Goal: Task Accomplishment & Management: Manage account settings

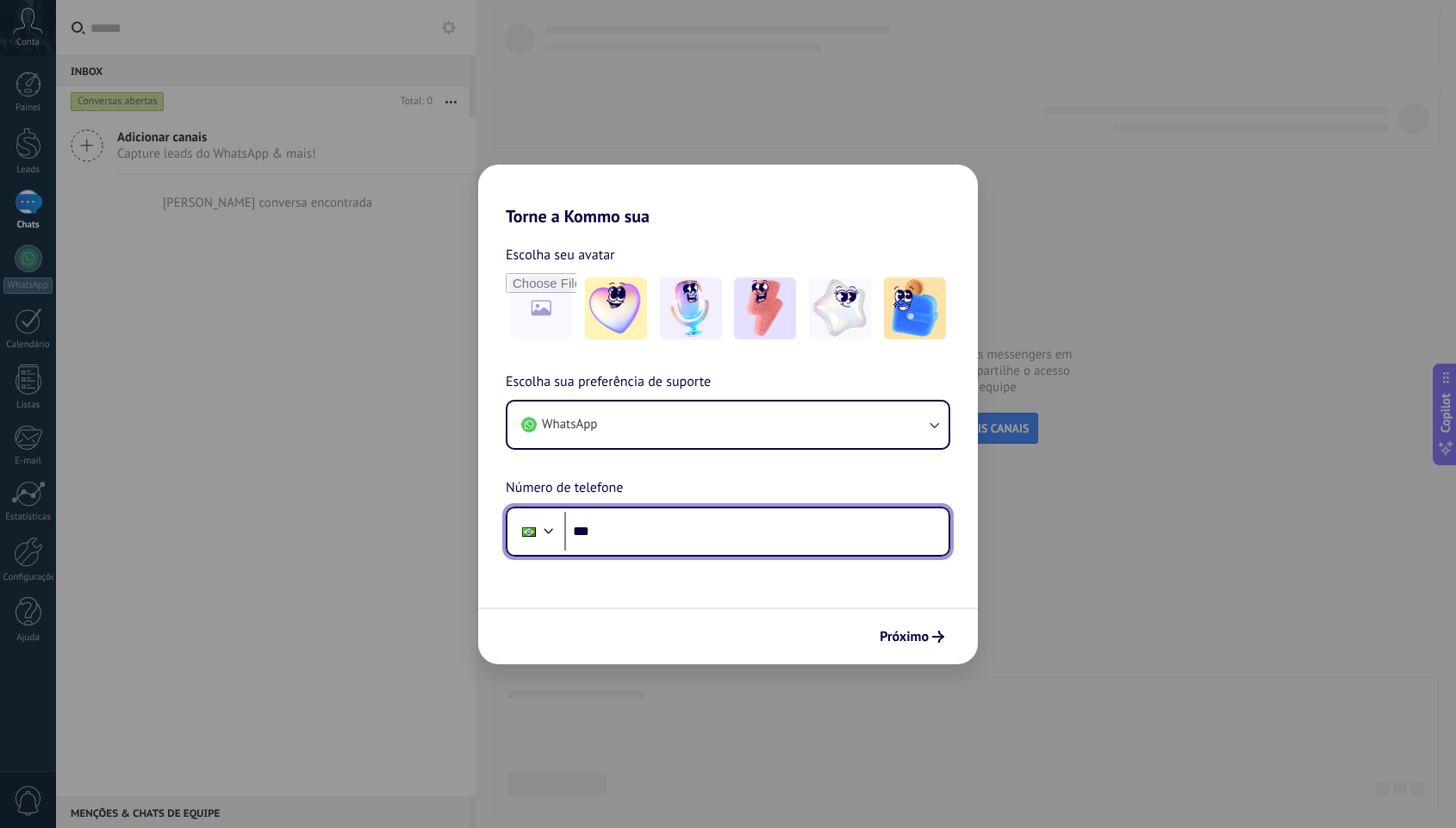
click at [723, 530] on input "***" at bounding box center [756, 531] width 384 height 39
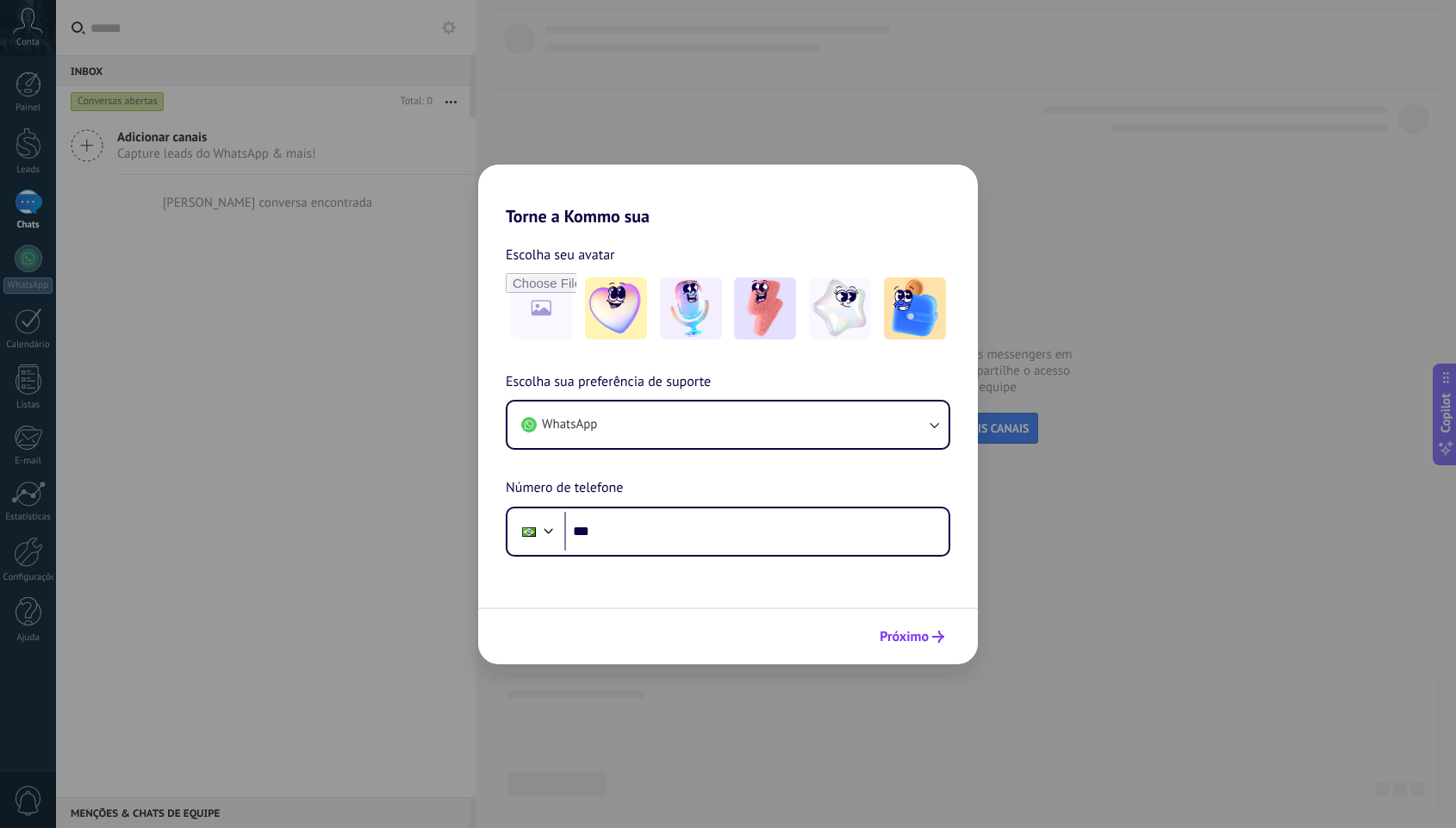
click at [913, 643] on span "Próximo" at bounding box center [905, 636] width 49 height 12
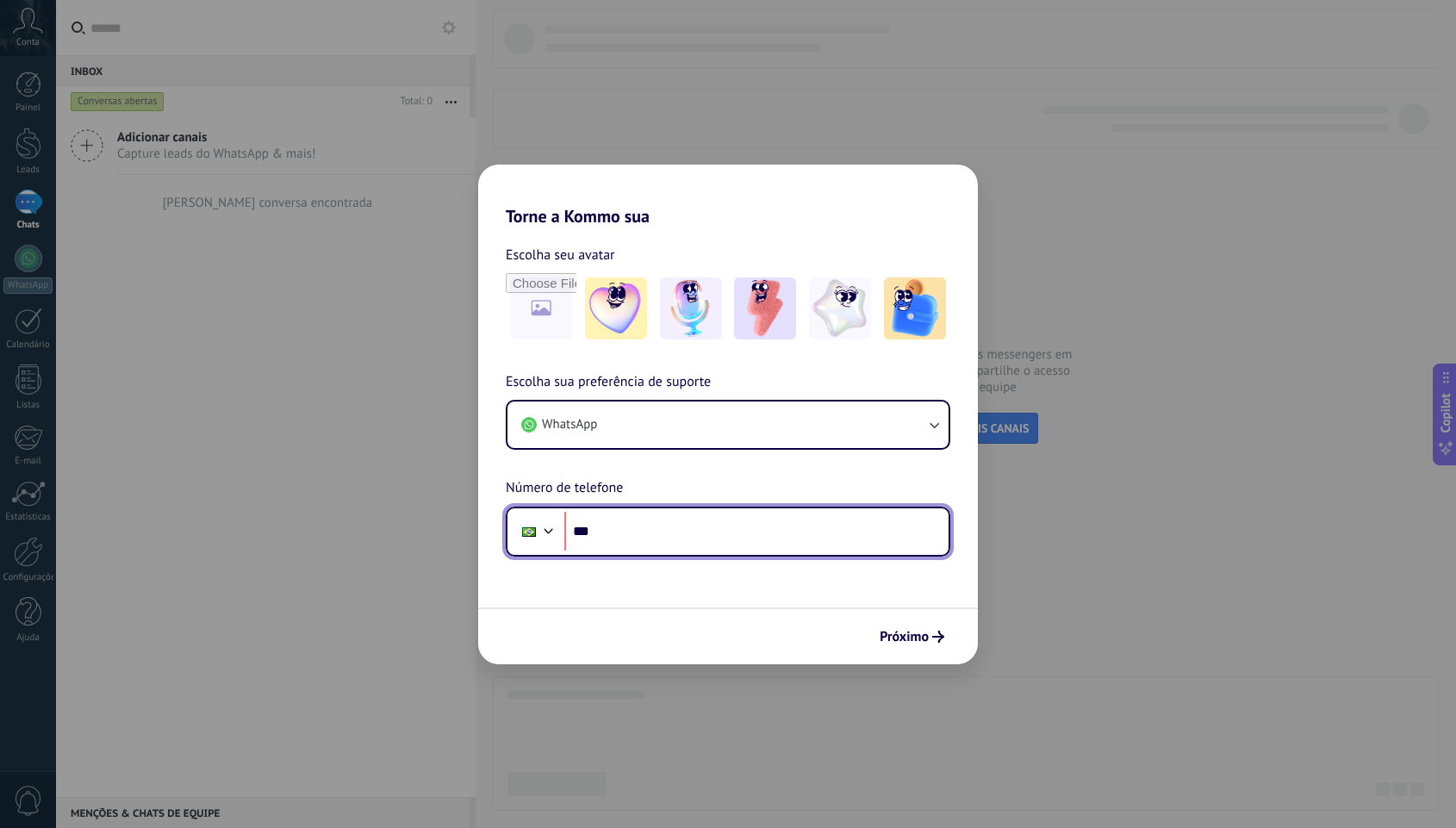
click at [655, 531] on input "***" at bounding box center [756, 531] width 384 height 39
click at [677, 529] on input "***" at bounding box center [756, 531] width 384 height 39
type input "**********"
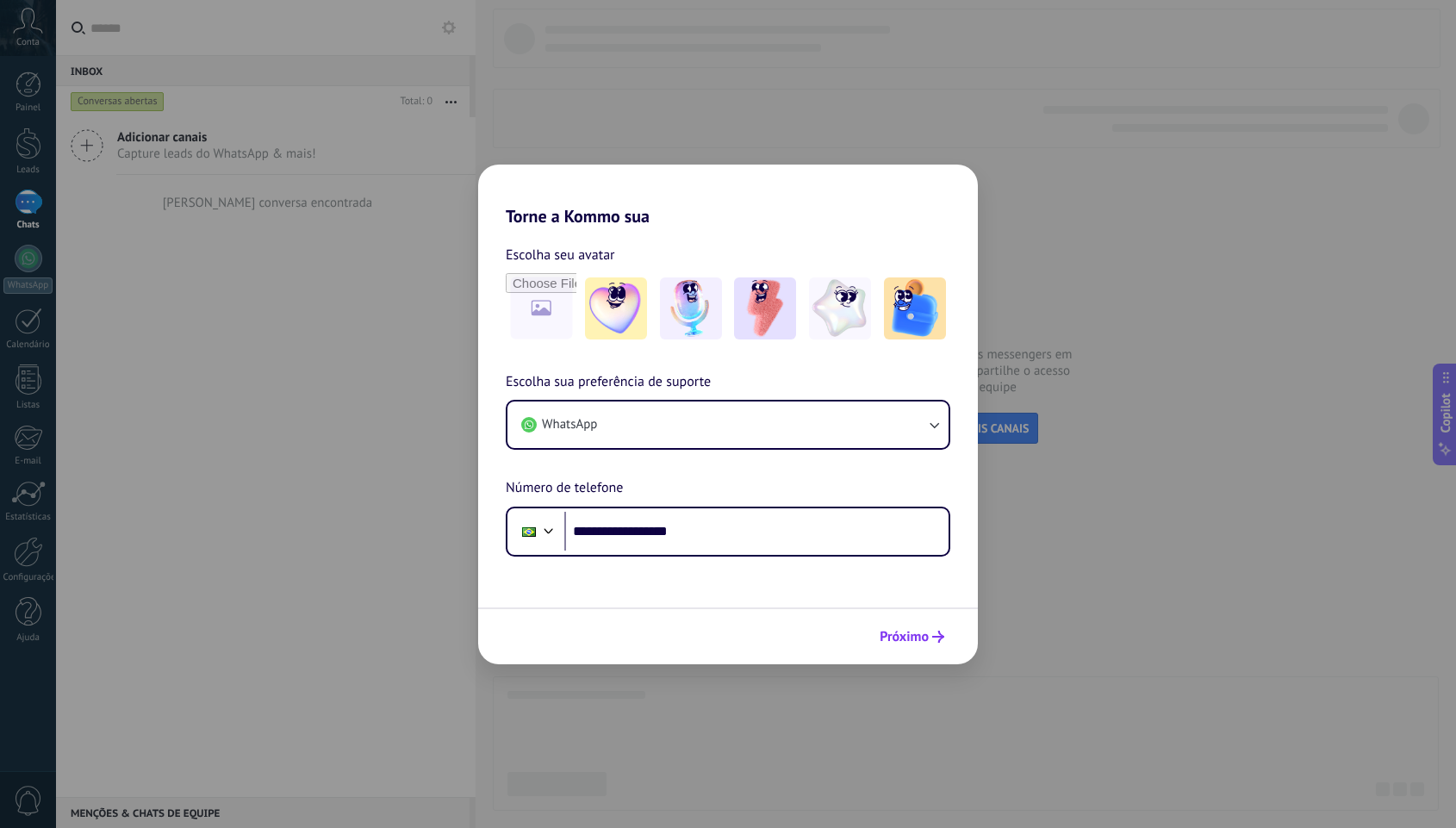
click at [911, 639] on span "Próximo" at bounding box center [905, 636] width 49 height 12
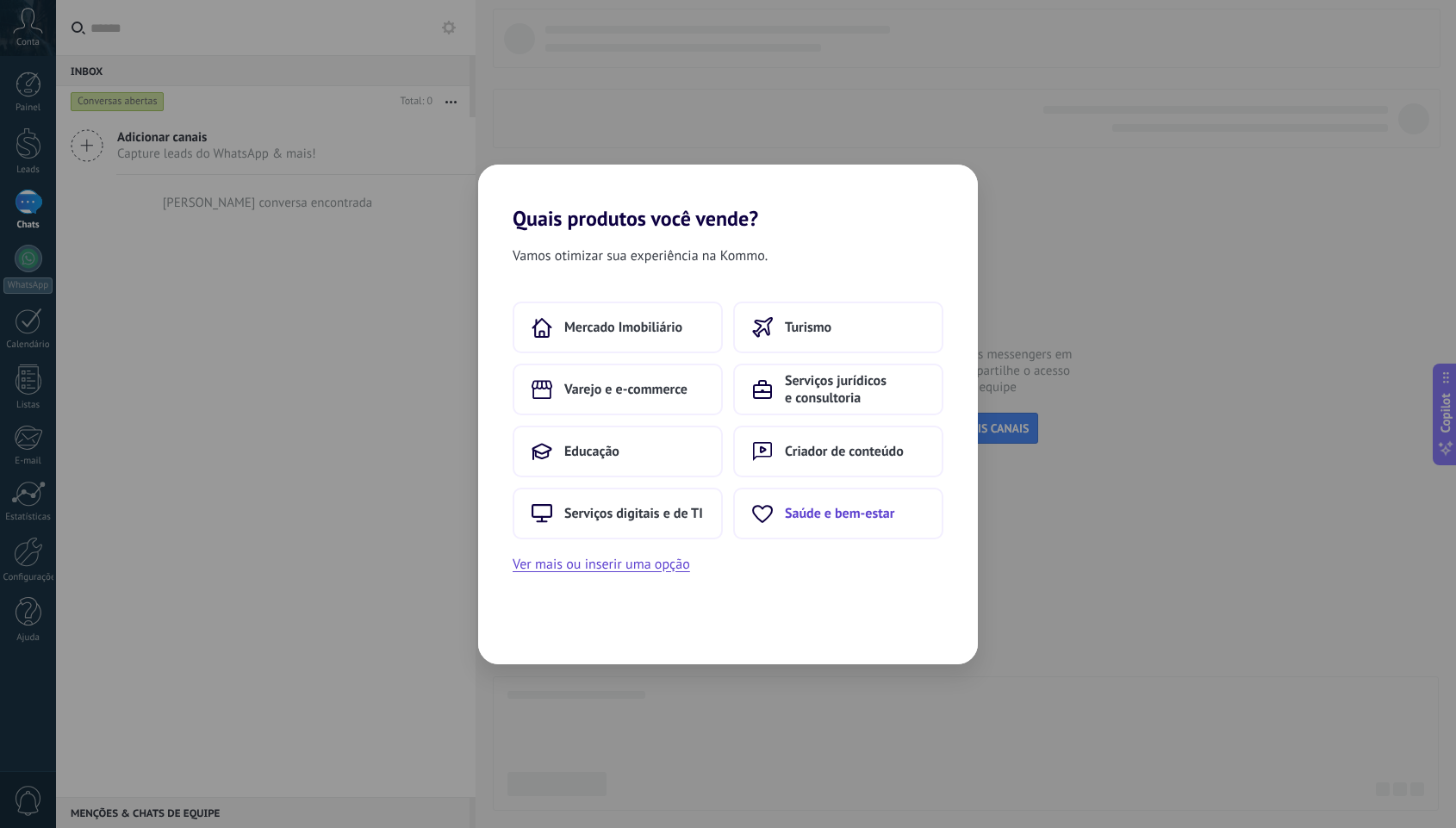
click at [833, 517] on span "Saúde e bem-estar" at bounding box center [840, 513] width 110 height 17
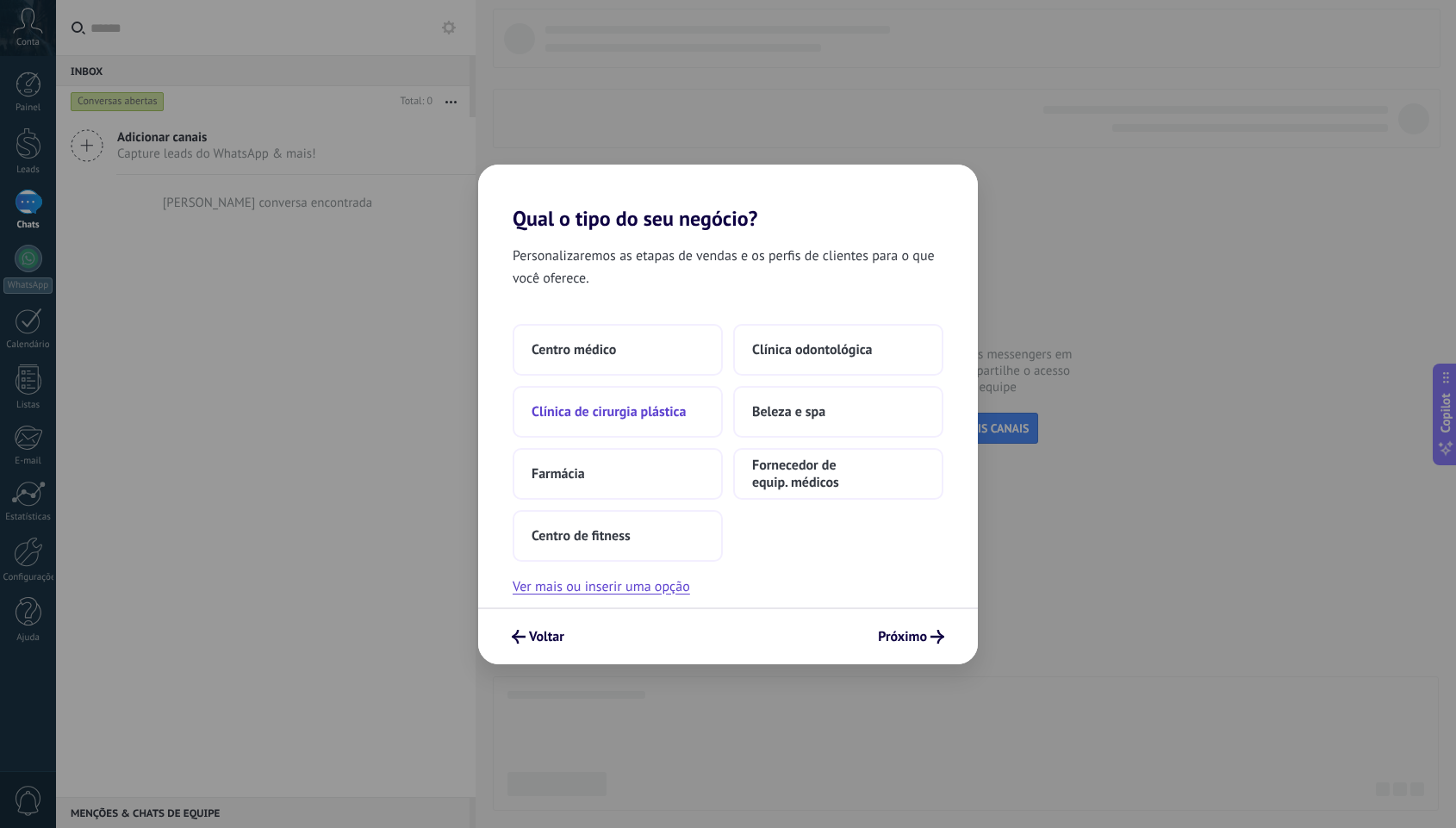
click at [661, 402] on button "Clínica de cirurgia plástica" at bounding box center [618, 412] width 210 height 52
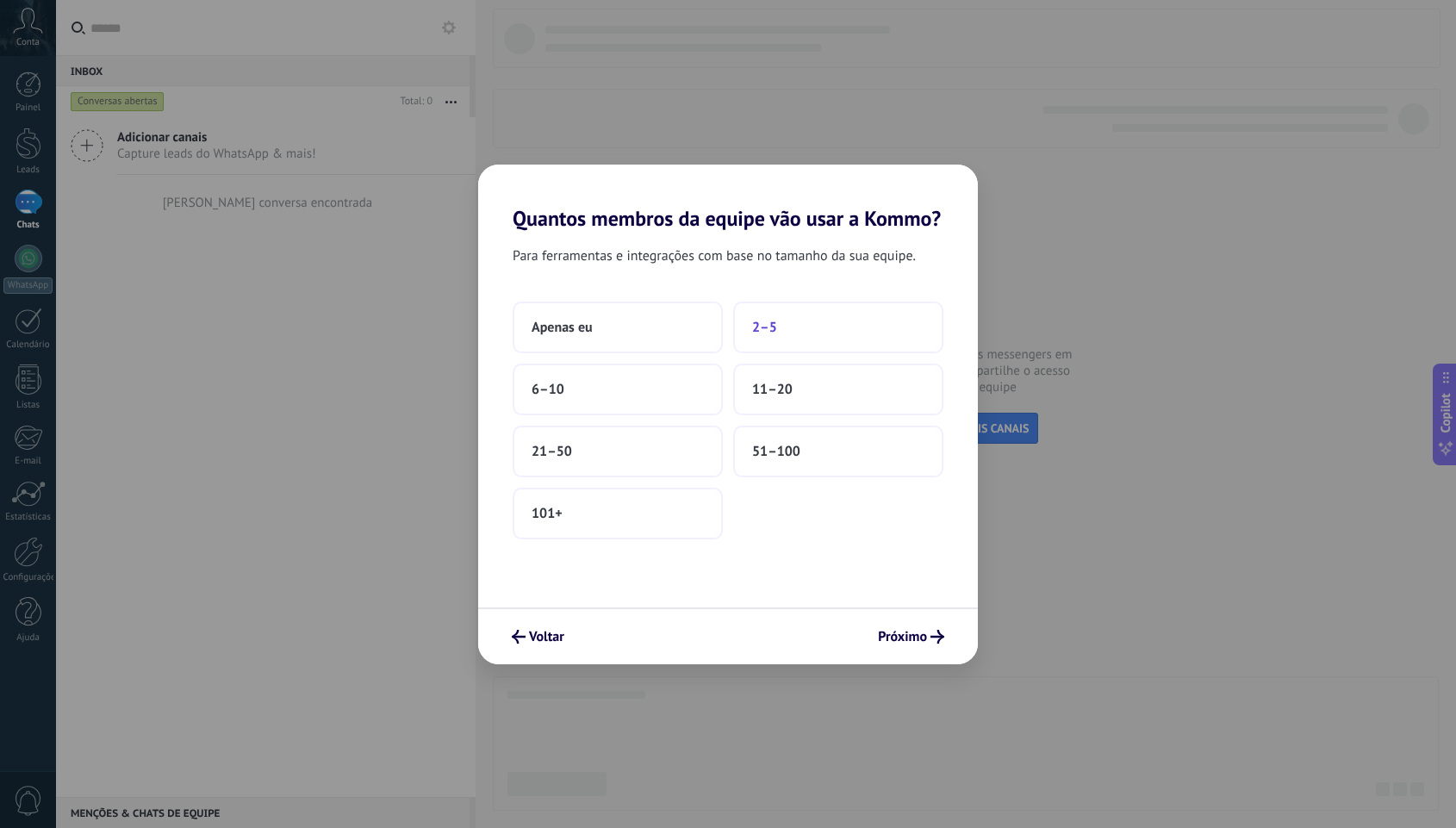
click at [774, 326] on span "2–5" at bounding box center [764, 327] width 25 height 17
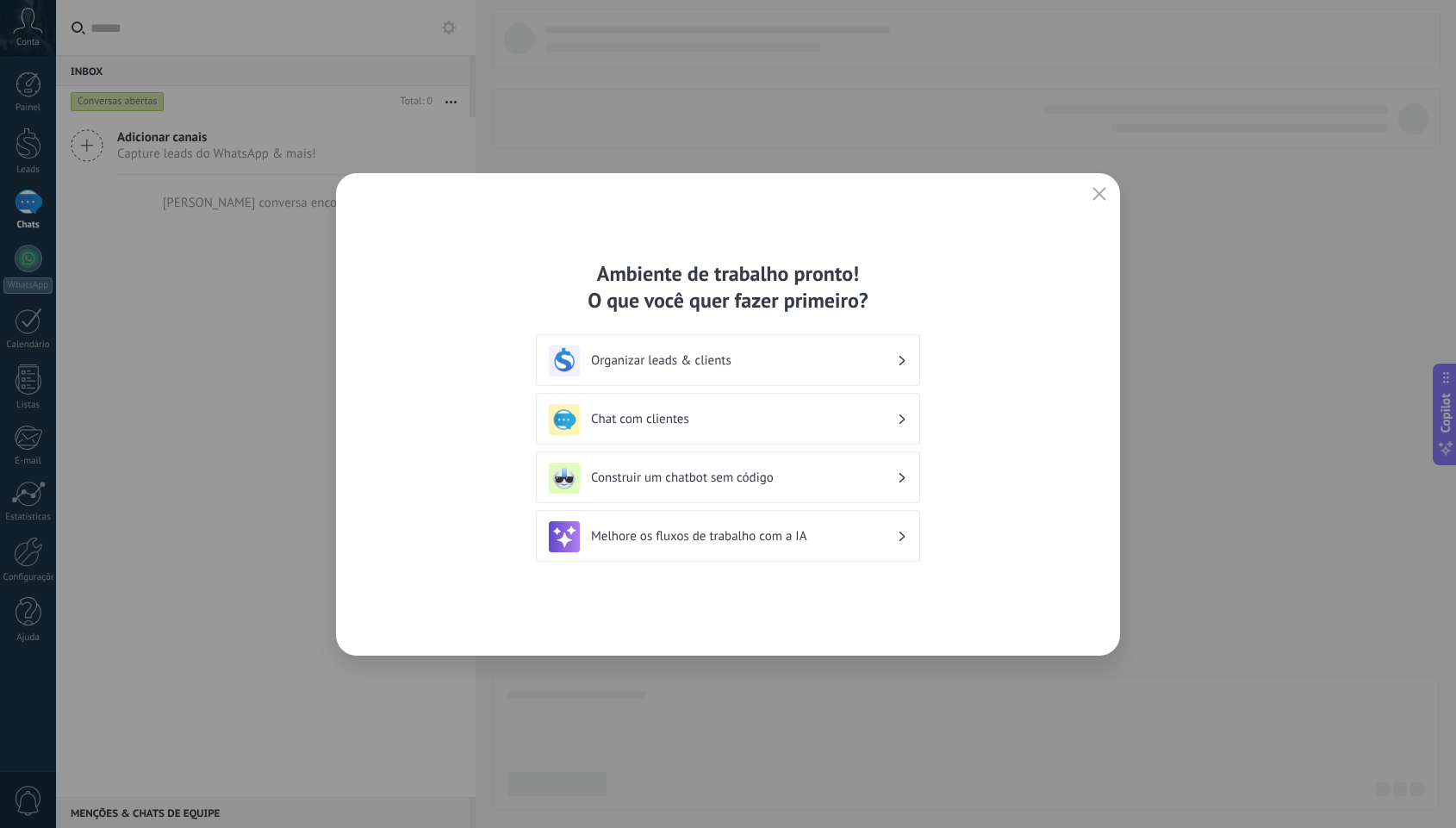
click at [679, 357] on h3 "Organizar leads & clients" at bounding box center [744, 361] width 306 height 16
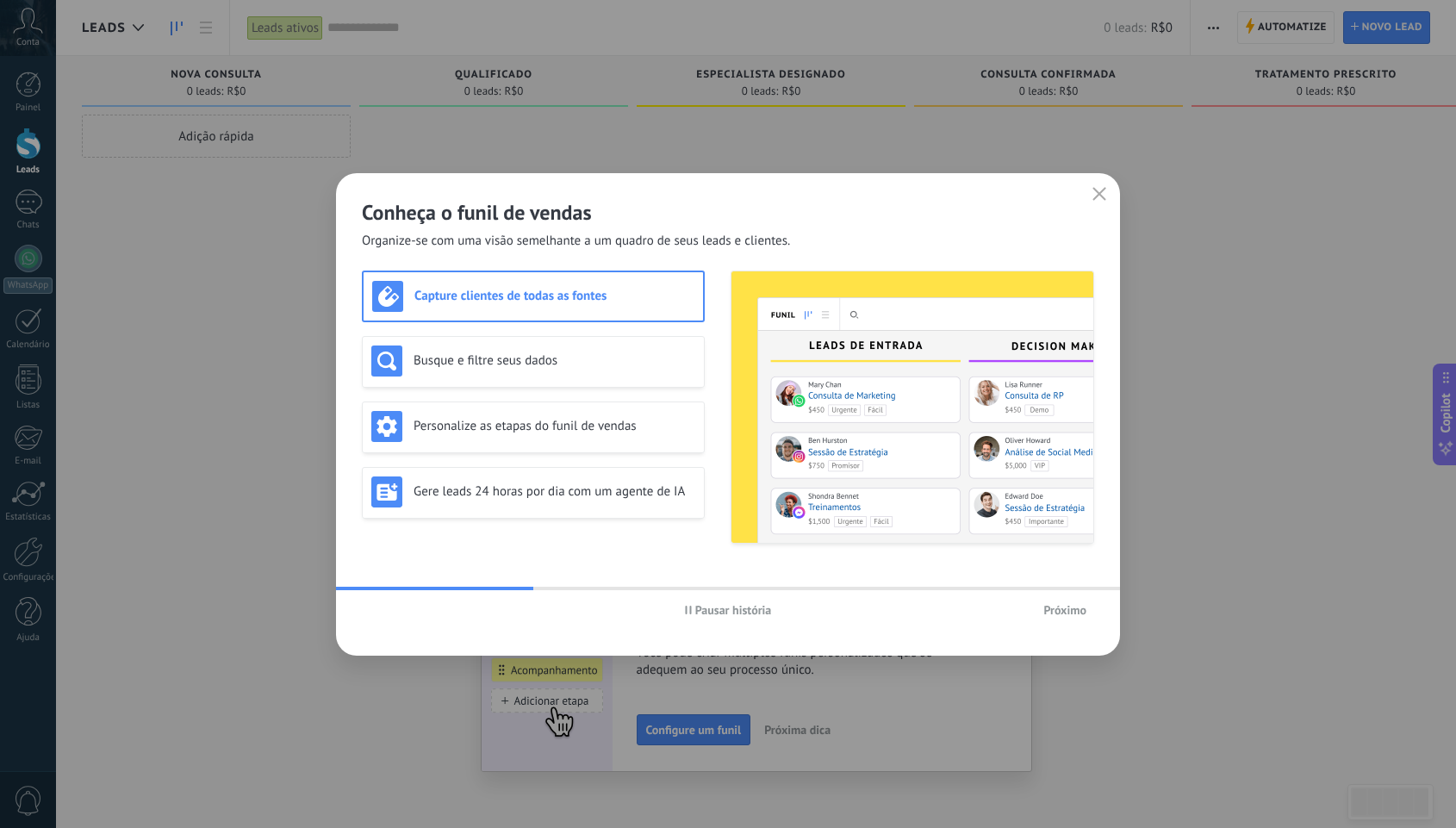
click at [1057, 615] on span "Próximo" at bounding box center [1064, 610] width 43 height 12
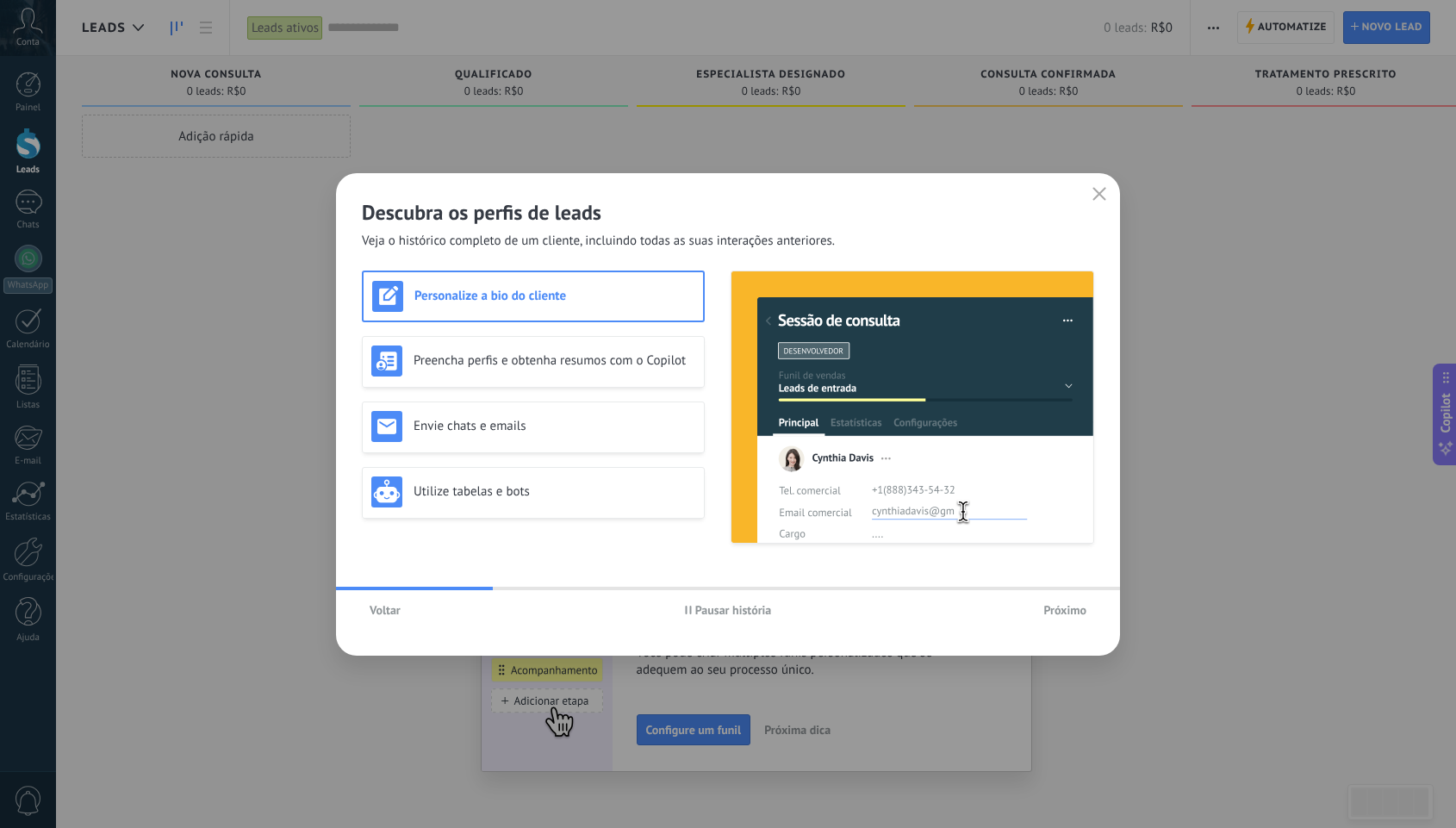
click at [1061, 610] on span "Próximo" at bounding box center [1064, 610] width 43 height 12
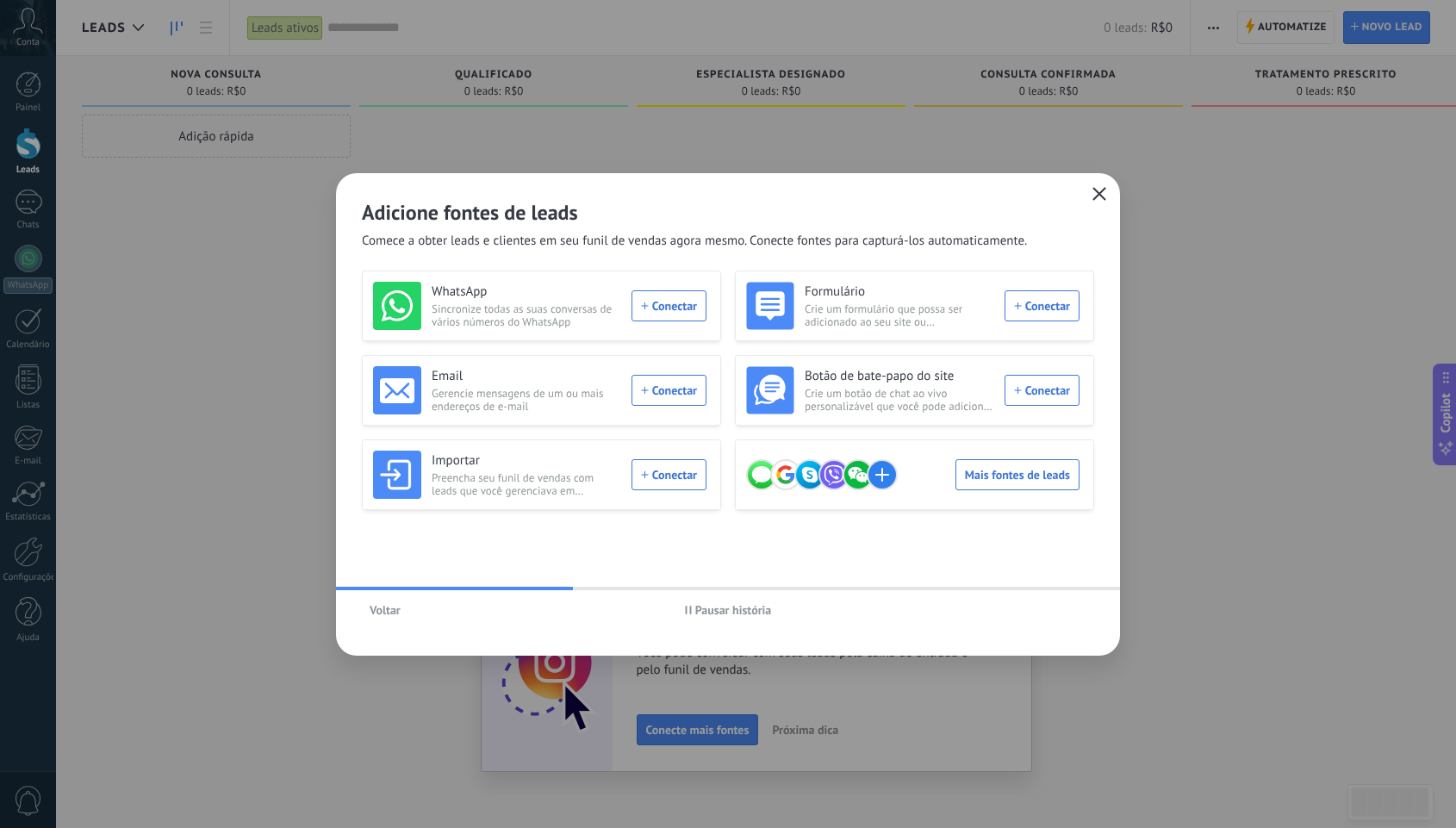
click at [1101, 199] on icon "button" at bounding box center [1099, 194] width 14 height 14
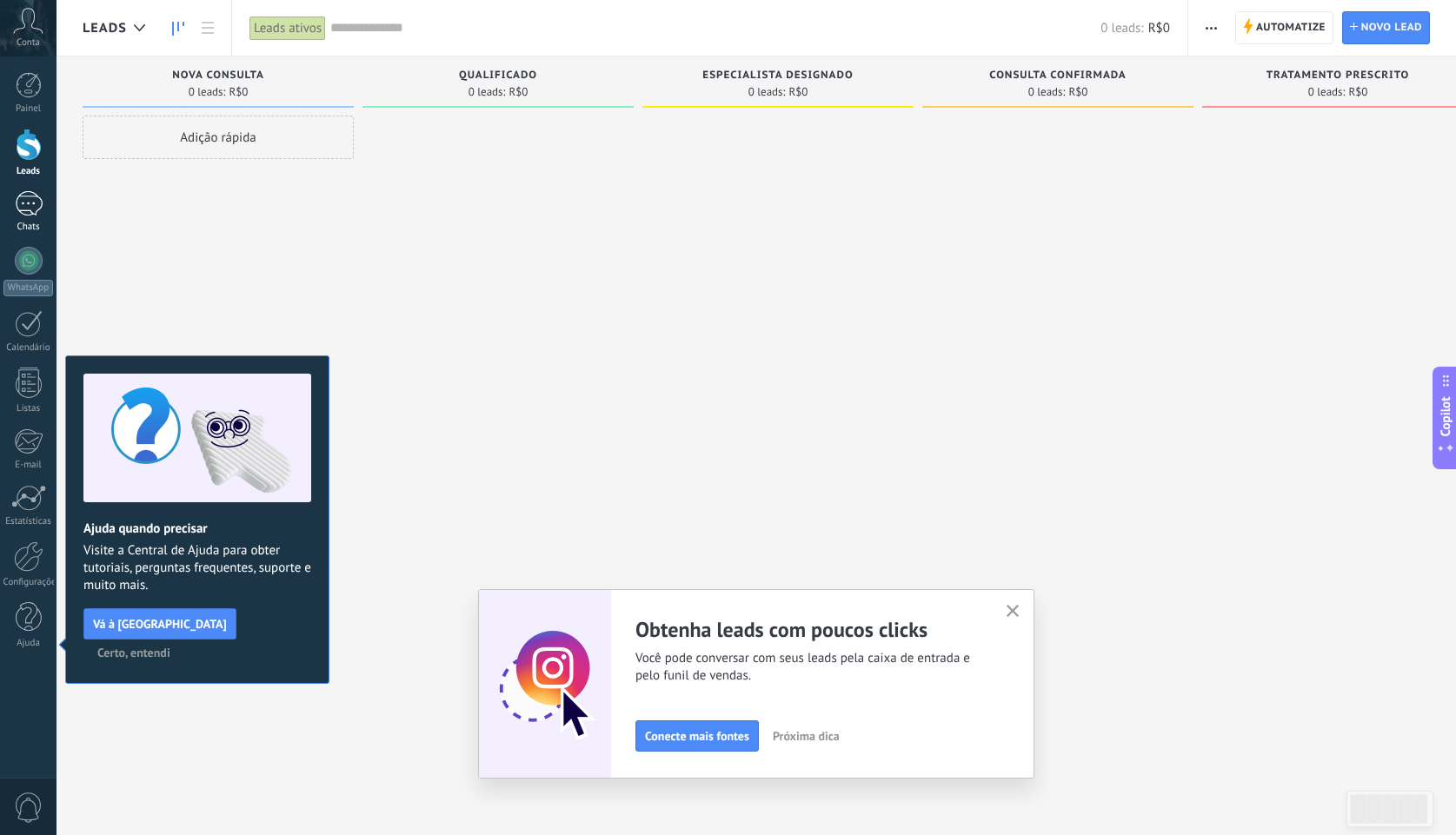
click at [27, 210] on div at bounding box center [29, 203] width 28 height 25
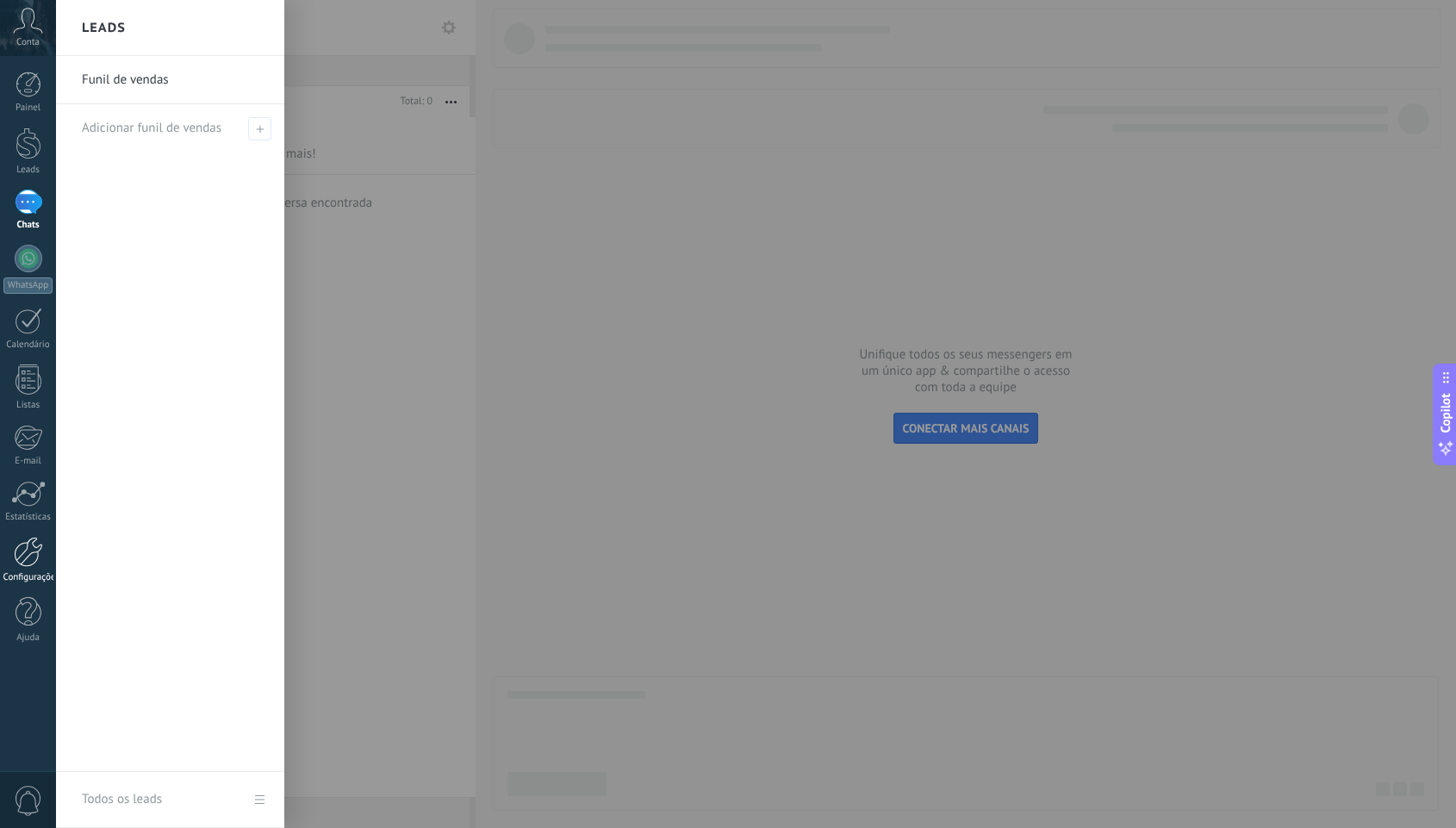
click at [28, 563] on div at bounding box center [28, 551] width 29 height 30
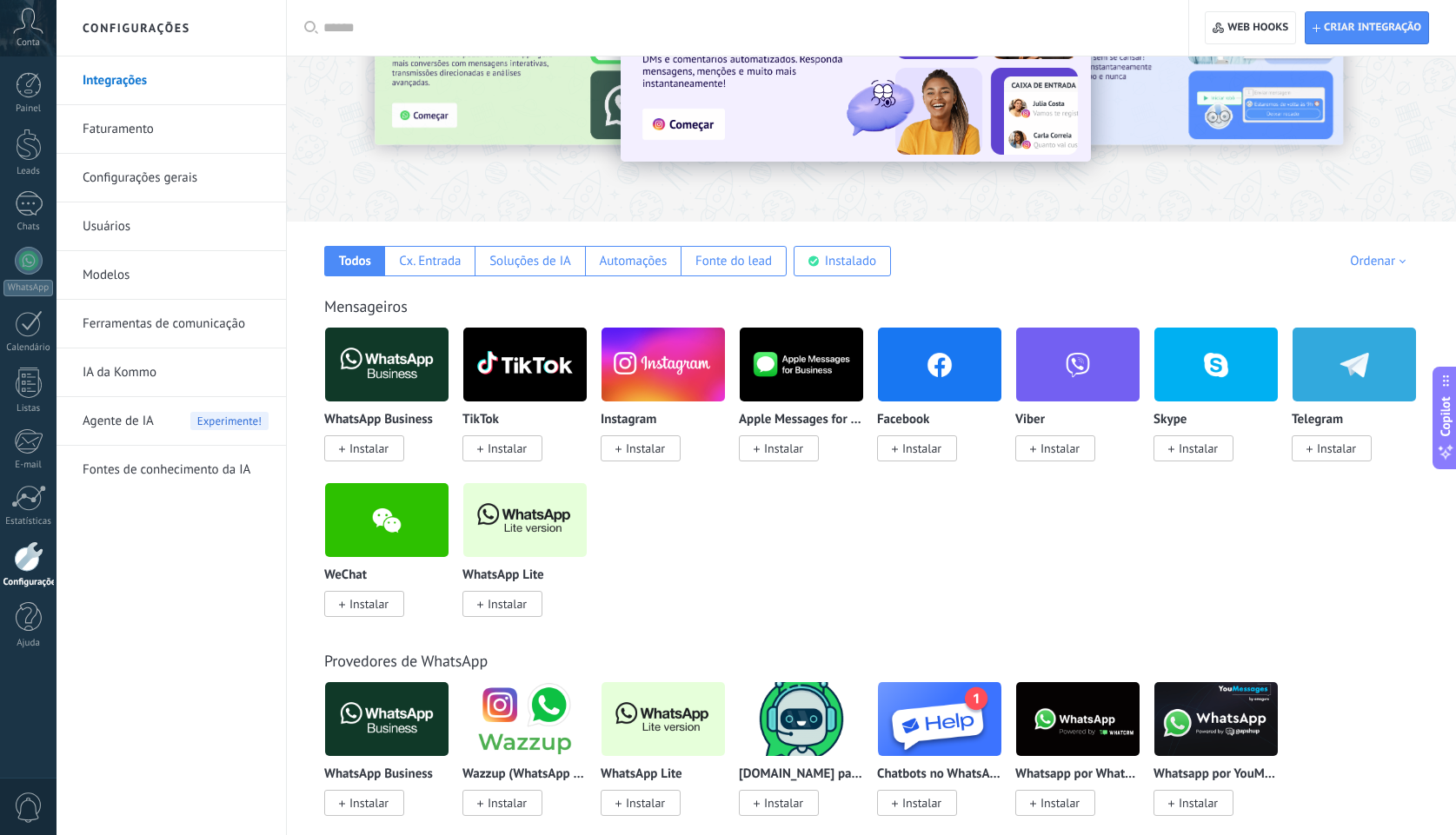
scroll to position [87, 0]
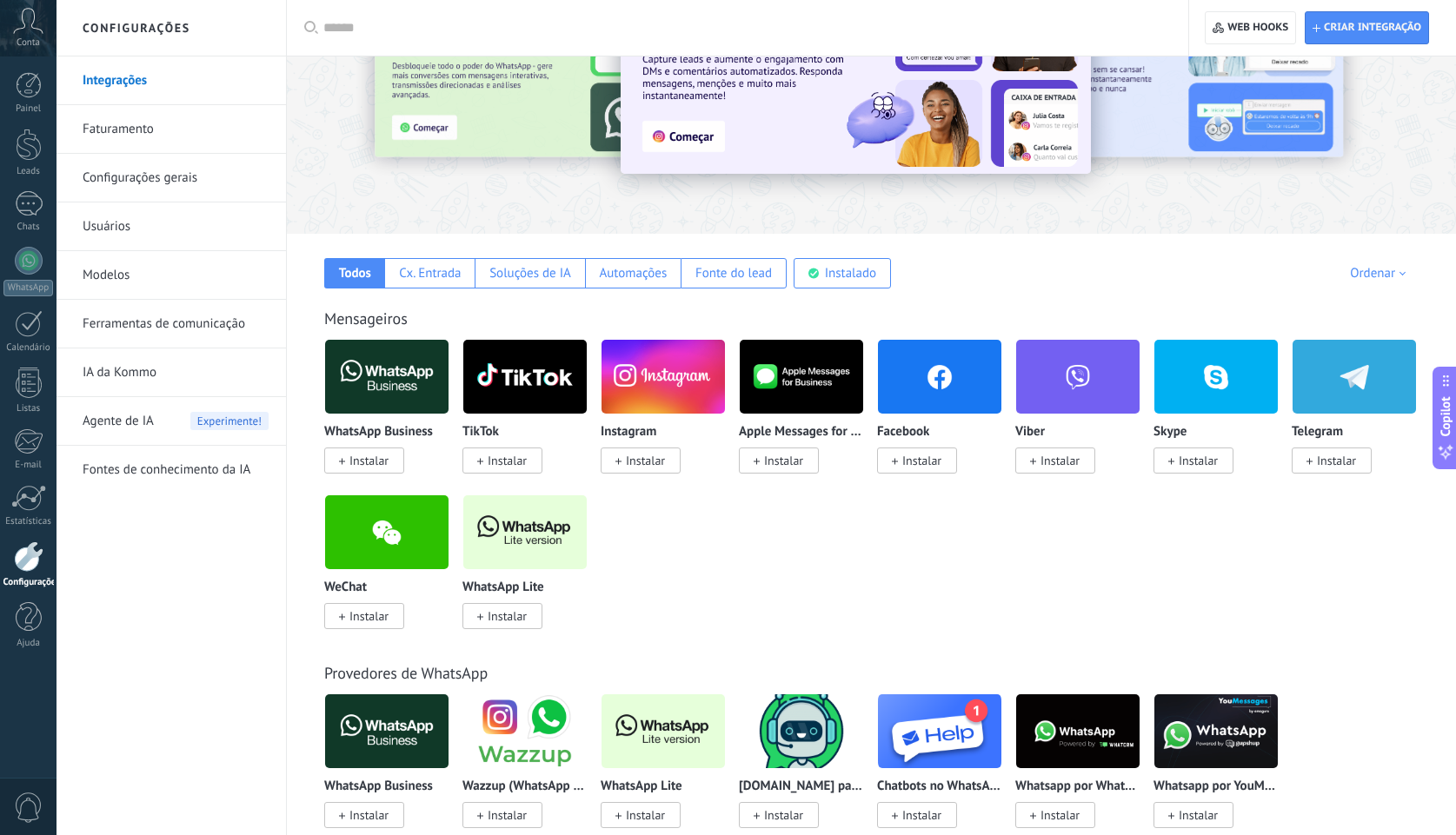
scroll to position [87, 0]
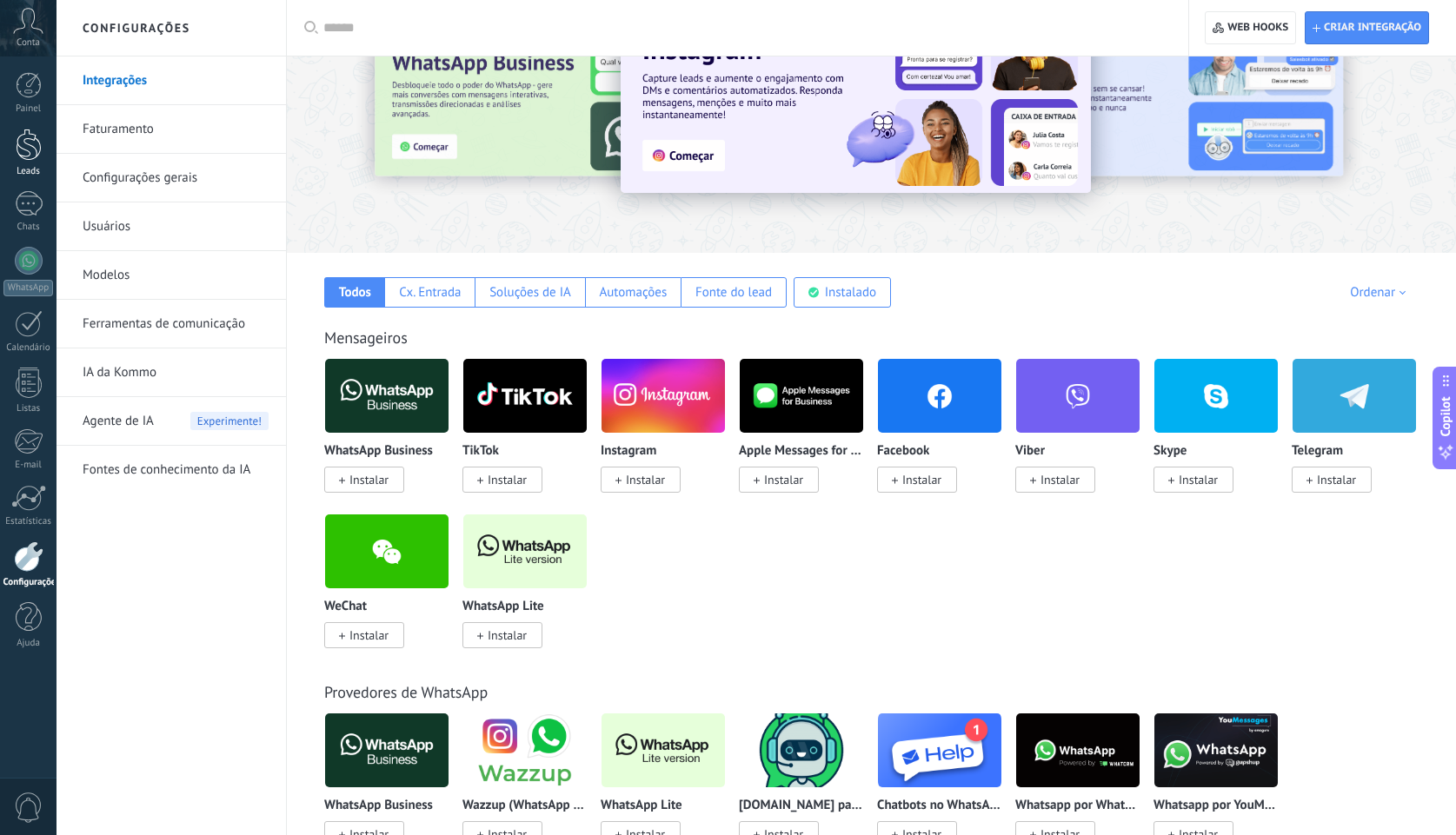
click at [23, 151] on div at bounding box center [29, 145] width 26 height 32
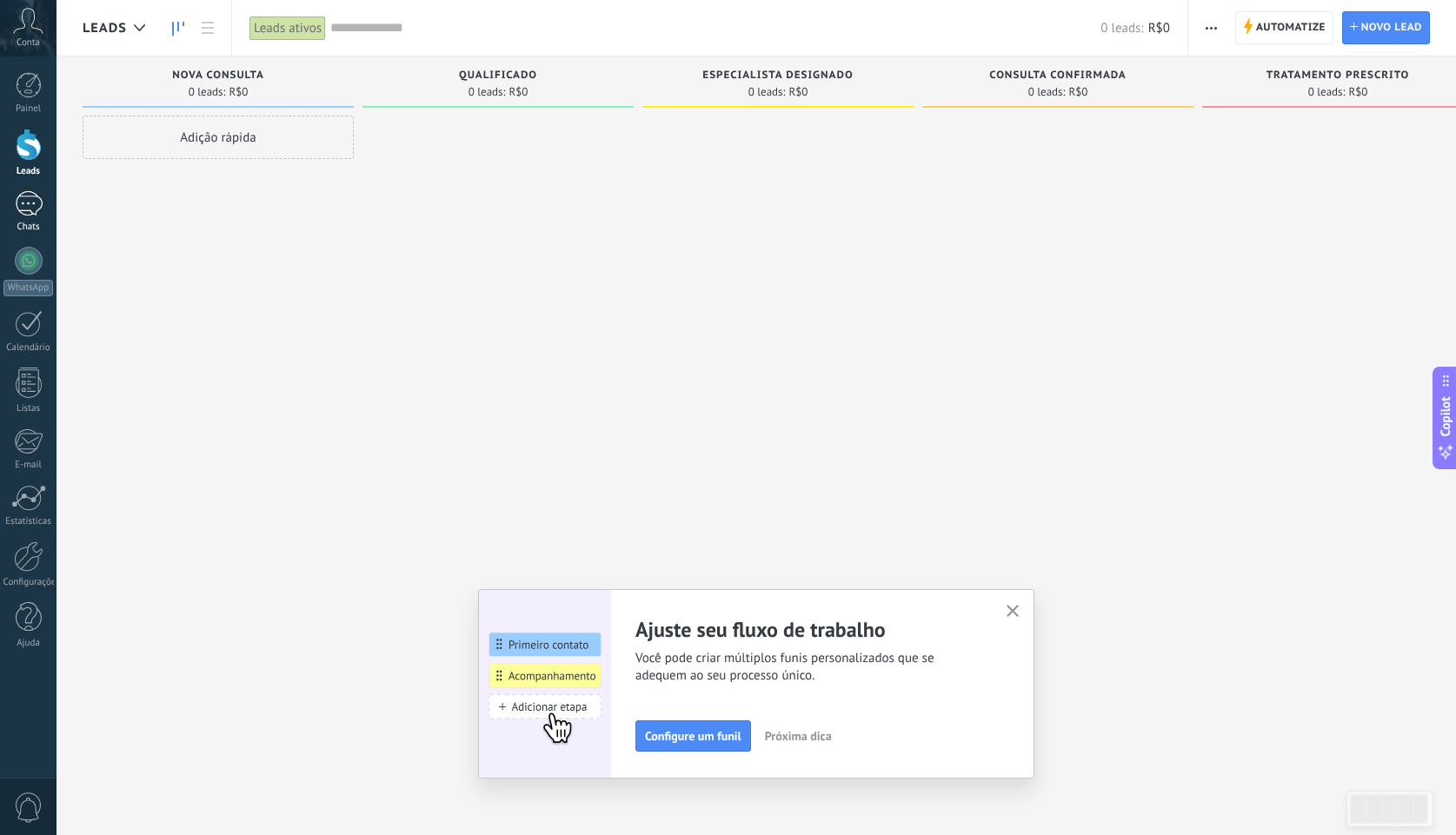
click at [28, 204] on div at bounding box center [29, 203] width 28 height 25
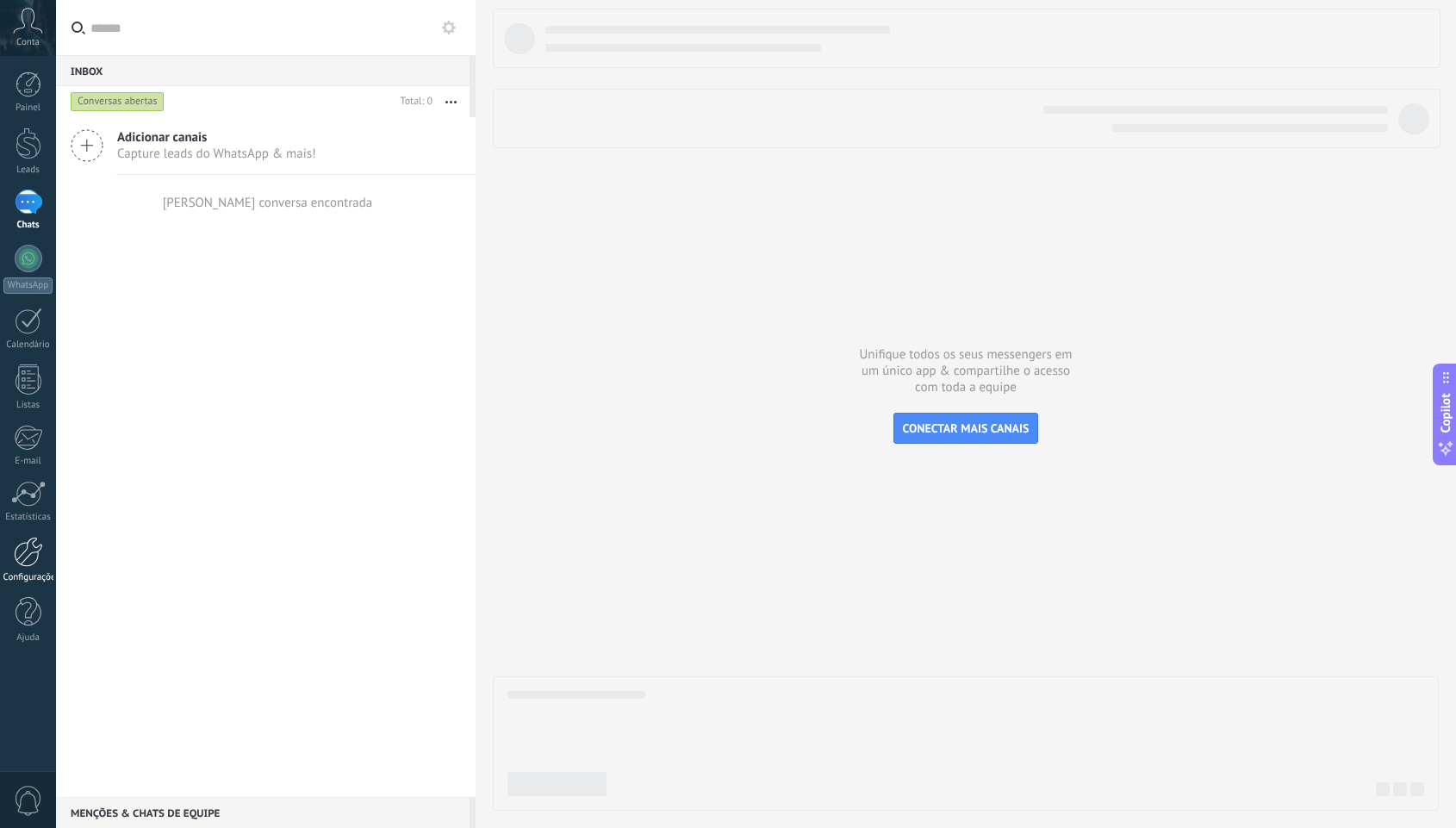
click at [24, 546] on div at bounding box center [28, 551] width 29 height 30
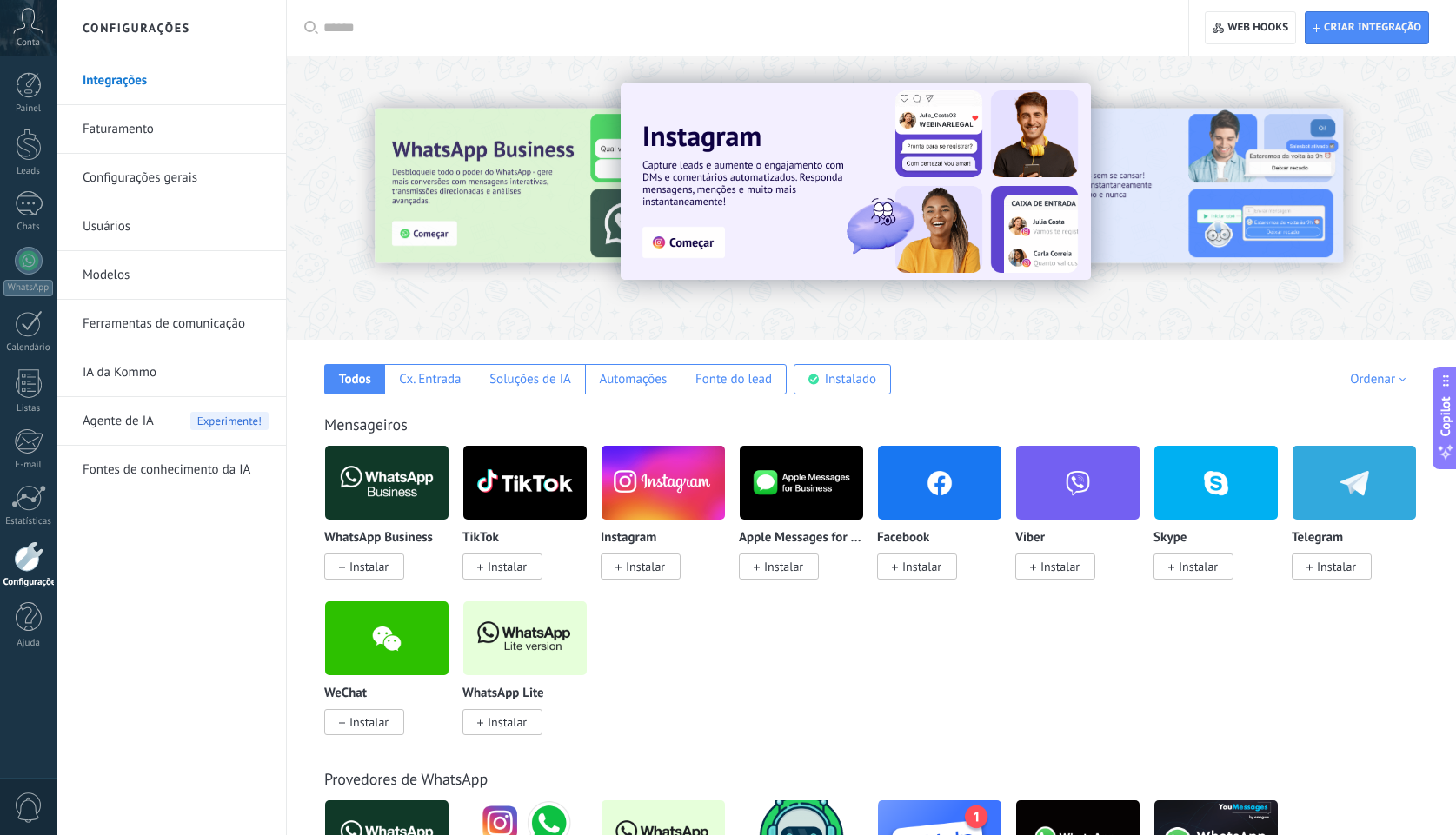
click at [507, 725] on span "Instalar" at bounding box center [507, 722] width 39 height 16
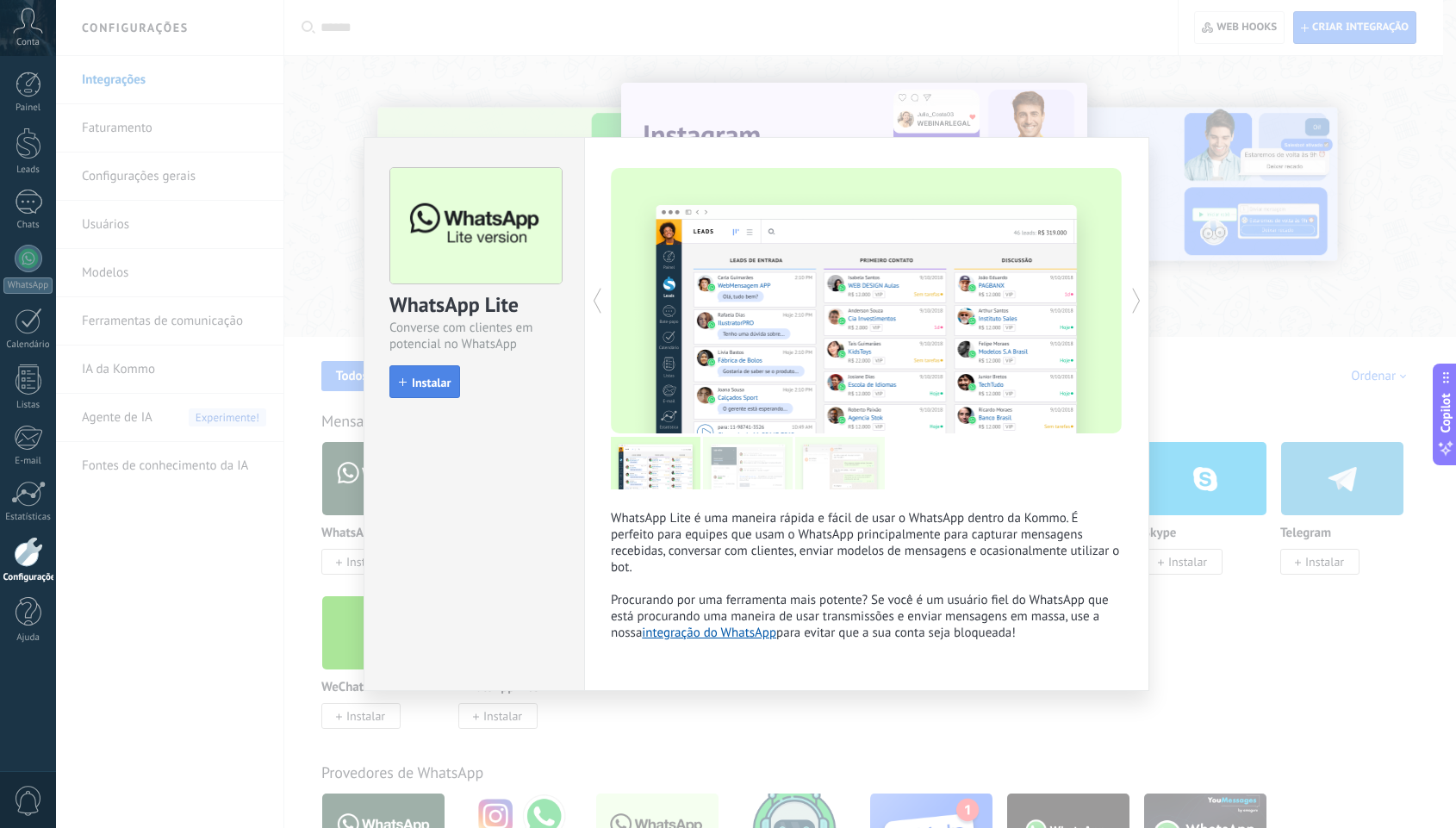
click at [426, 385] on span "Instalar" at bounding box center [431, 383] width 38 height 12
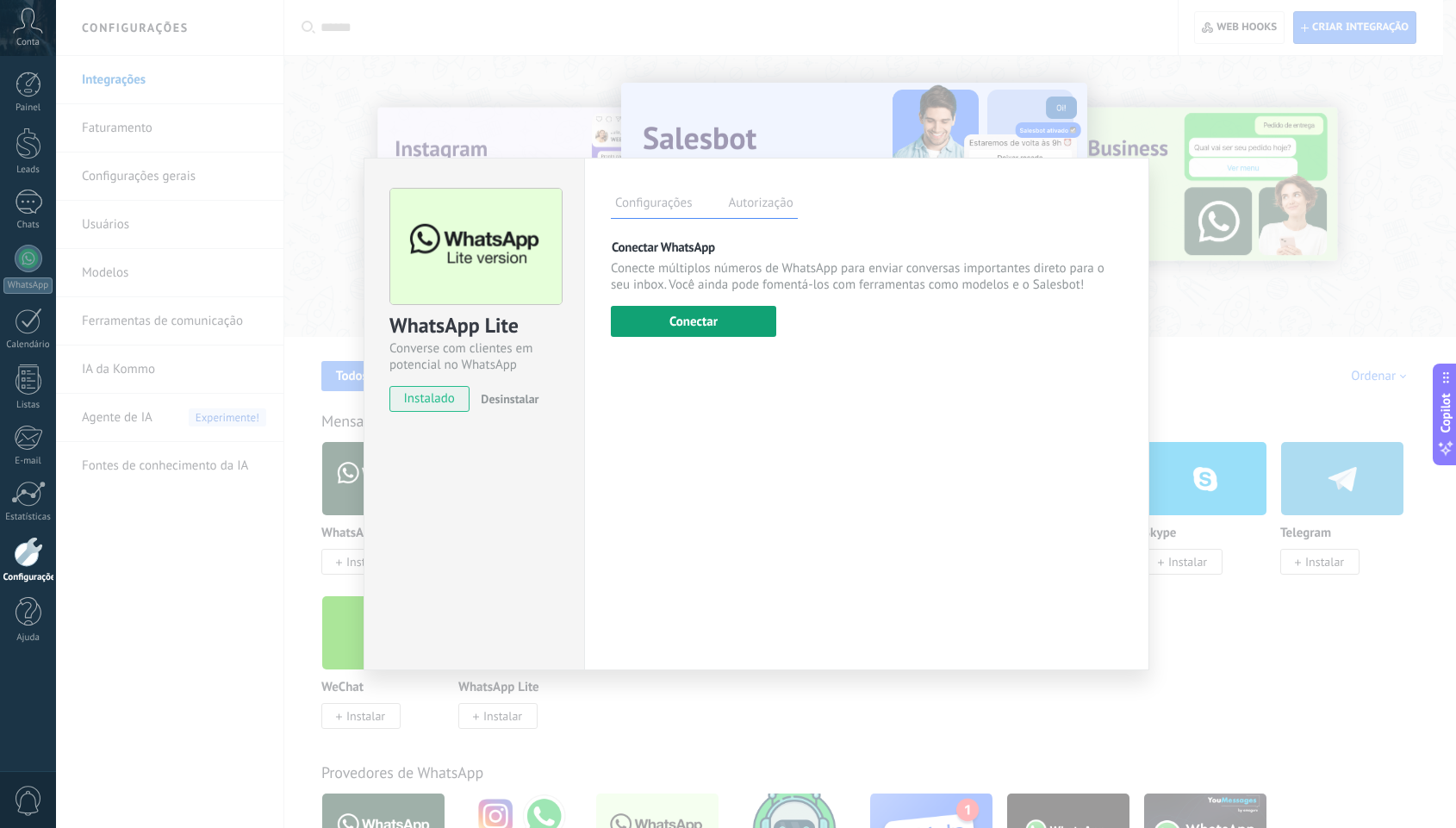
click at [739, 328] on button "Conectar" at bounding box center [693, 321] width 165 height 31
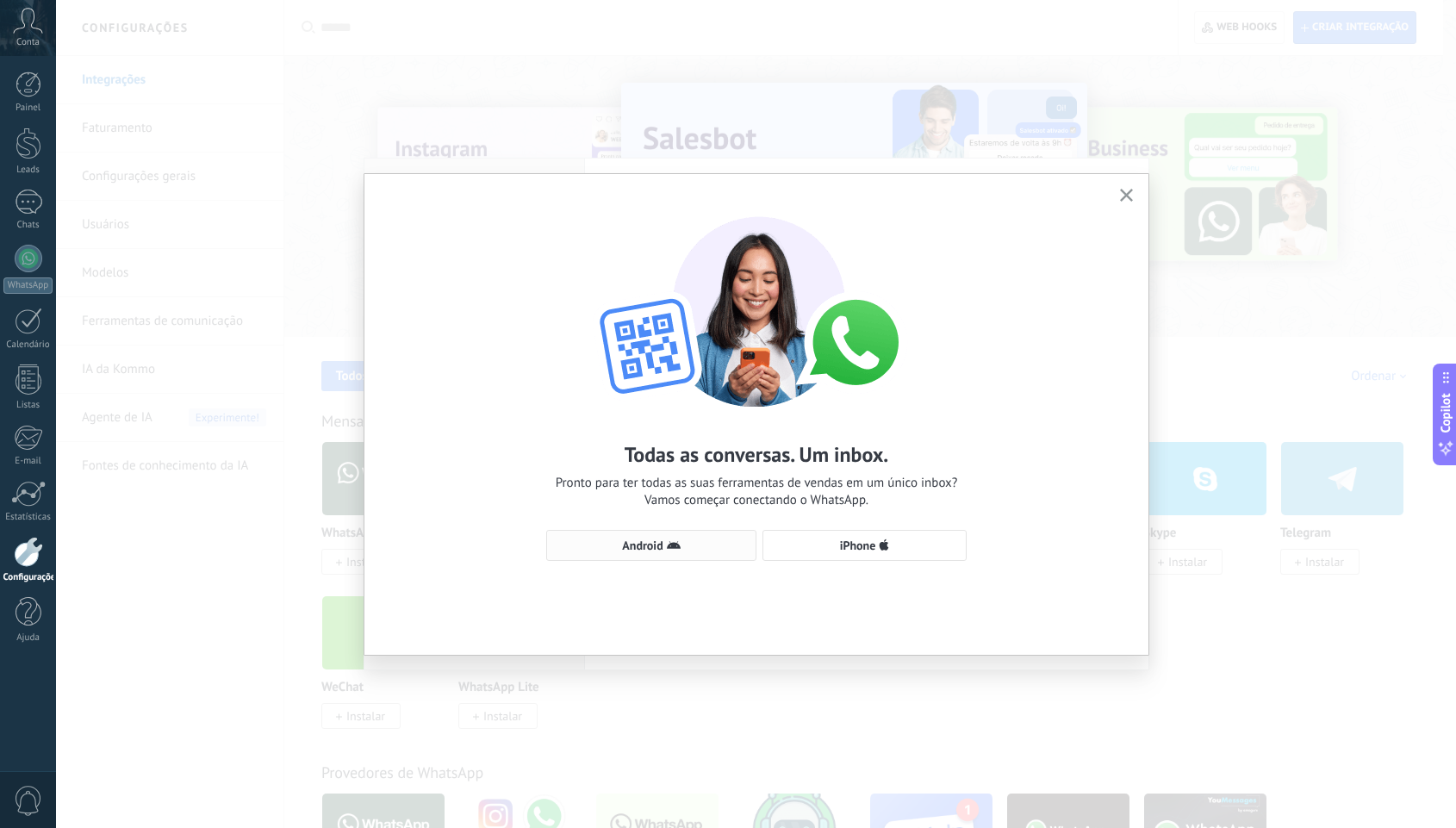
click at [683, 551] on span "Android" at bounding box center [652, 545] width 192 height 14
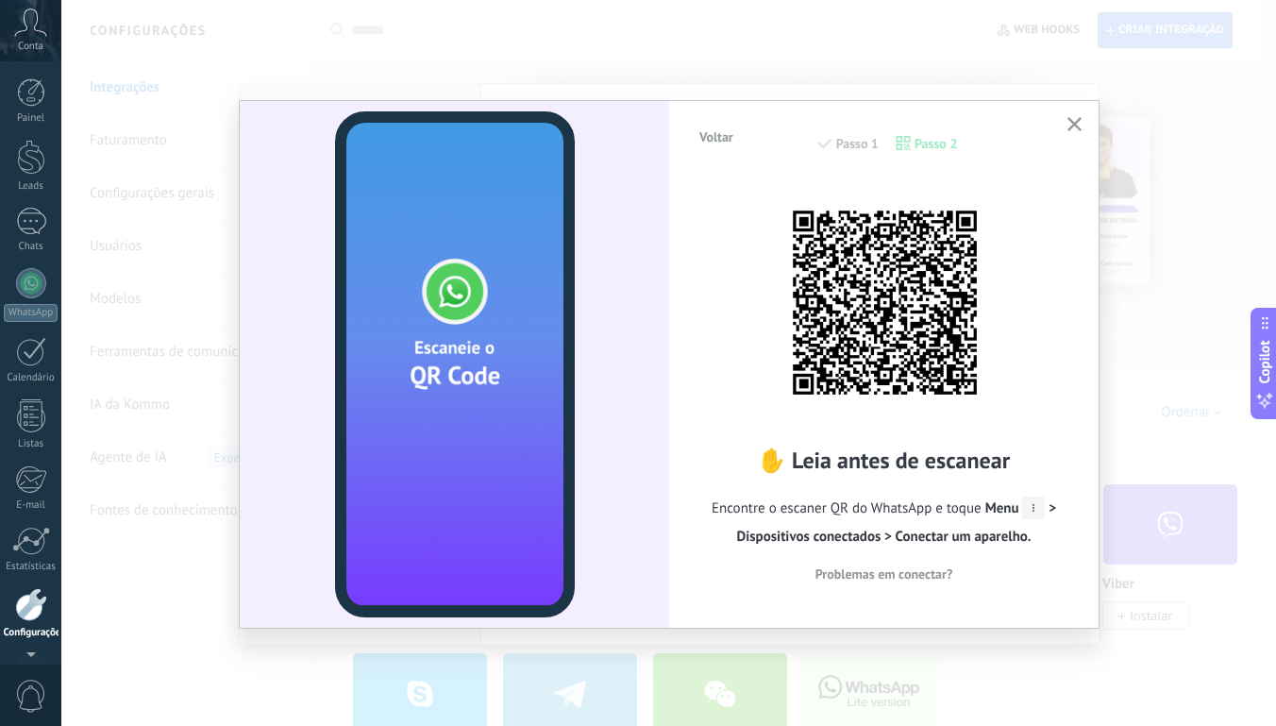
scroll to position [59, 0]
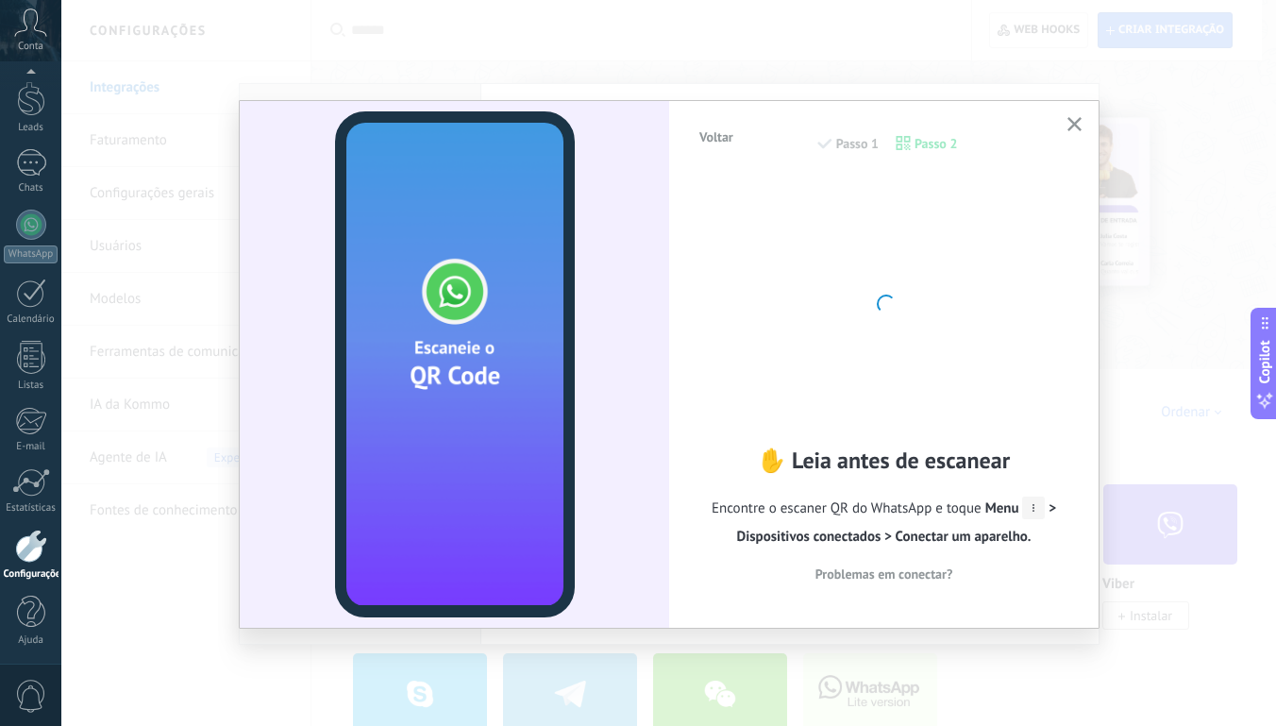
click at [1074, 120] on icon "button" at bounding box center [1075, 124] width 14 height 14
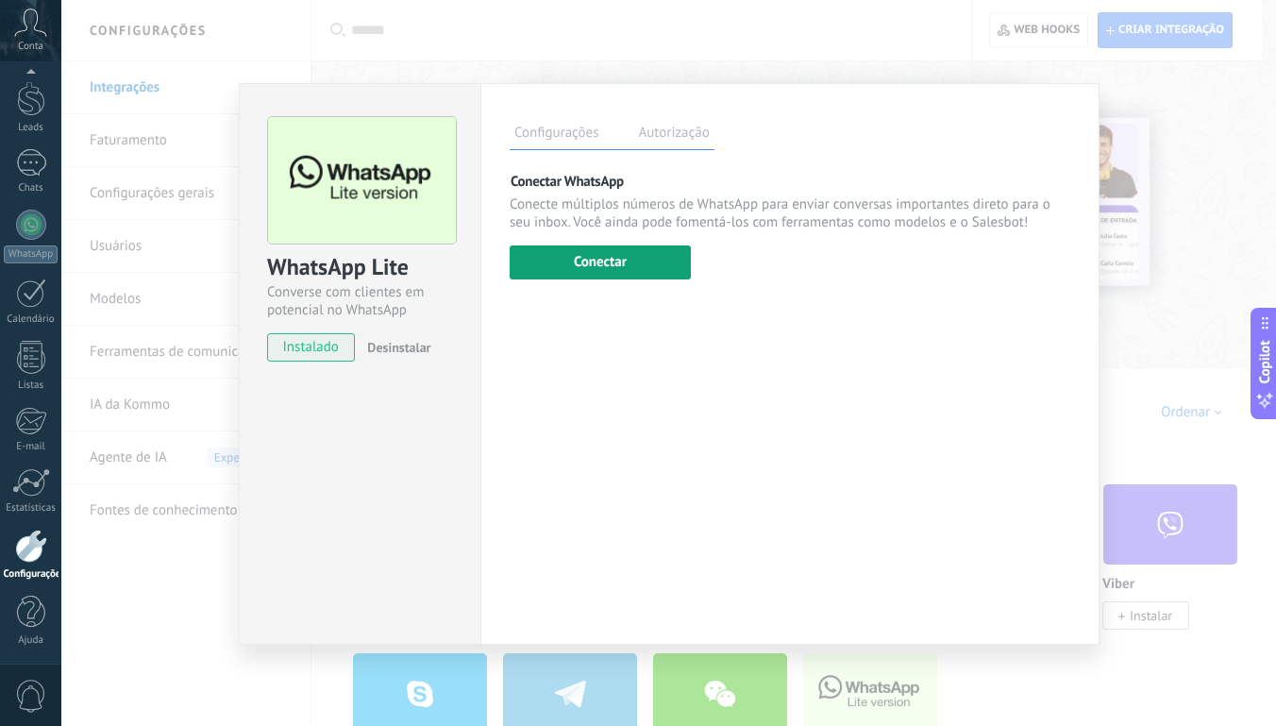
click at [599, 269] on button "Conectar" at bounding box center [600, 262] width 181 height 34
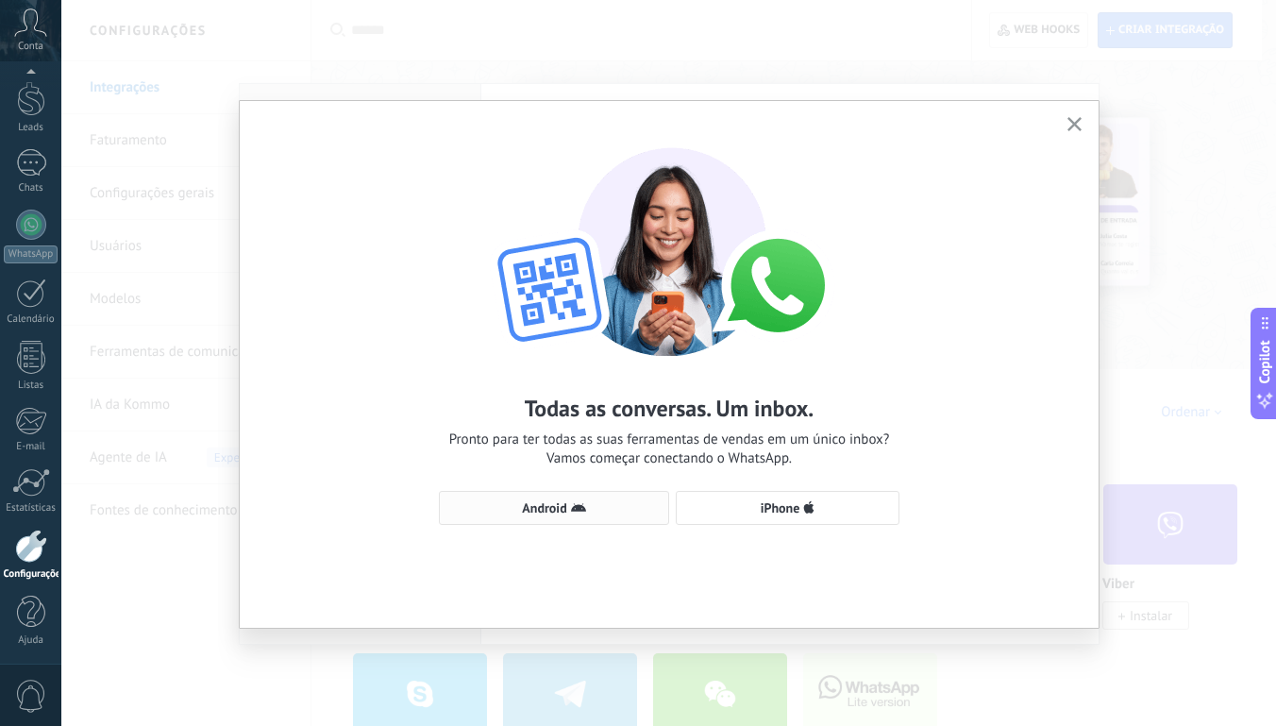
click at [537, 512] on span "Android" at bounding box center [544, 507] width 44 height 13
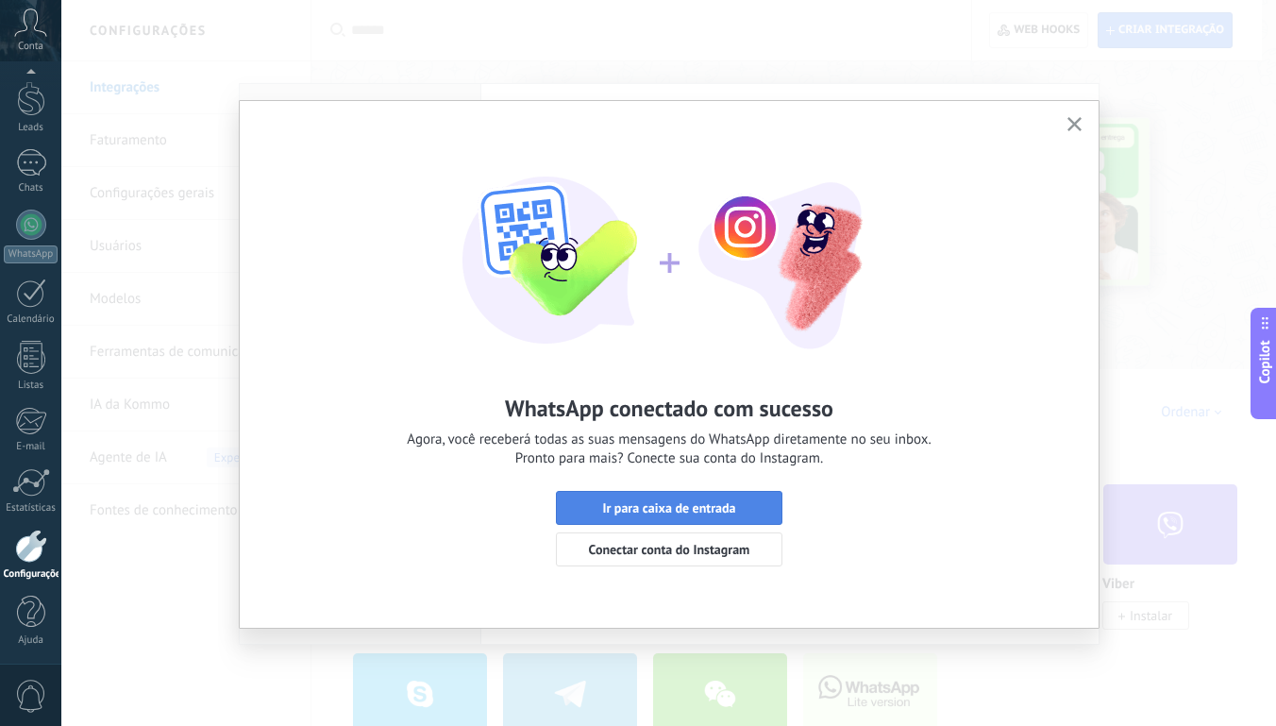
click at [721, 510] on span "Ir para caixa de entrada" at bounding box center [668, 507] width 133 height 13
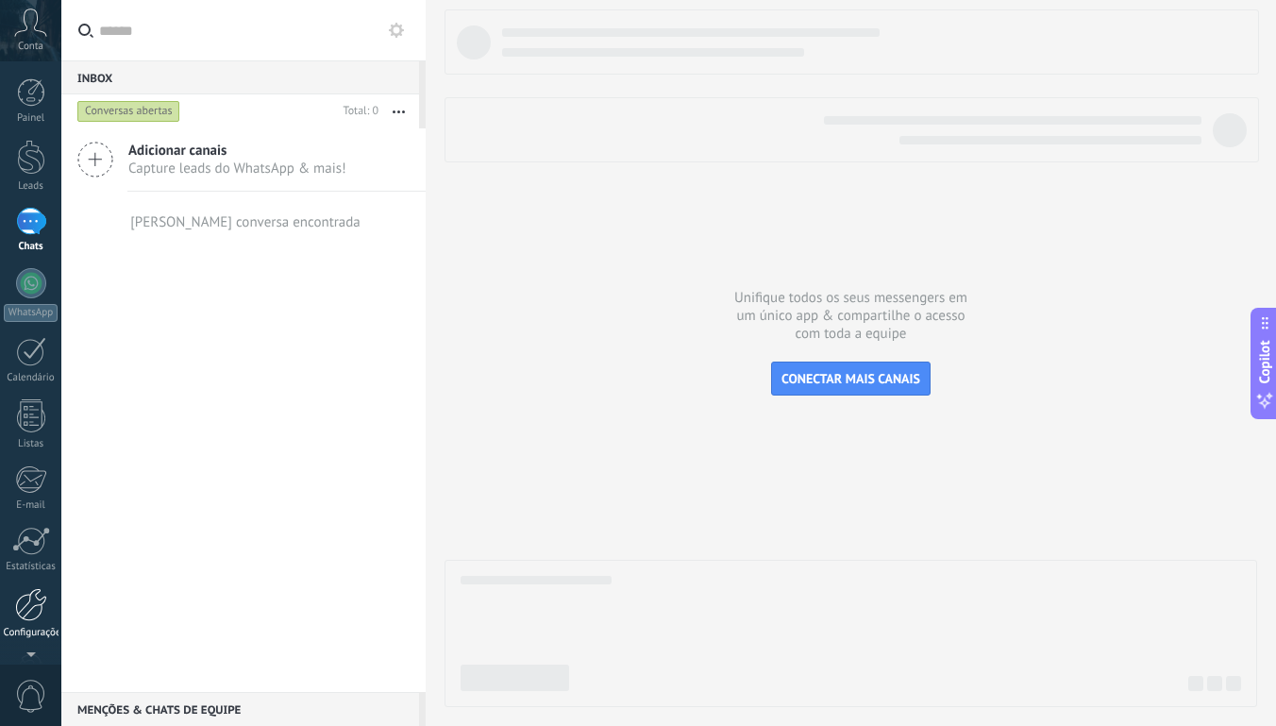
click at [39, 611] on div at bounding box center [31, 604] width 32 height 33
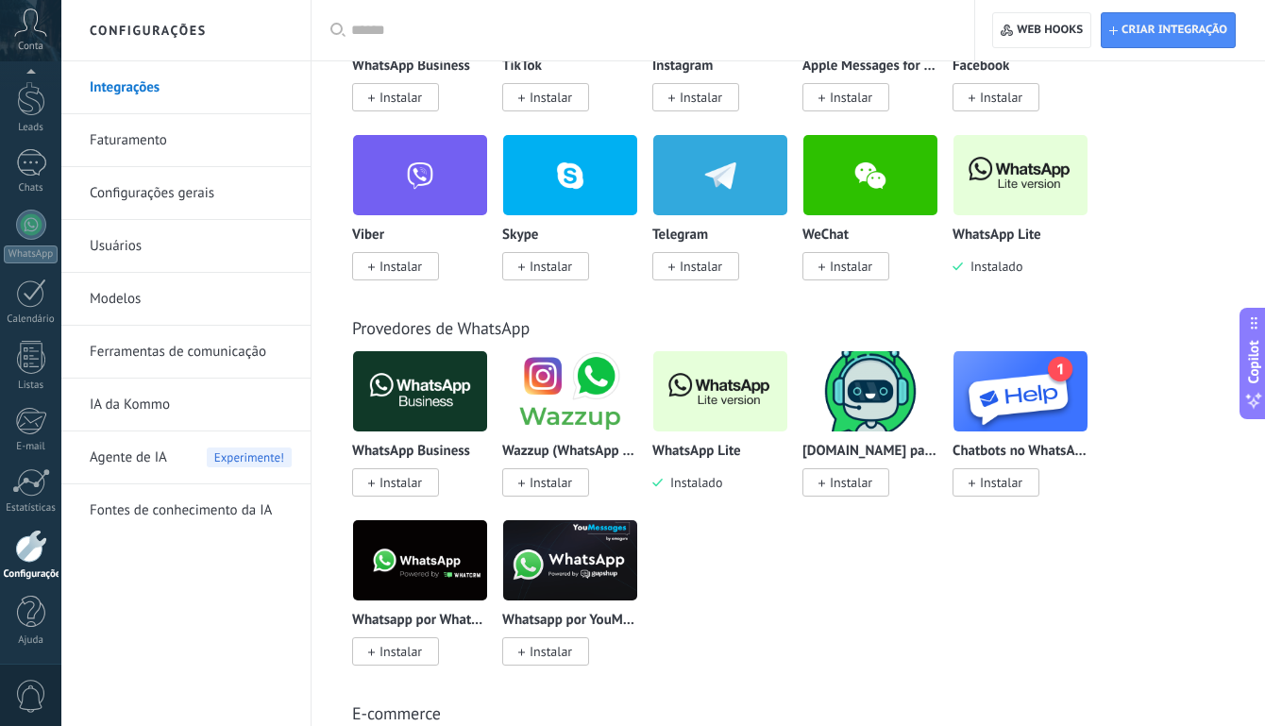
scroll to position [529, 0]
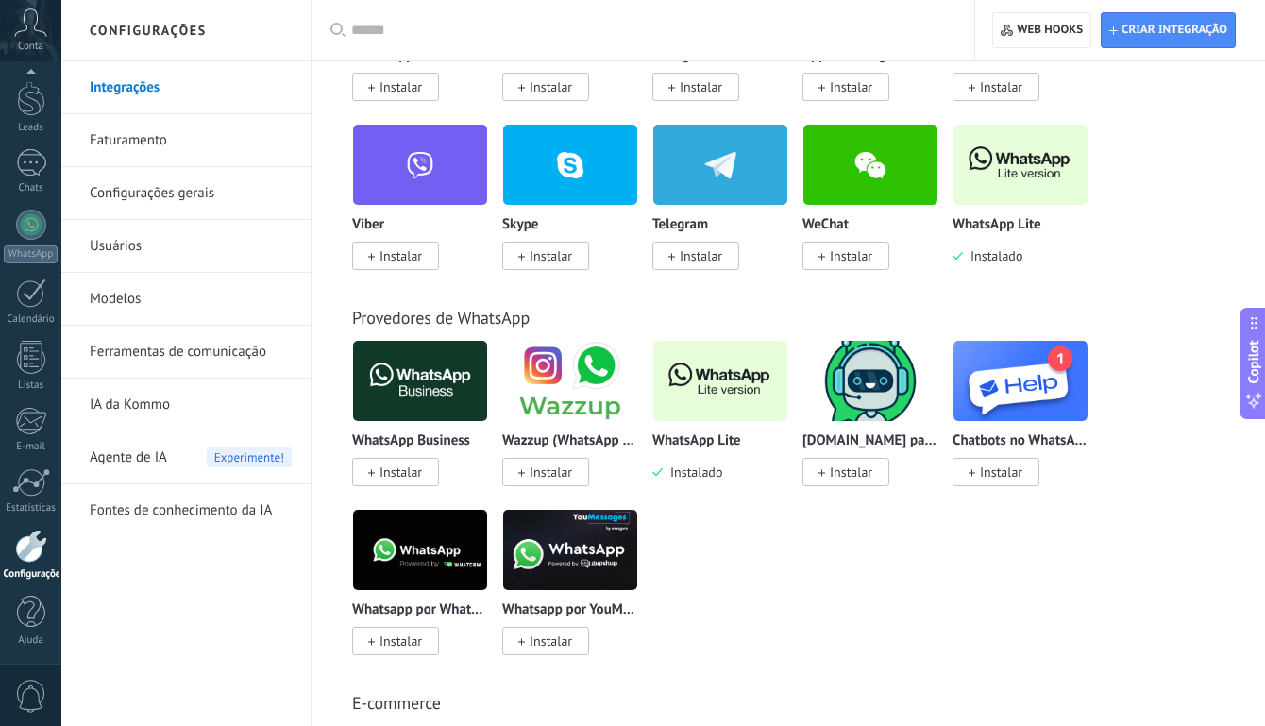
click at [705, 387] on img at bounding box center [720, 381] width 134 height 92
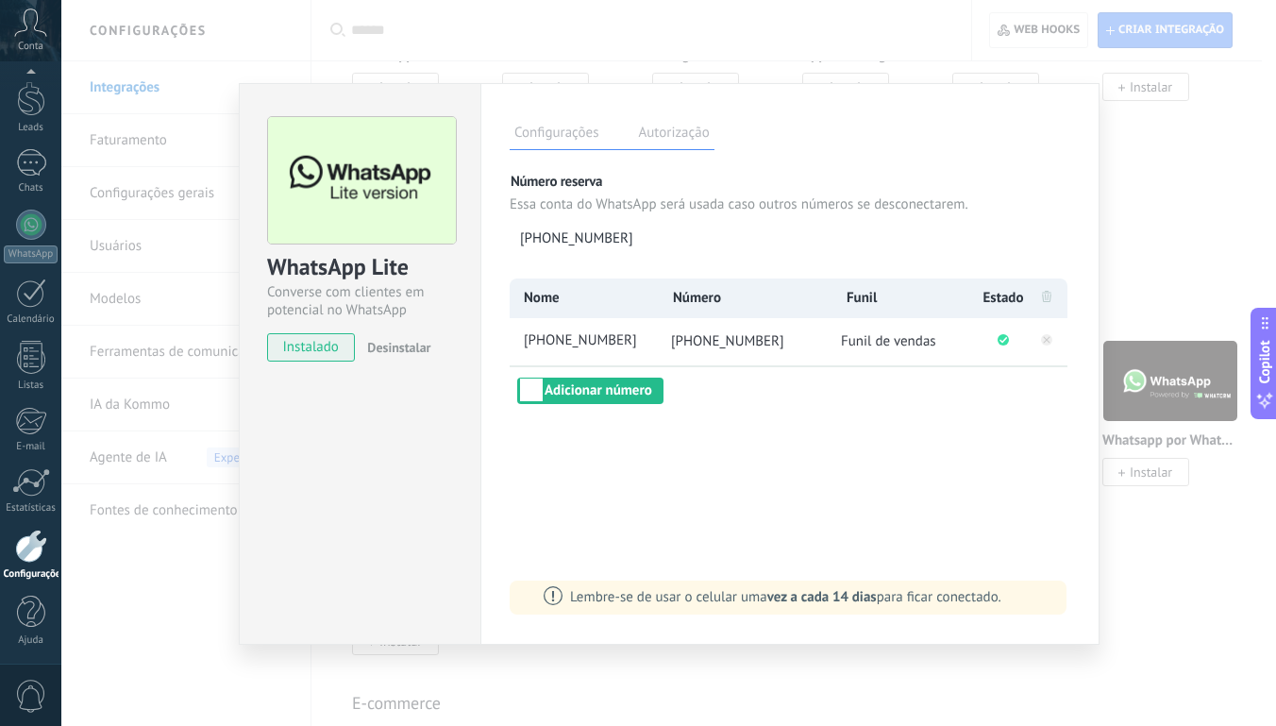
click at [1153, 135] on div "WhatsApp Lite Converse com clientes em potencial no WhatsApp instalado Desinsta…" at bounding box center [668, 363] width 1215 height 726
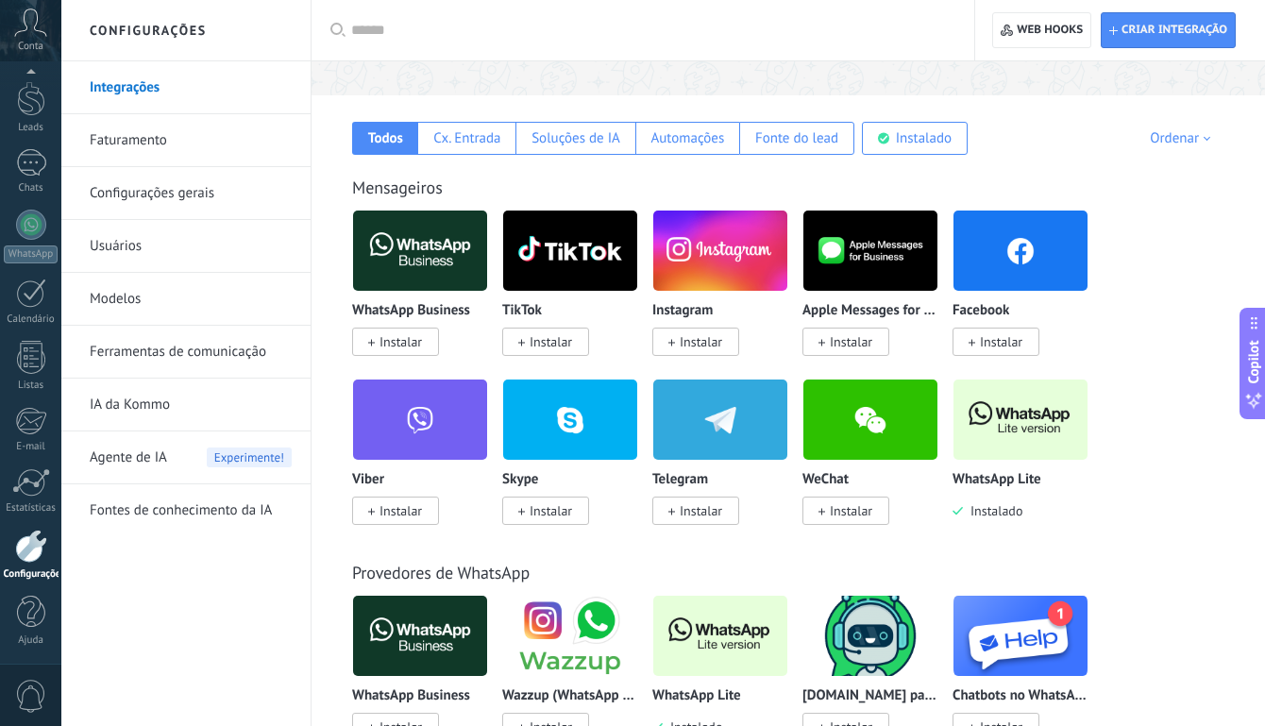
scroll to position [151, 0]
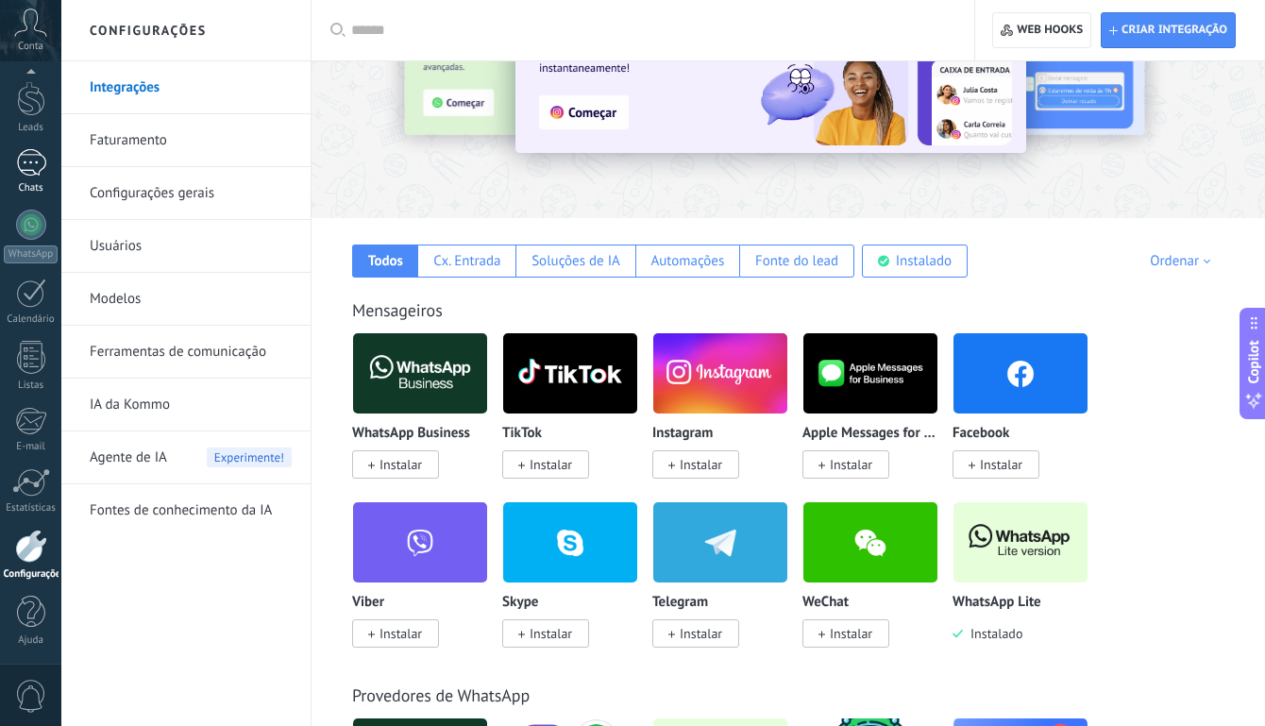
click at [36, 170] on div at bounding box center [31, 162] width 30 height 27
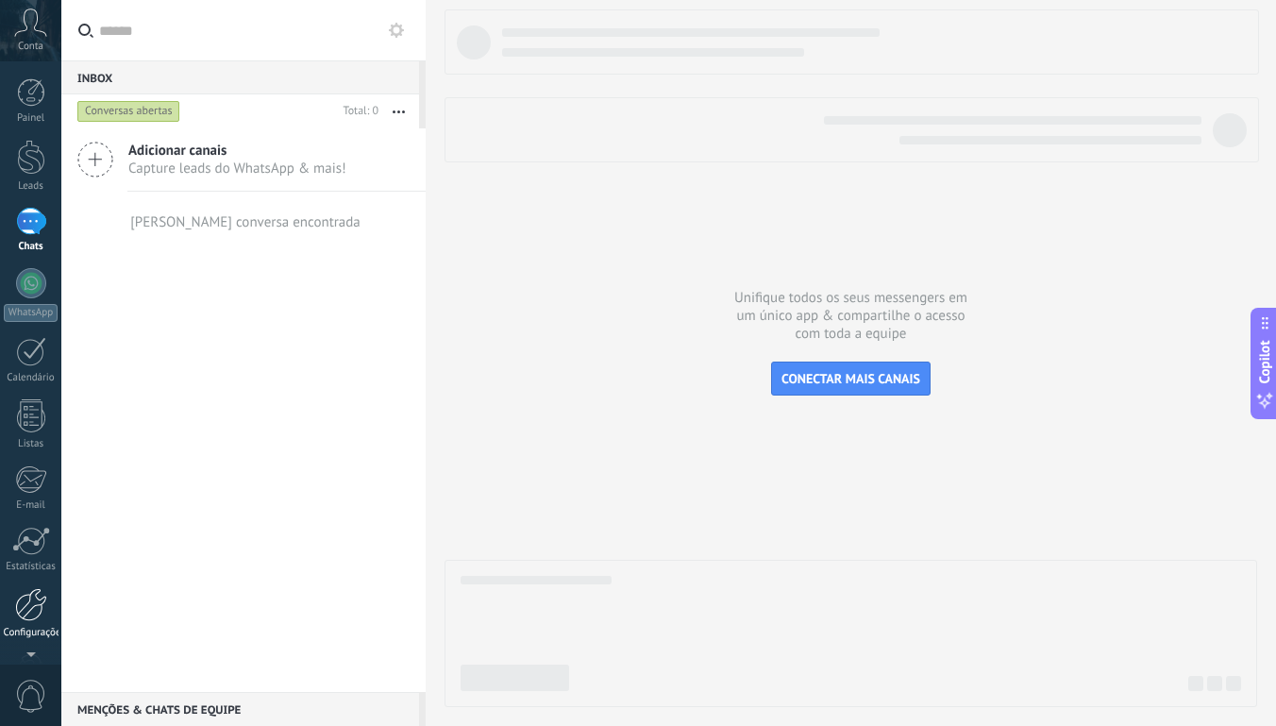
click at [27, 589] on div at bounding box center [31, 604] width 32 height 33
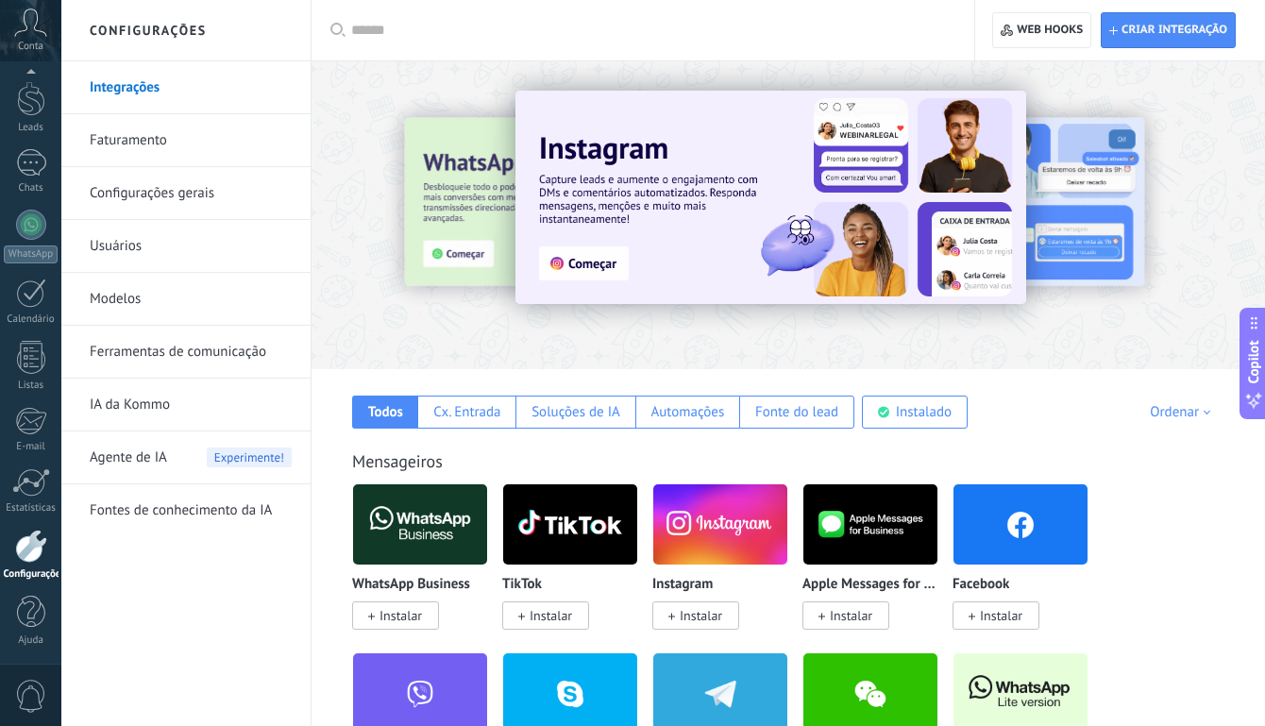
scroll to position [378, 0]
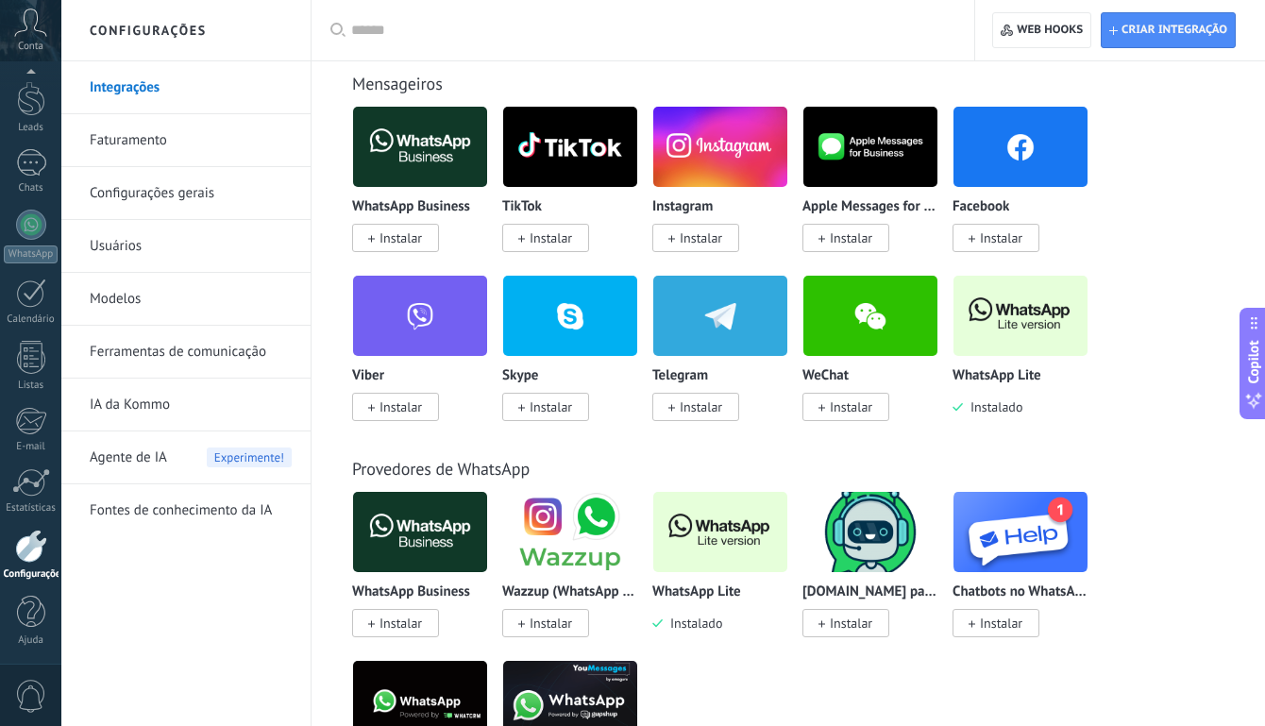
click at [1036, 320] on img at bounding box center [1020, 316] width 134 height 92
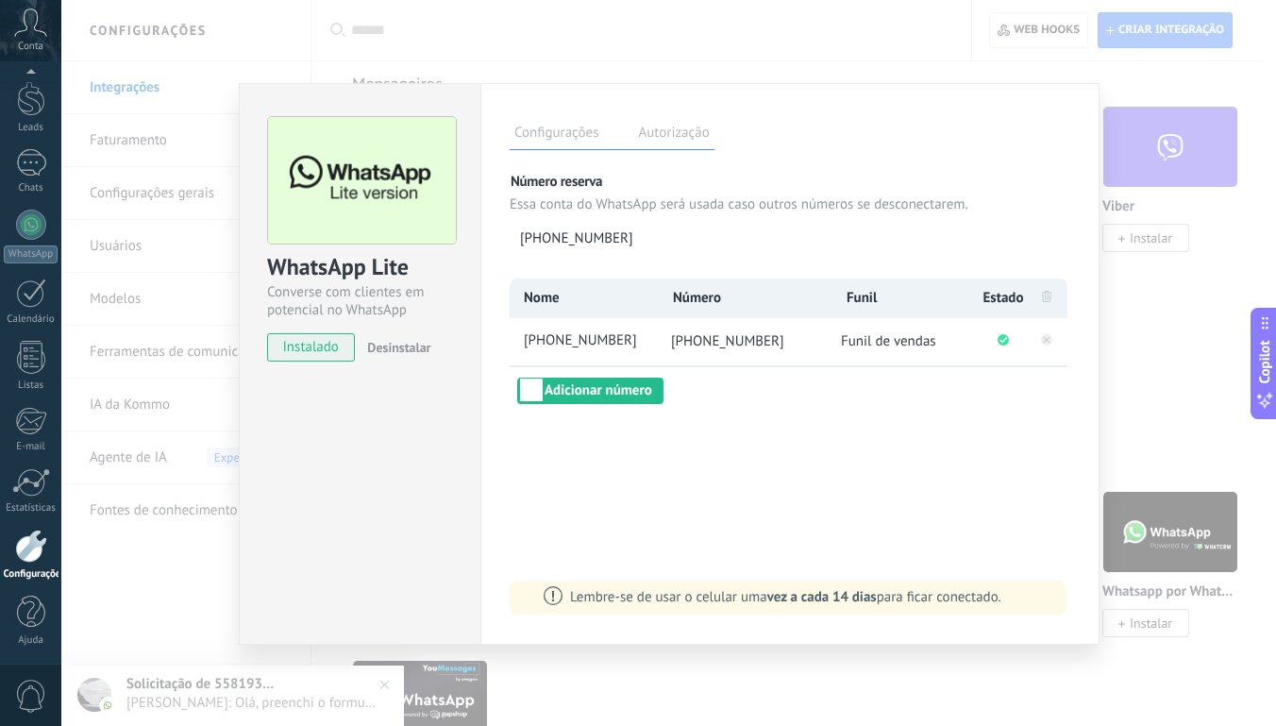
click at [1170, 157] on div "WhatsApp Lite Converse com clientes em potencial no WhatsApp instalado Desinsta…" at bounding box center [668, 363] width 1215 height 726
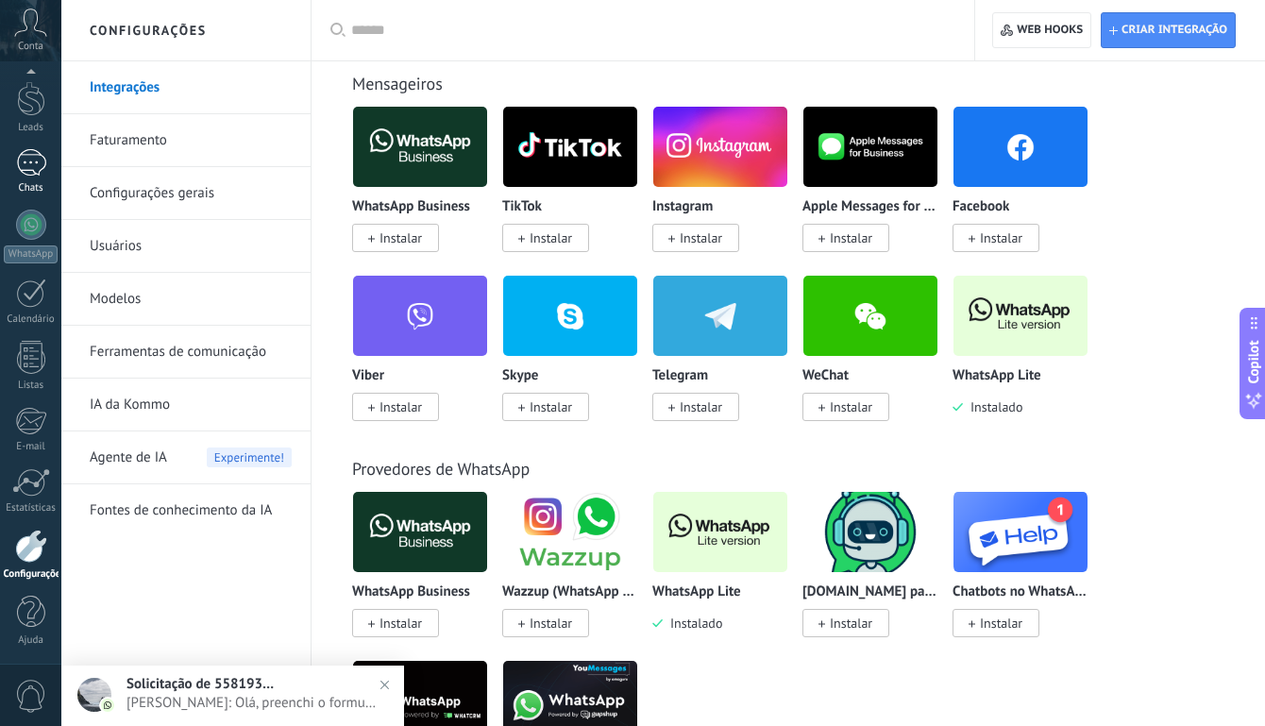
click at [38, 166] on div "1" at bounding box center [31, 162] width 30 height 27
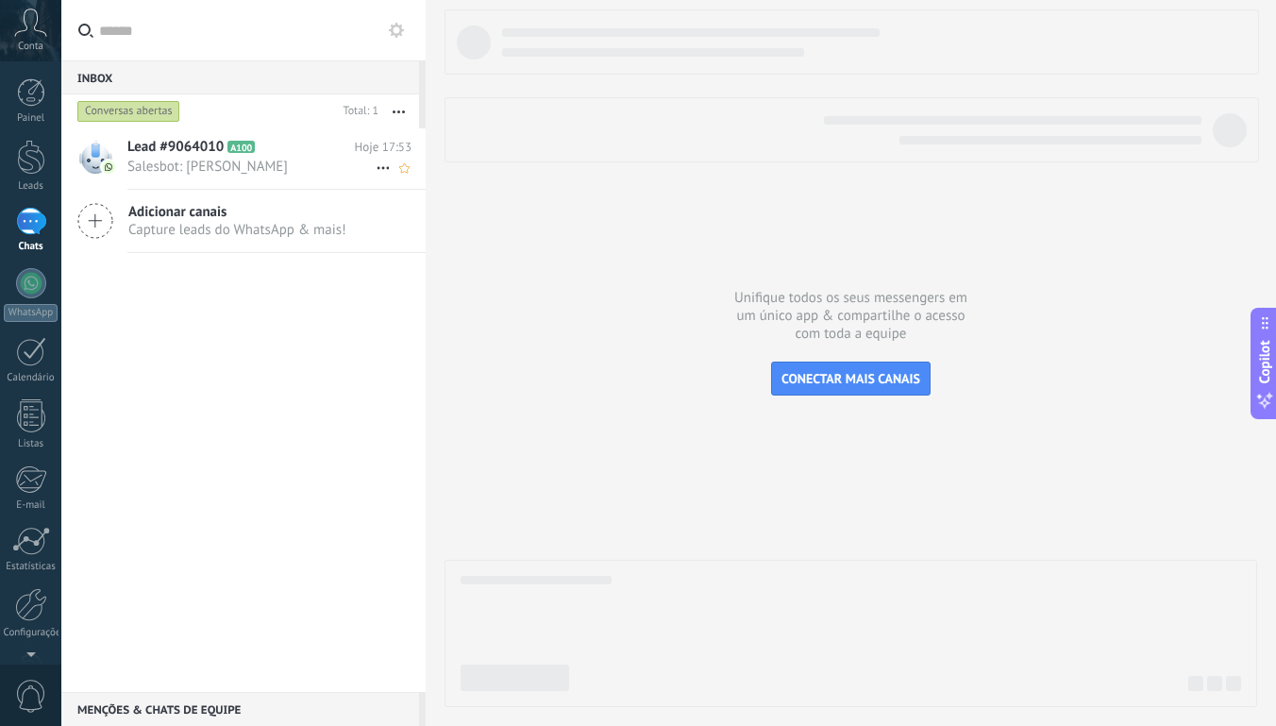
click at [215, 170] on span "Salesbot: [PERSON_NAME]" at bounding box center [251, 167] width 248 height 18
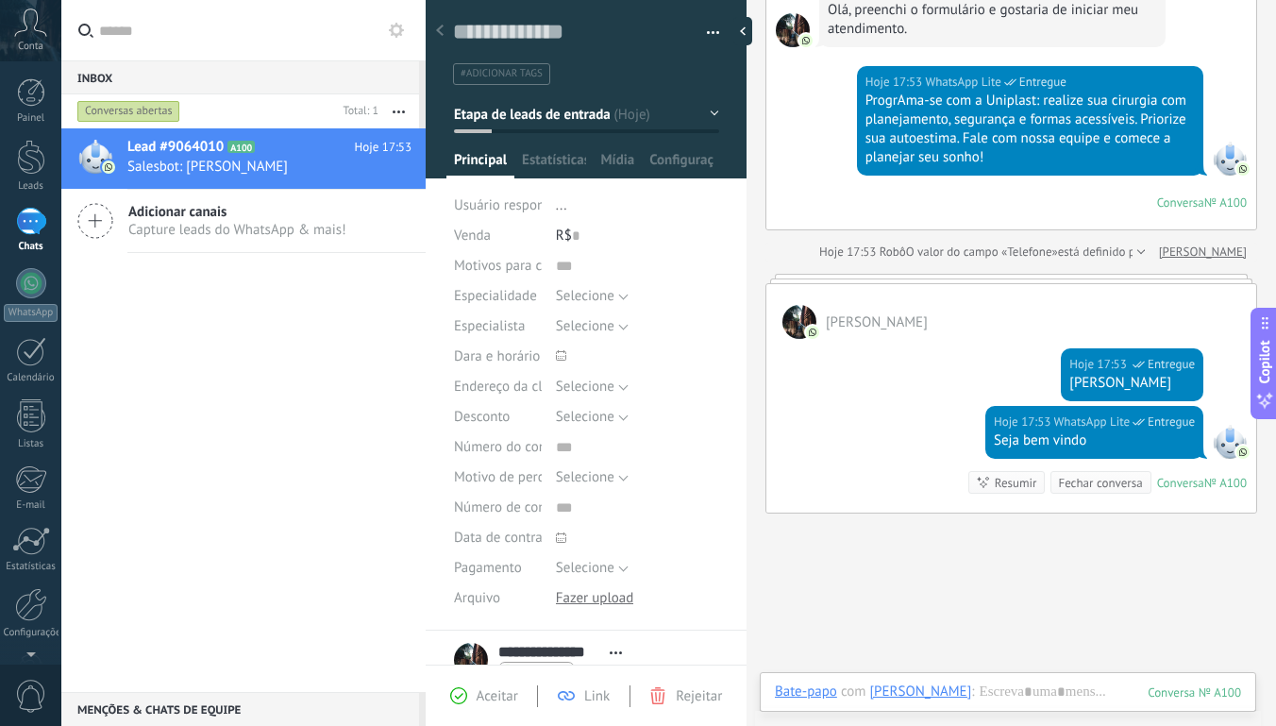
scroll to position [240, 0]
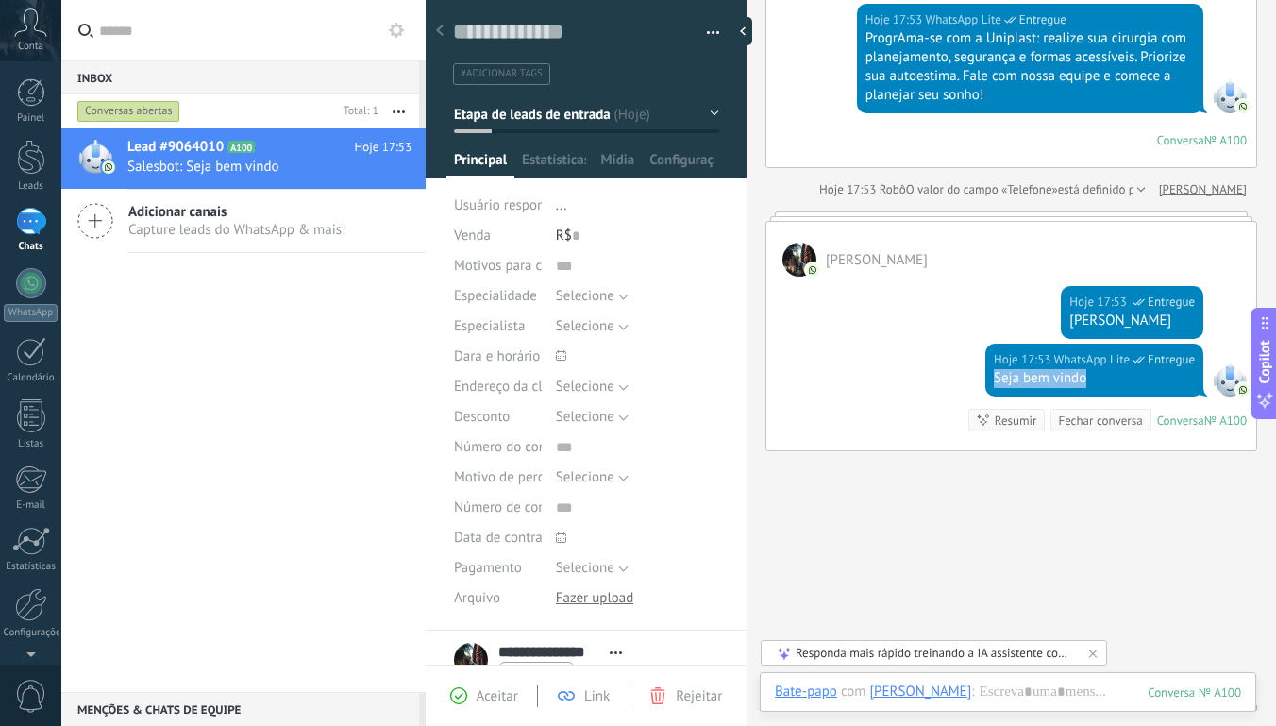
drag, startPoint x: 976, startPoint y: 376, endPoint x: 1082, endPoint y: 376, distance: 105.7
click at [1082, 376] on div "Hoje 17:53 WhatsApp Lite Entregue Seja bem vindo" at bounding box center [1095, 370] width 218 height 53
click at [1100, 513] on div "Buscar Carregar mais Hoje Hoje Criar: 2 eventos Expandir Hoje 17:53 [PERSON_NAM…" at bounding box center [1012, 270] width 530 height 1021
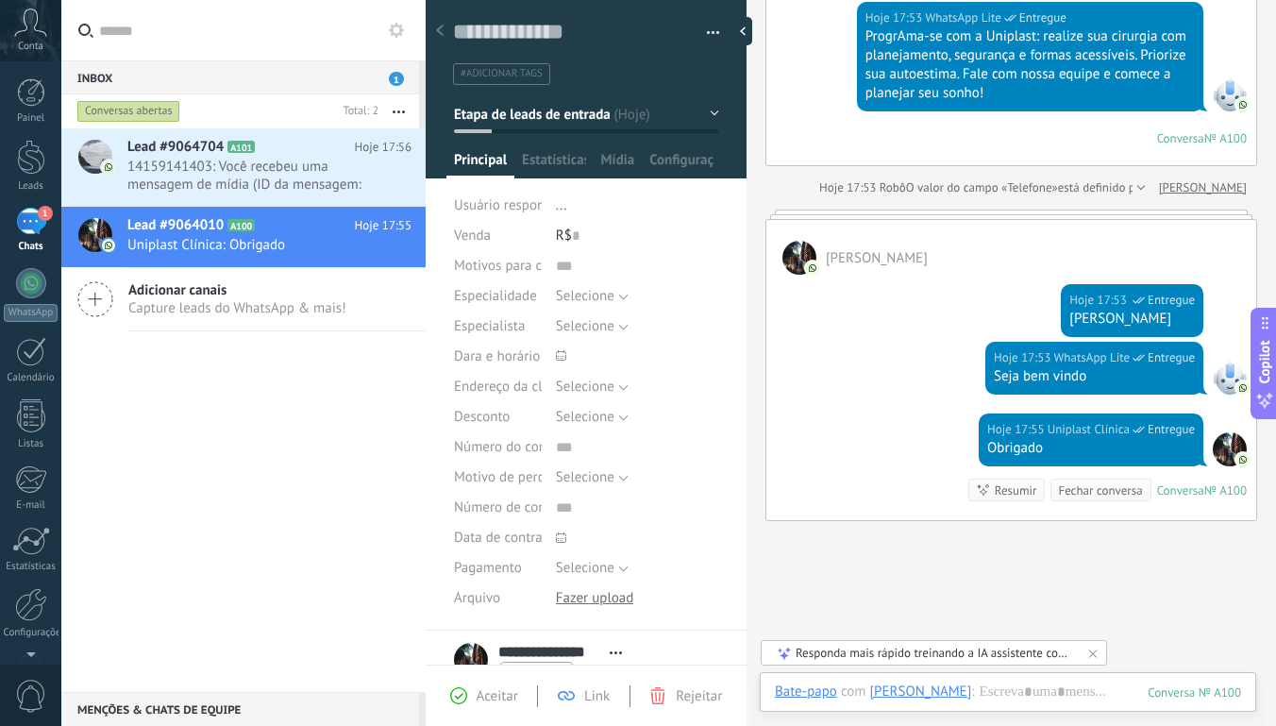
scroll to position [317, 0]
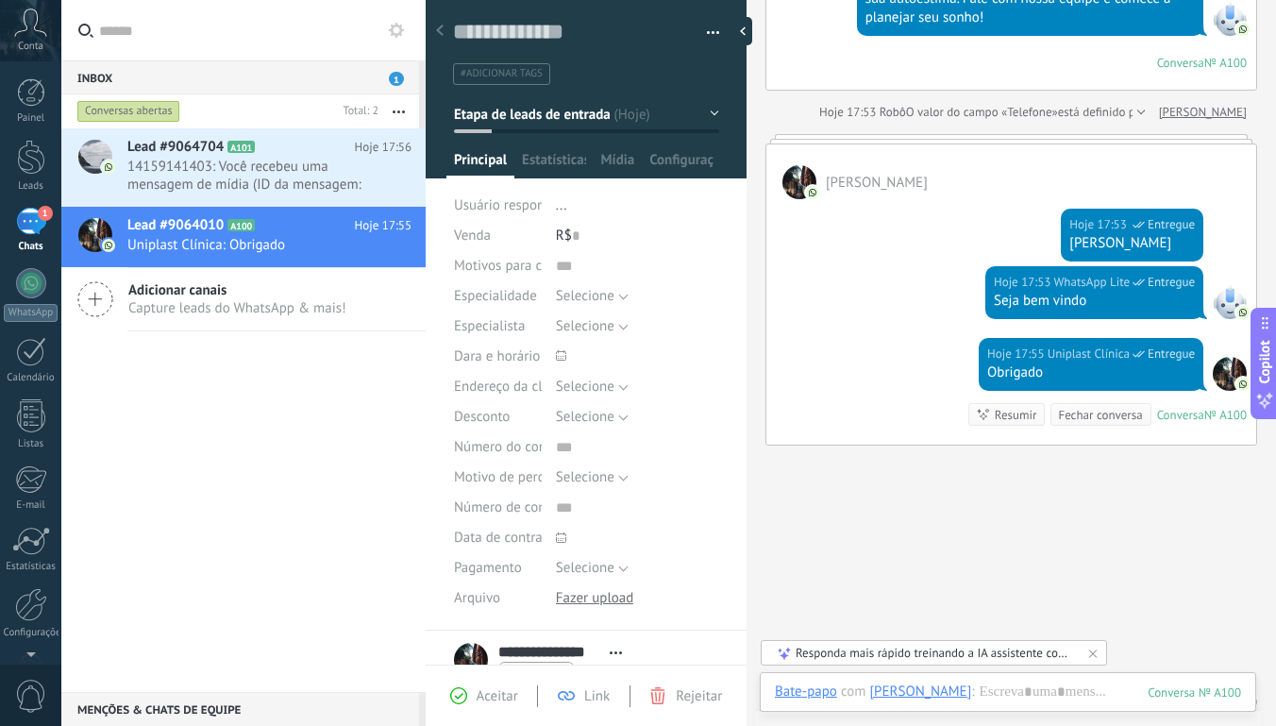
click at [706, 114] on button "Etapa de leads de entrada" at bounding box center [586, 114] width 265 height 34
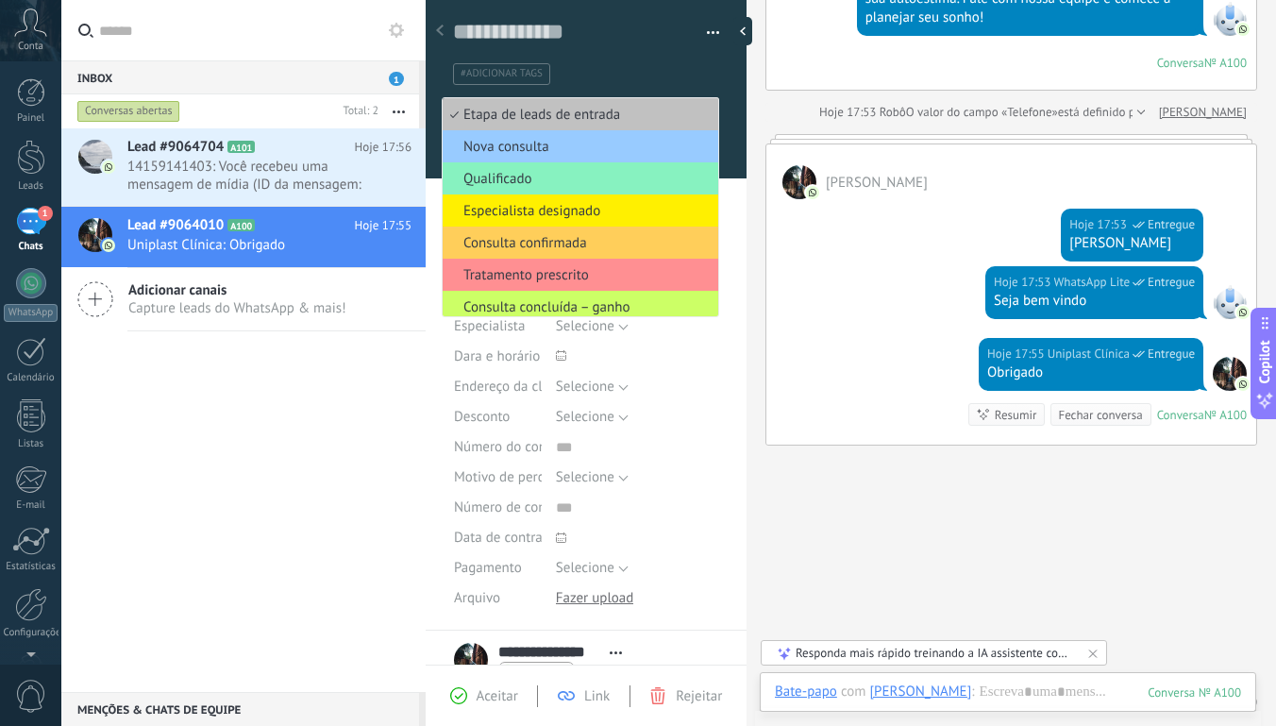
click at [897, 527] on div "Buscar Carregar mais Hoje Hoje Criar: 2 eventos Expandir Hoje 17:53 [PERSON_NAM…" at bounding box center [1012, 229] width 530 height 1092
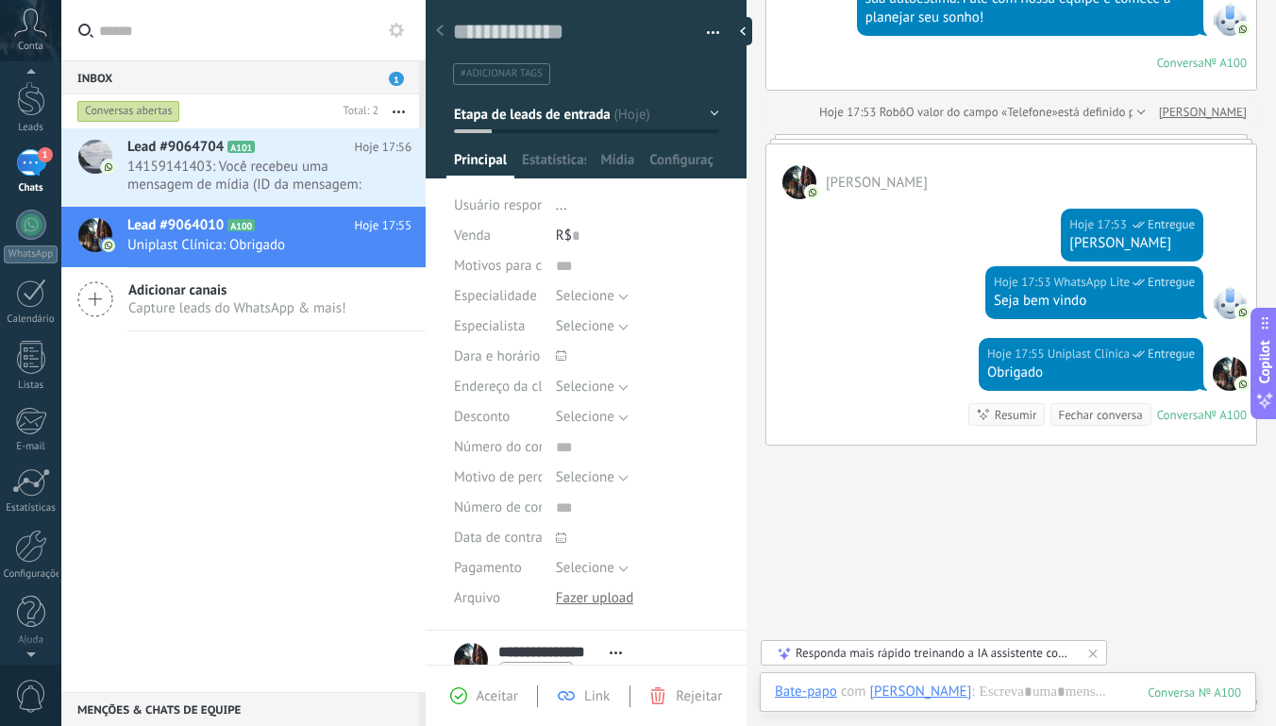
scroll to position [38, 0]
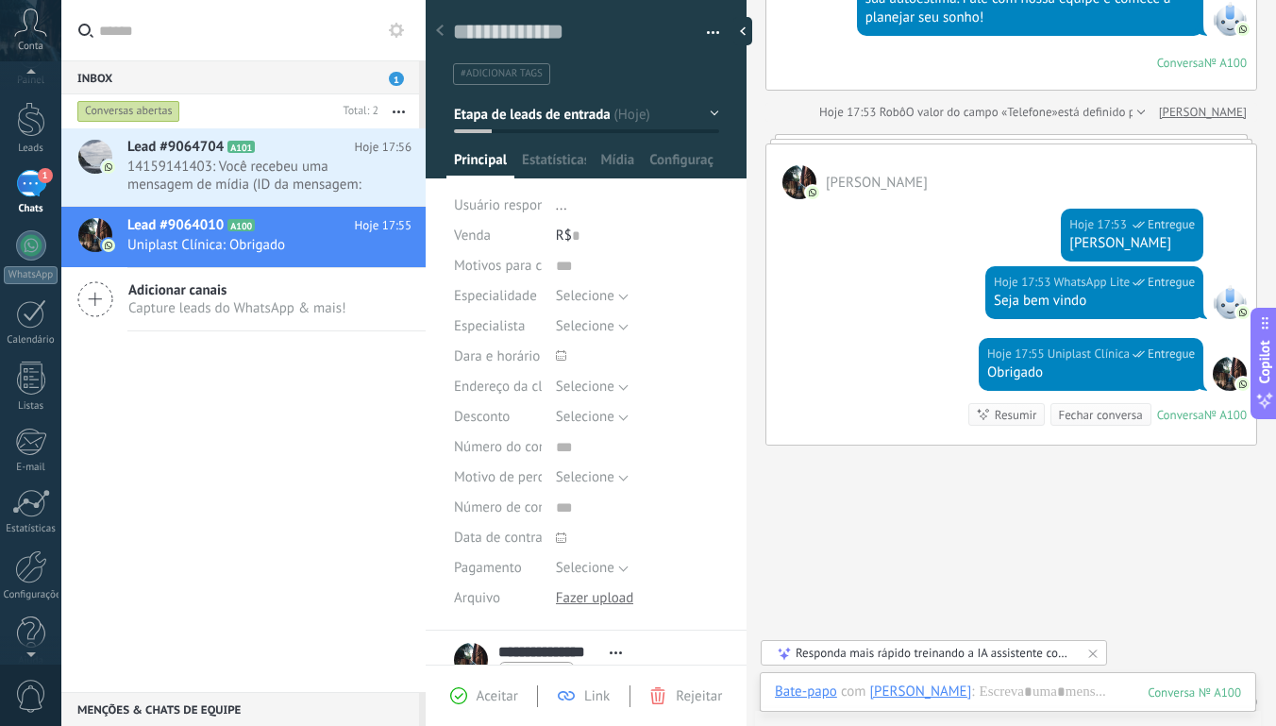
click at [30, 26] on icon at bounding box center [30, 22] width 33 height 28
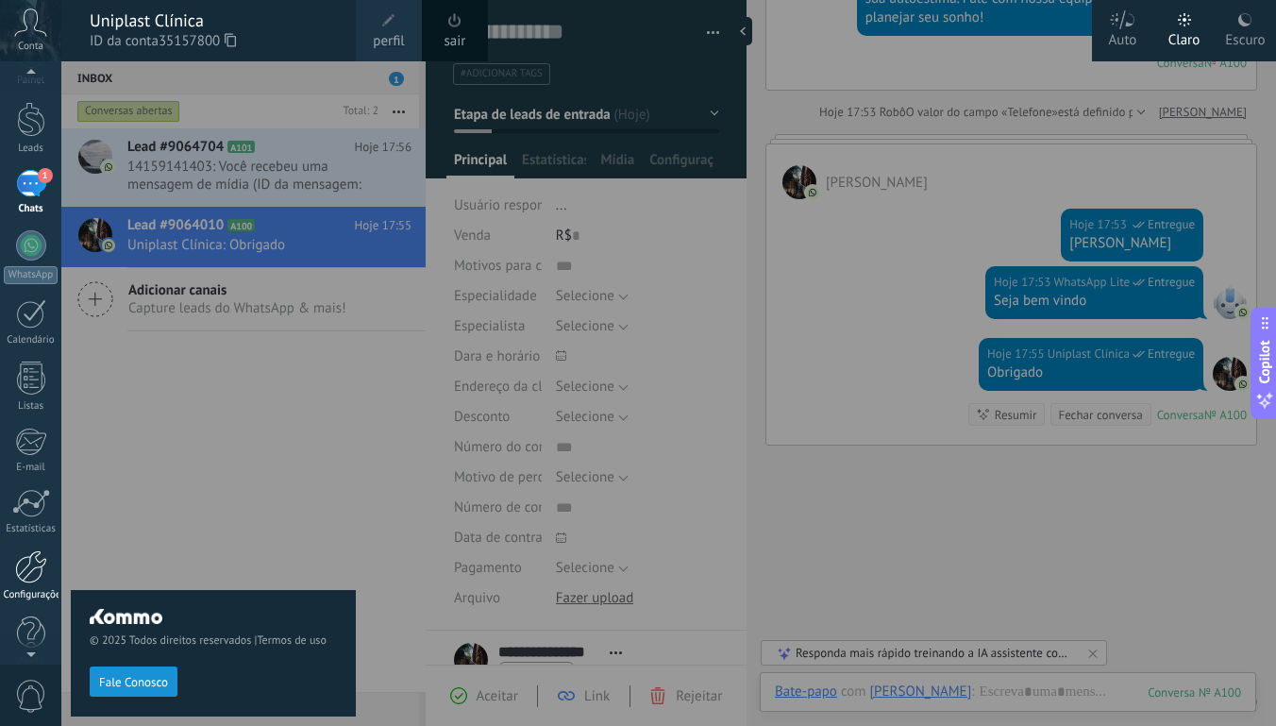
click at [26, 582] on link "Configurações" at bounding box center [30, 575] width 61 height 51
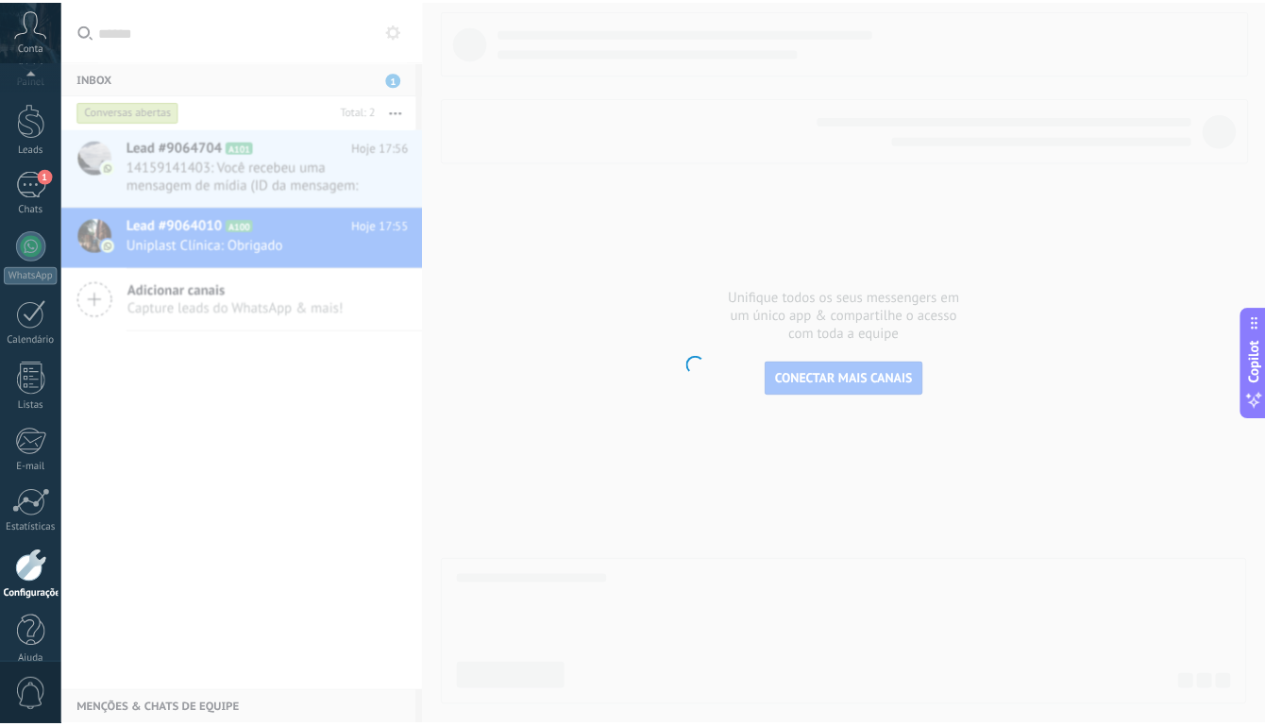
scroll to position [59, 0]
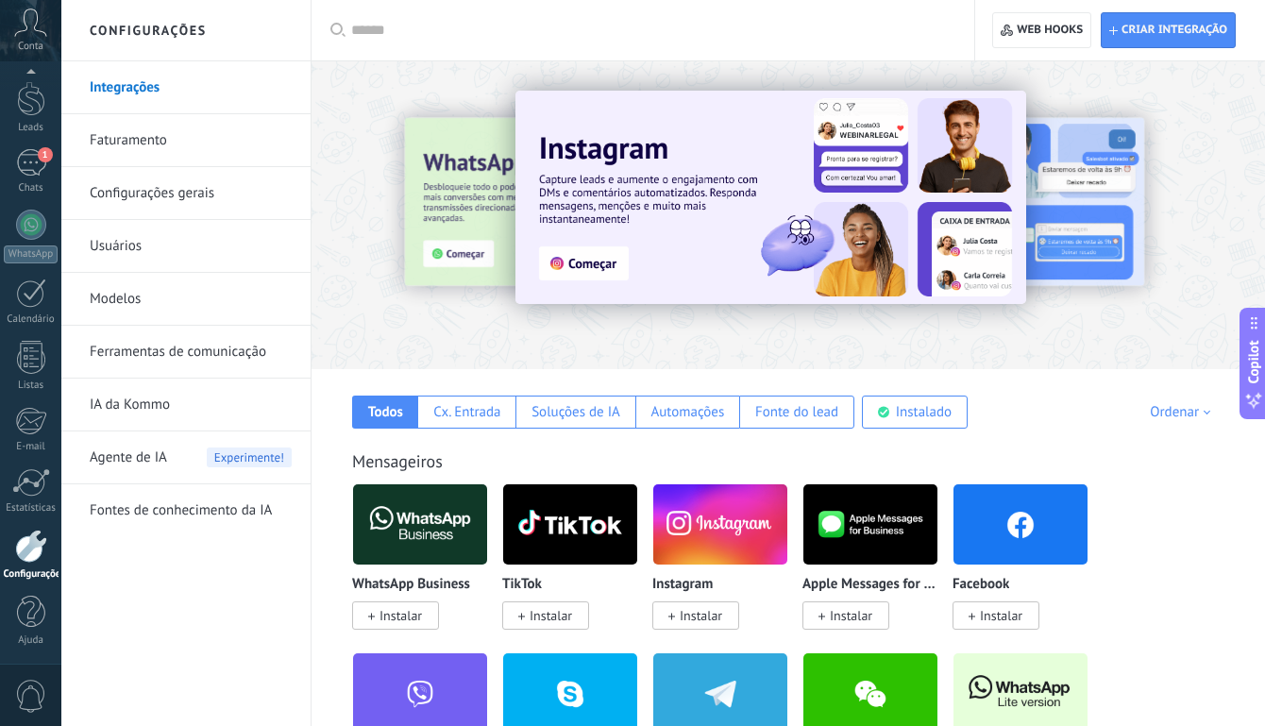
click at [152, 140] on link "Faturamento" at bounding box center [191, 140] width 202 height 53
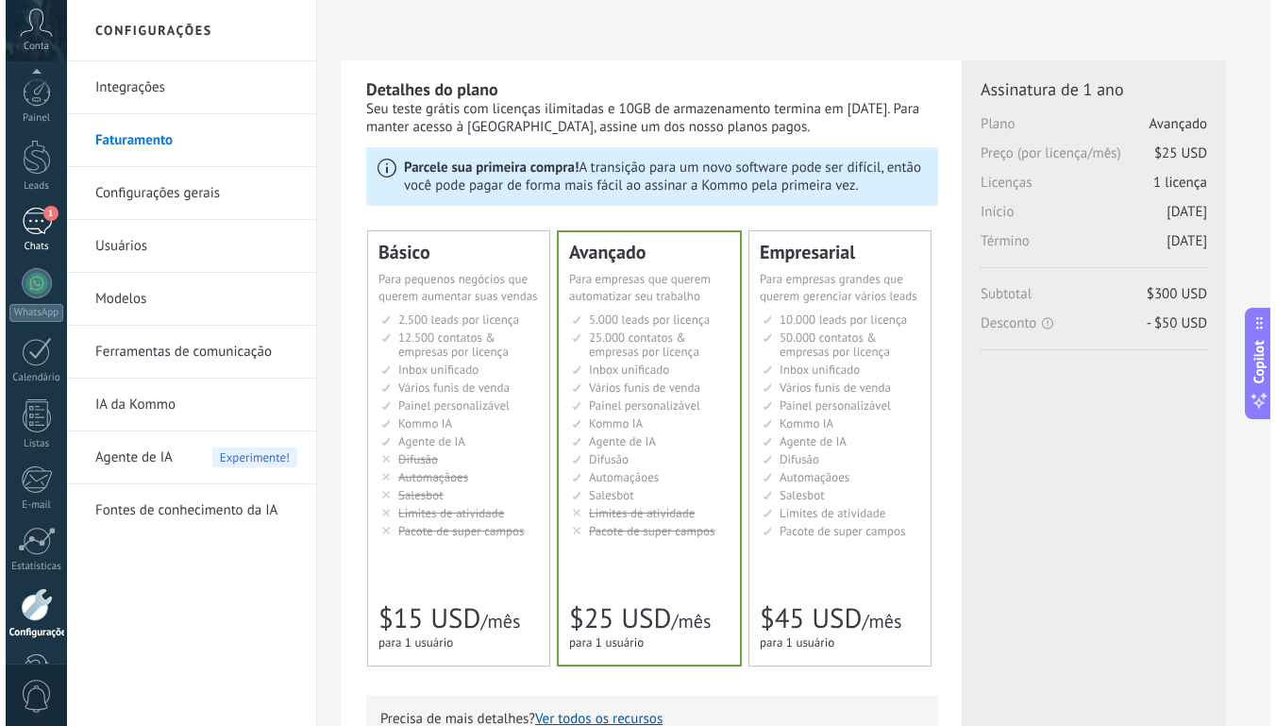
scroll to position [59, 0]
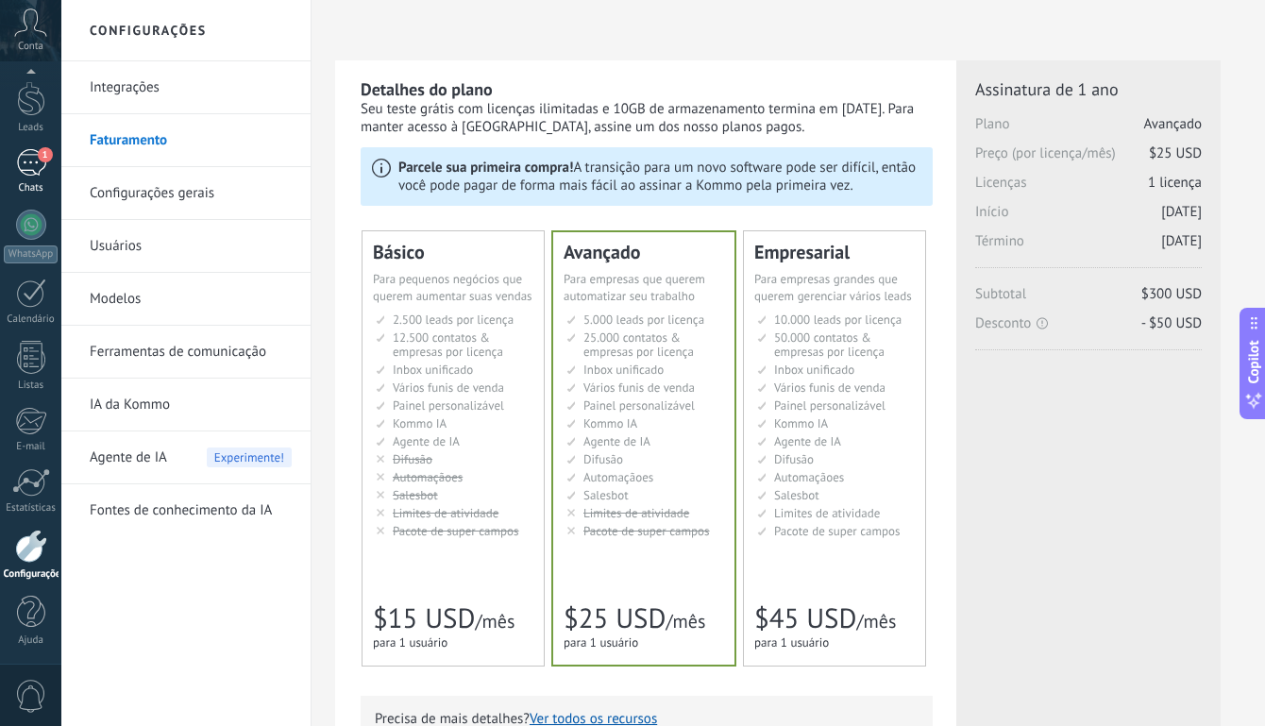
click at [27, 177] on link "1 Chats" at bounding box center [30, 171] width 61 height 45
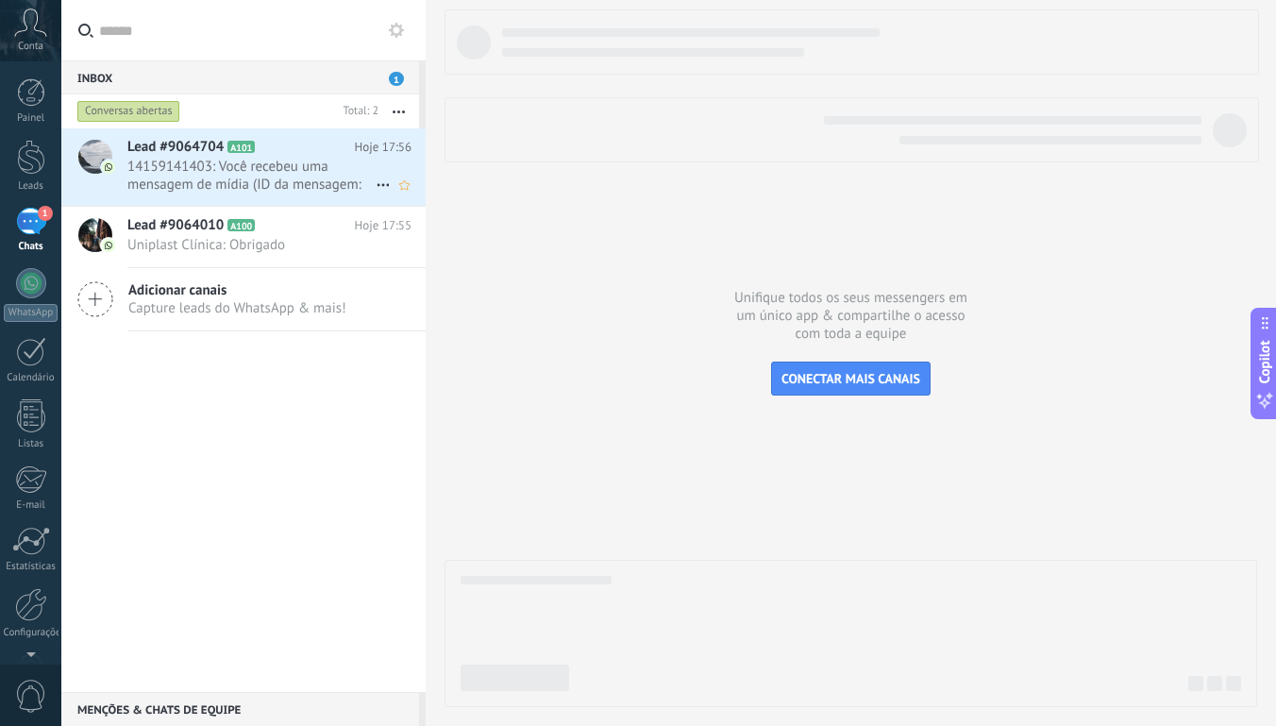
click at [194, 189] on span "14159141403: Você recebeu uma mensagem de mídia (ID da mensagem: 29DD1B45A3217C…" at bounding box center [251, 176] width 248 height 36
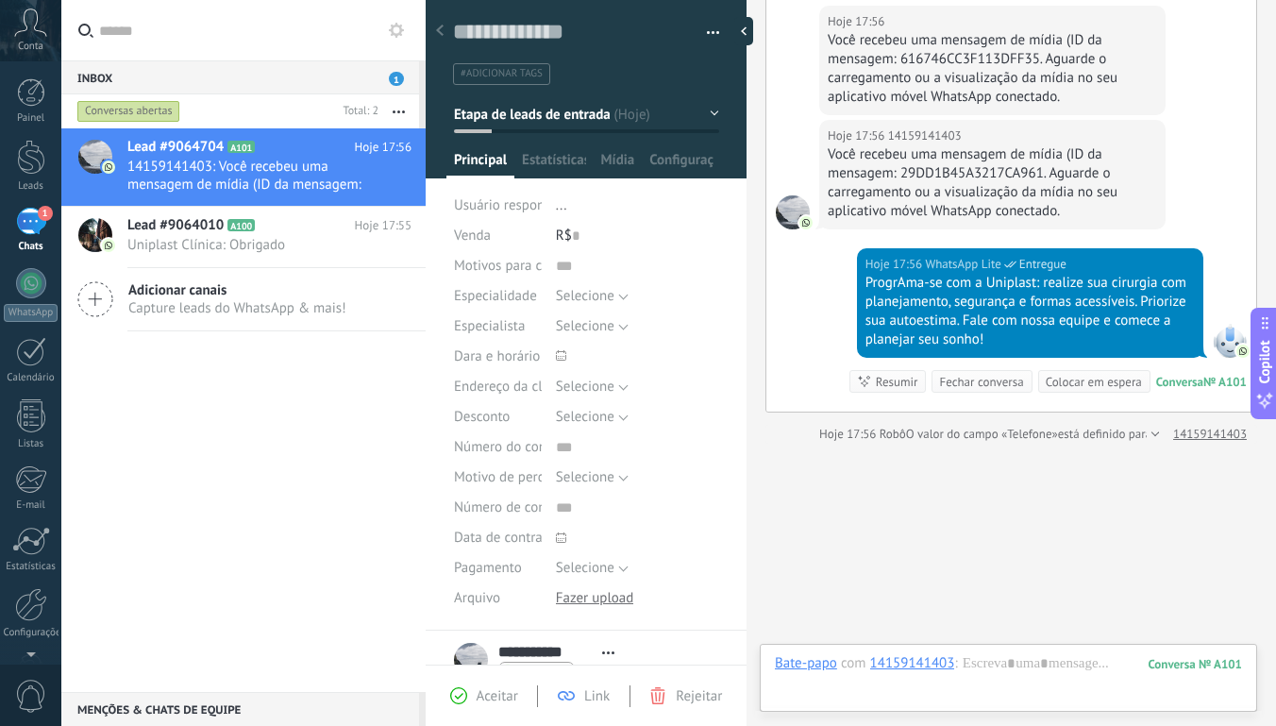
scroll to position [181, 0]
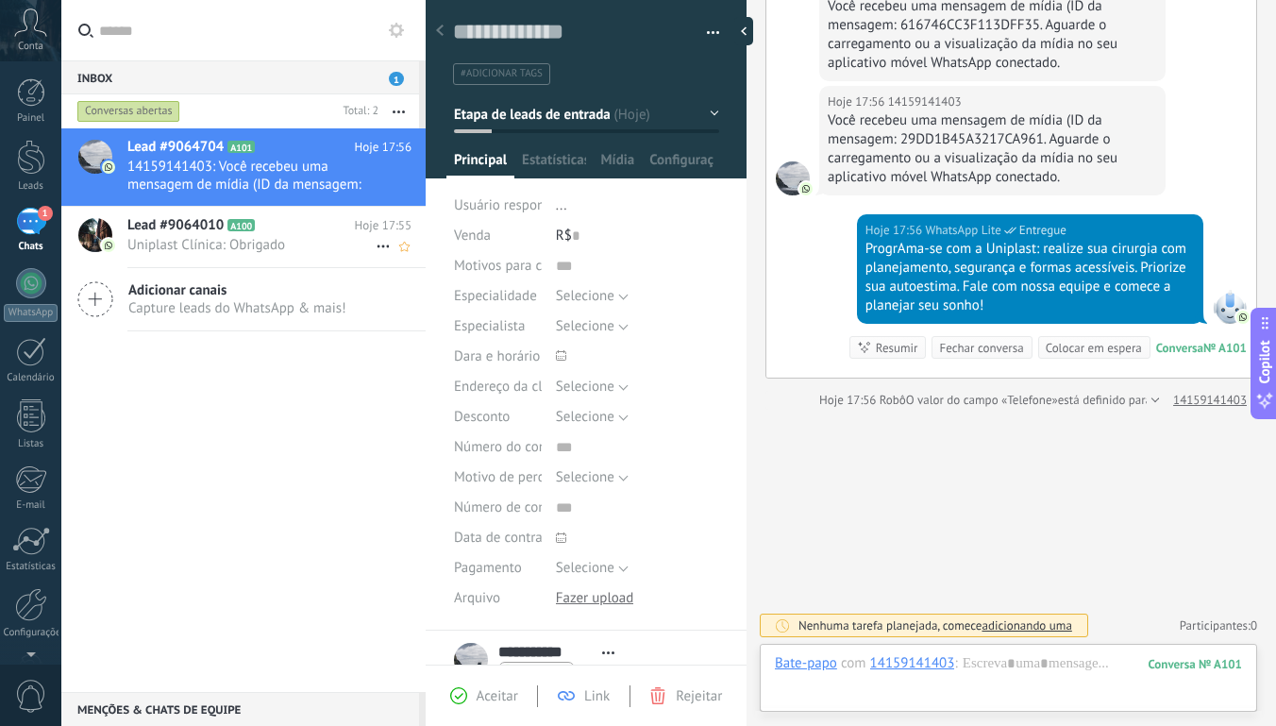
click at [149, 239] on span "Uniplast Clínica: Obrigado" at bounding box center [251, 245] width 248 height 18
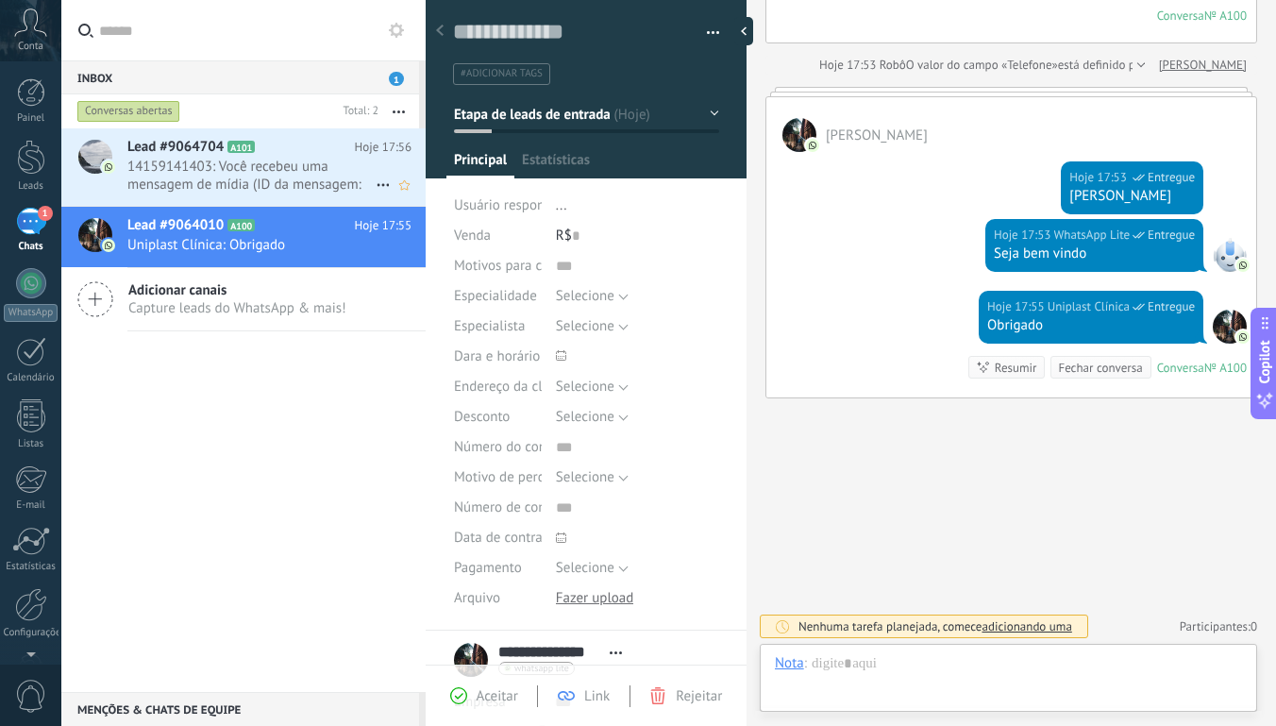
scroll to position [27, 0]
click at [171, 183] on span "14159141403: Você recebeu uma mensagem de mídia (ID da mensagem: 29DD1B45A3217C…" at bounding box center [251, 176] width 248 height 36
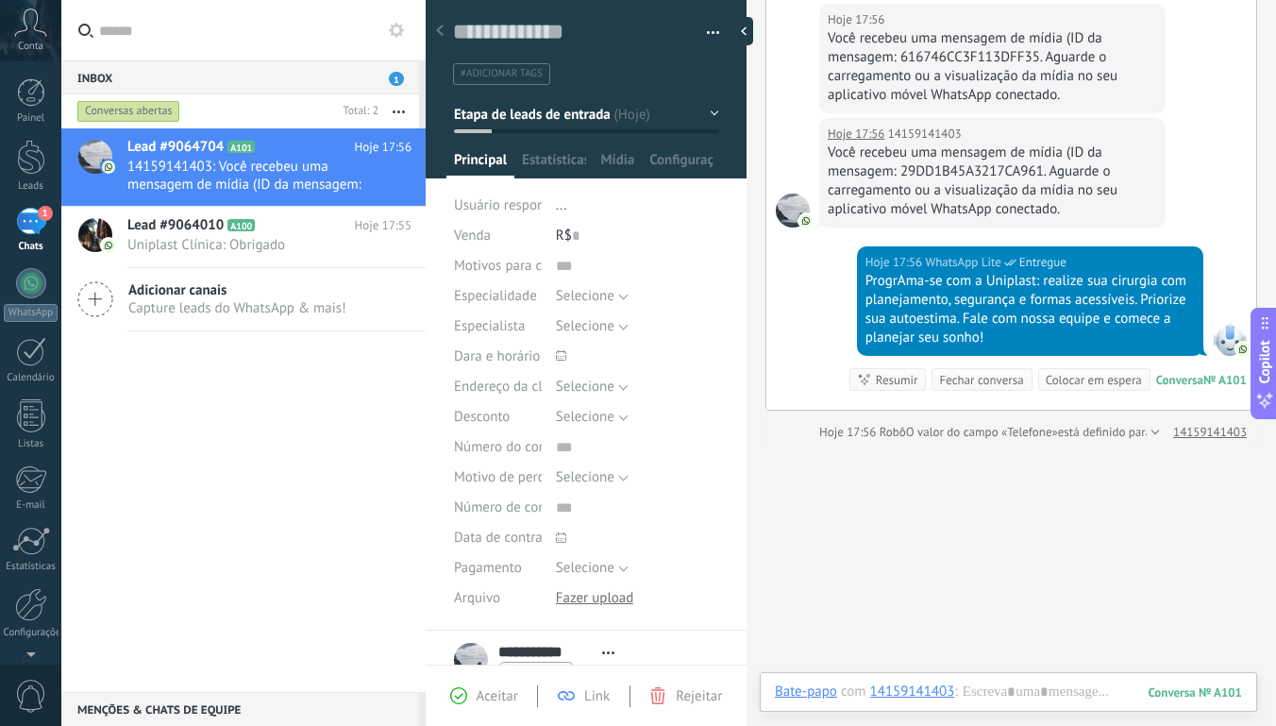
scroll to position [151, 0]
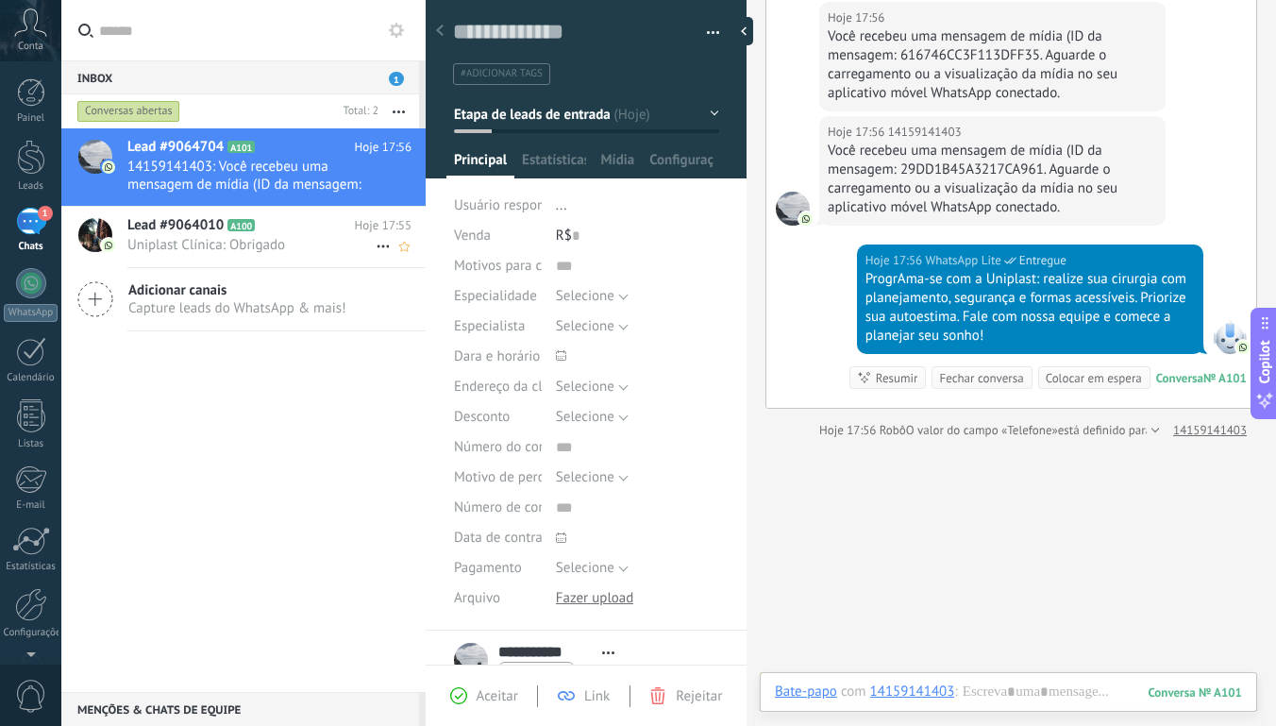
click at [179, 245] on span "Uniplast Clínica: Obrigado" at bounding box center [251, 245] width 248 height 18
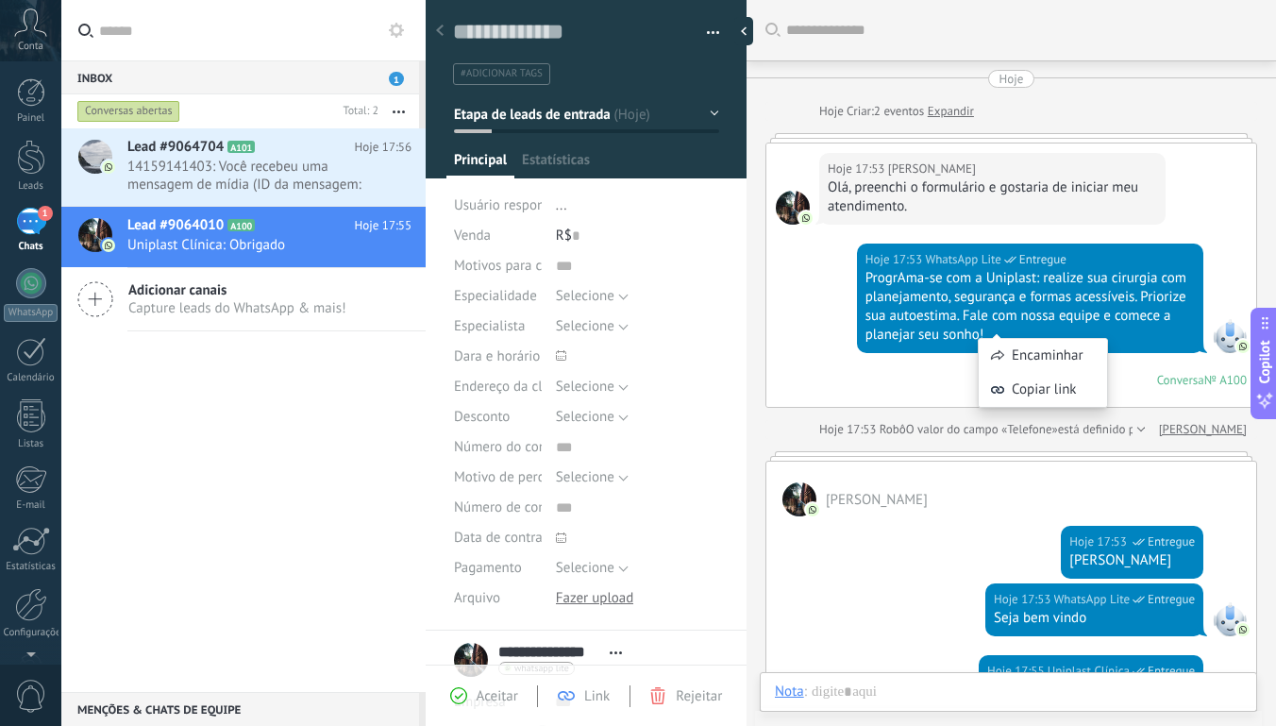
scroll to position [344, 0]
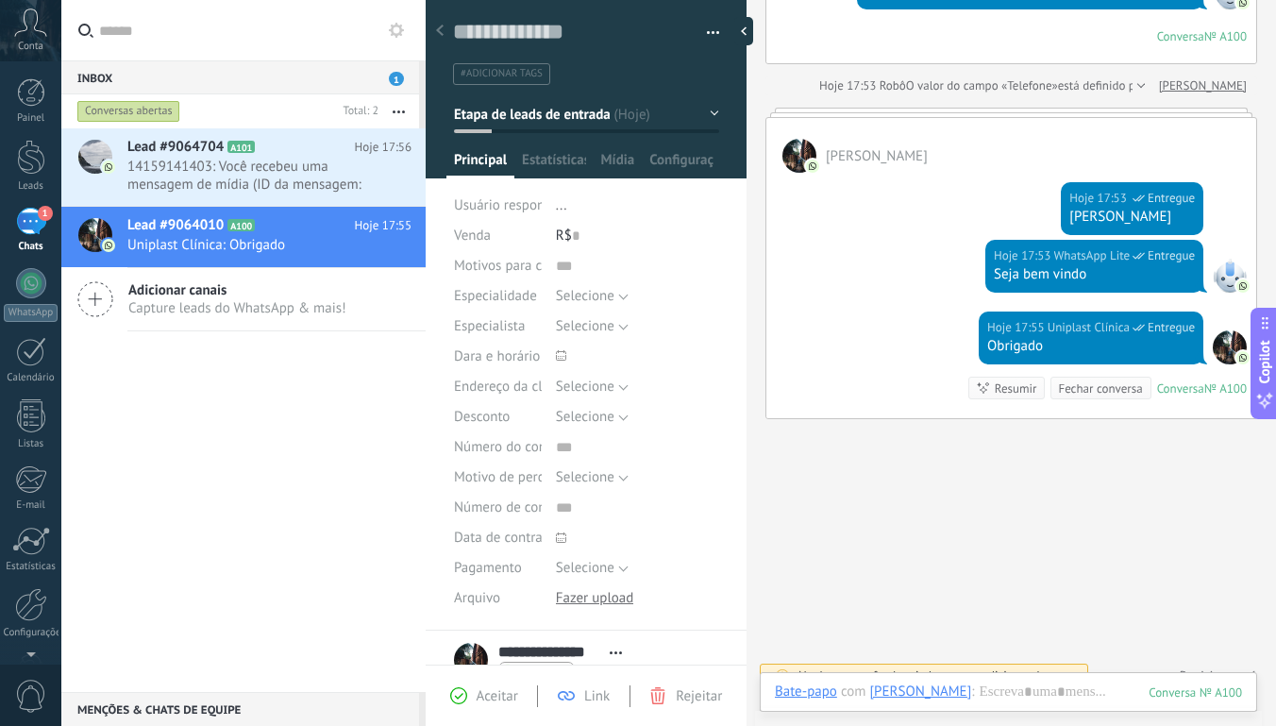
click at [438, 31] on use at bounding box center [440, 30] width 8 height 11
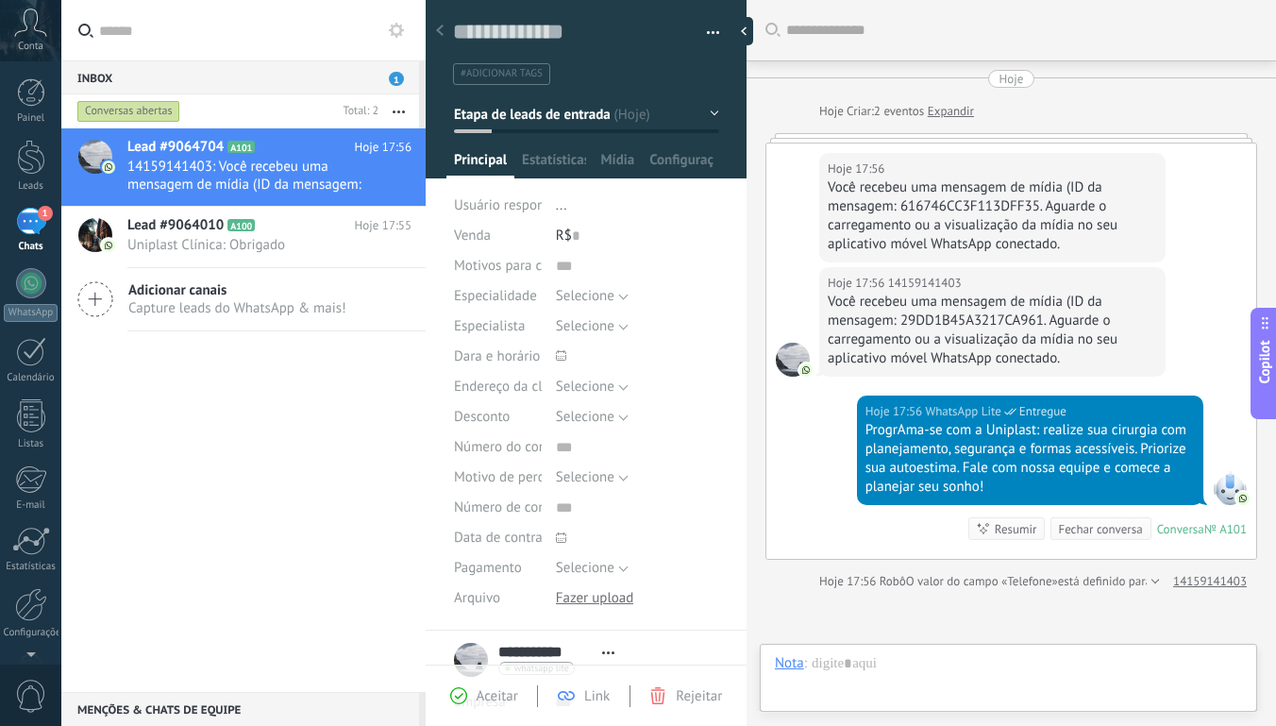
scroll to position [181, 0]
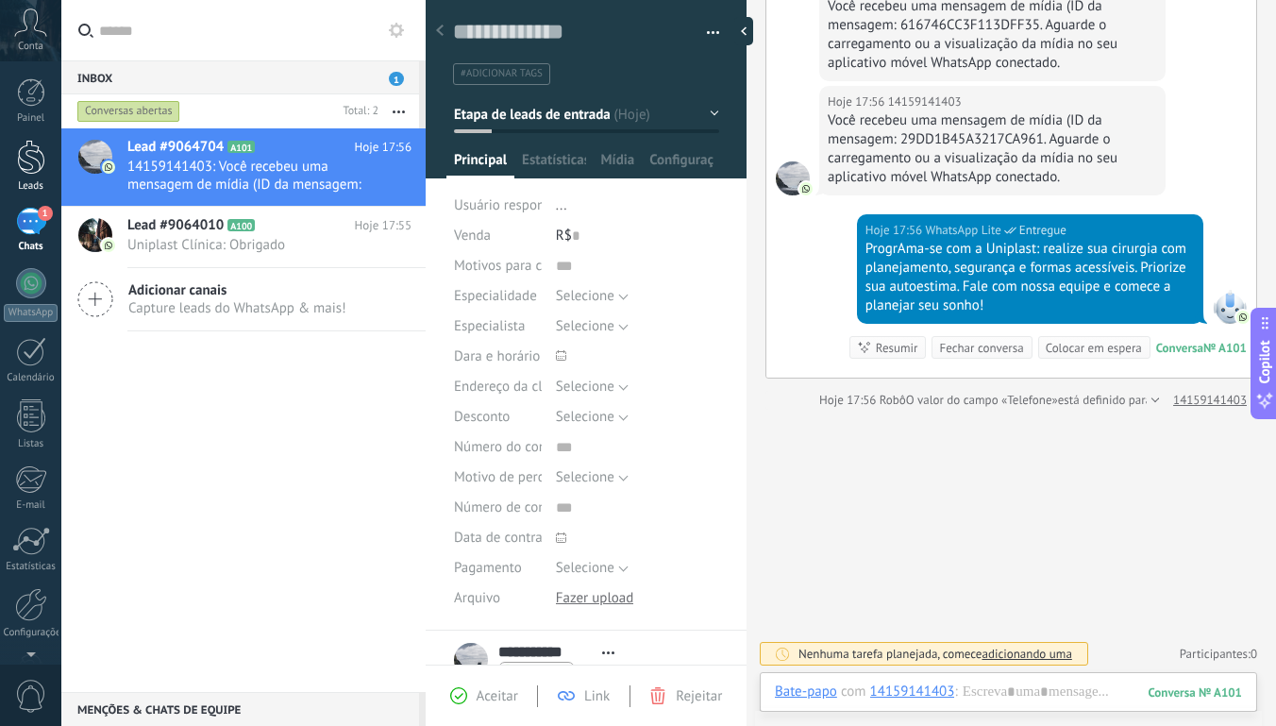
click at [35, 174] on div at bounding box center [31, 157] width 28 height 35
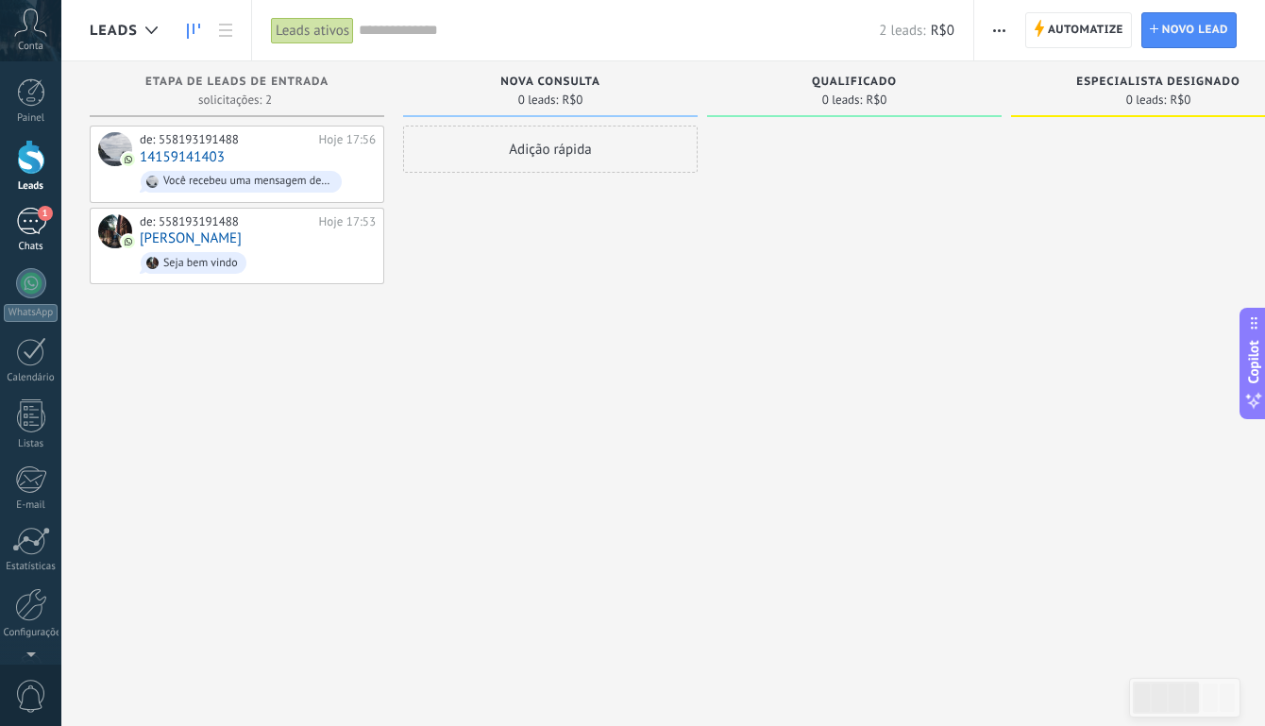
click at [33, 219] on div "1" at bounding box center [31, 221] width 30 height 27
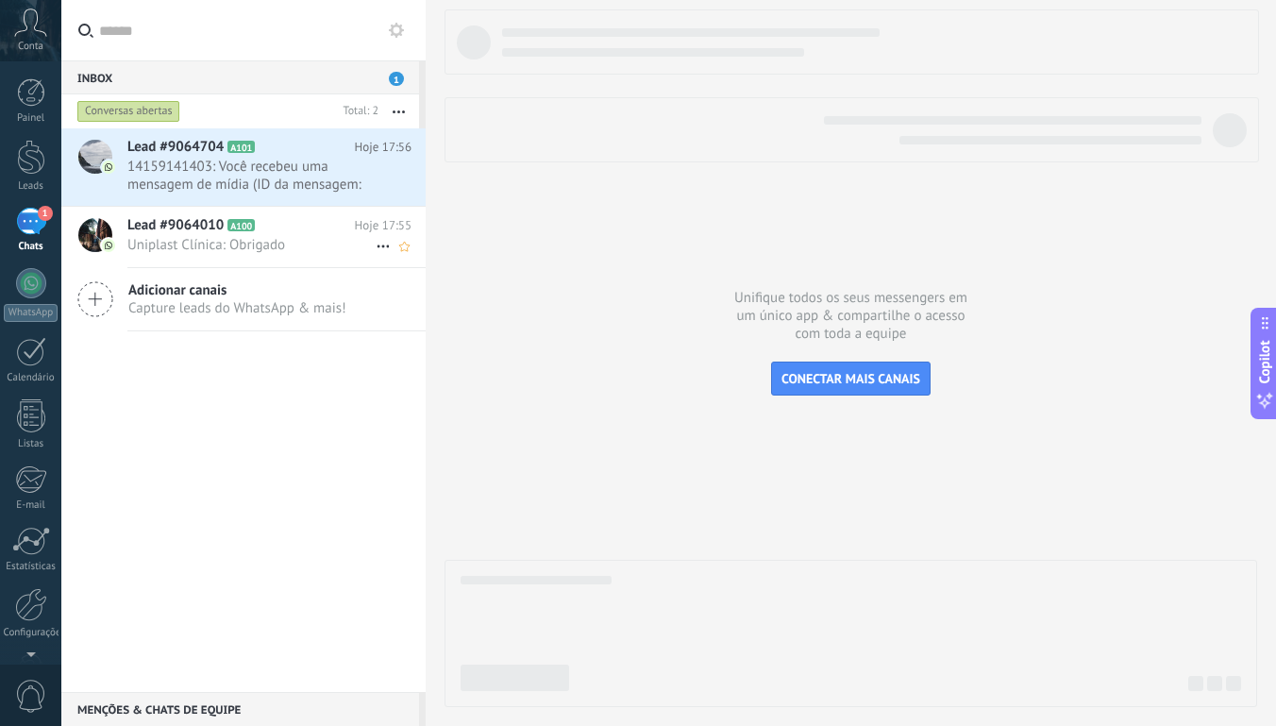
click at [278, 241] on span "Uniplast Clínica: Obrigado" at bounding box center [251, 245] width 248 height 18
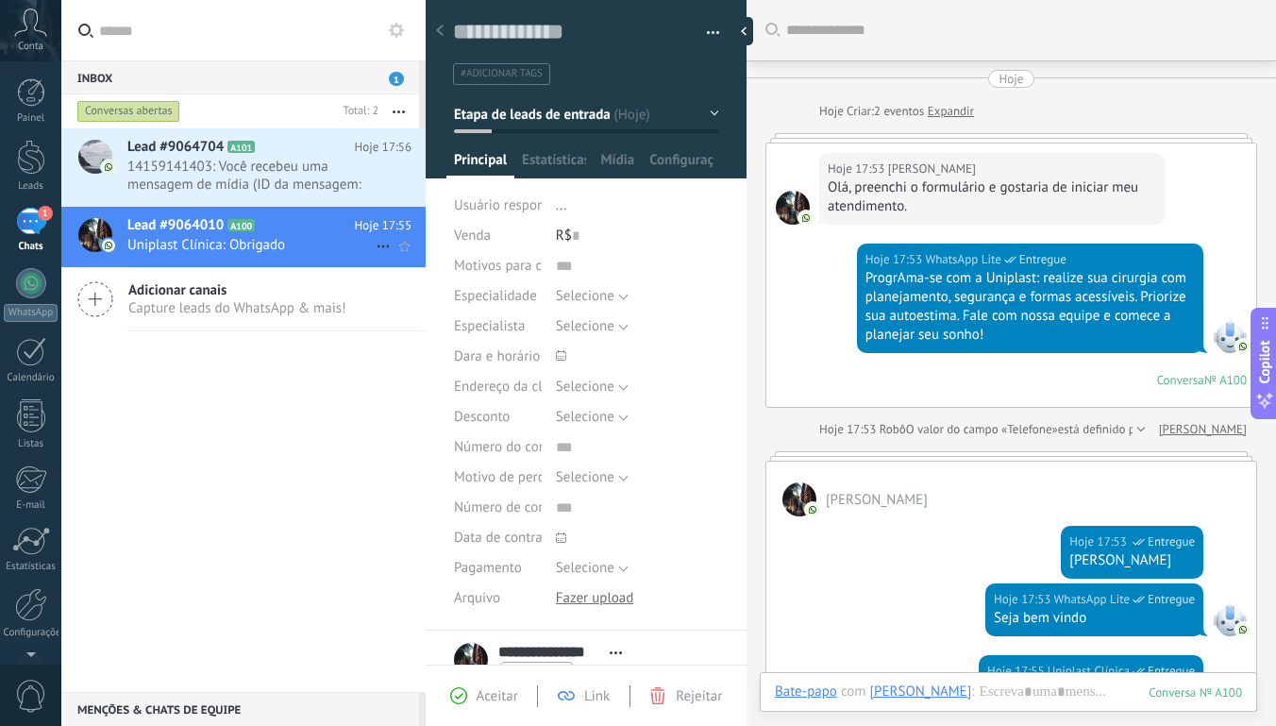
scroll to position [344, 0]
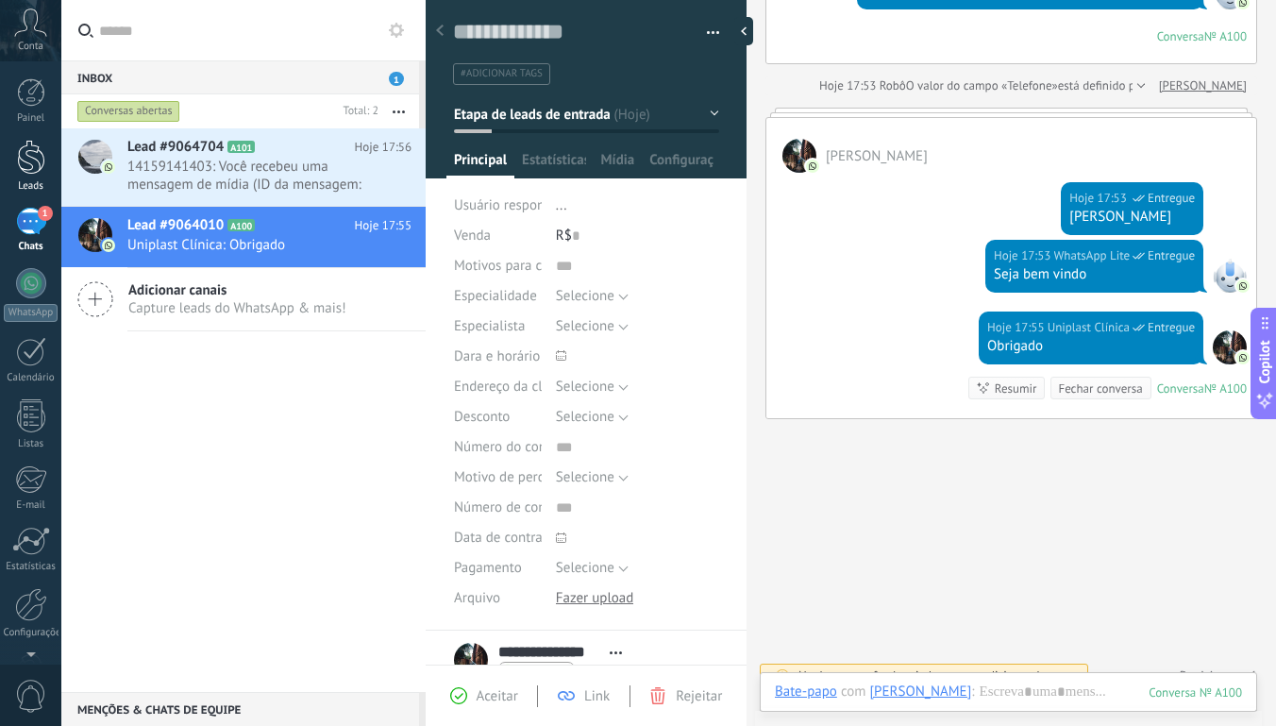
click at [36, 163] on div at bounding box center [31, 157] width 28 height 35
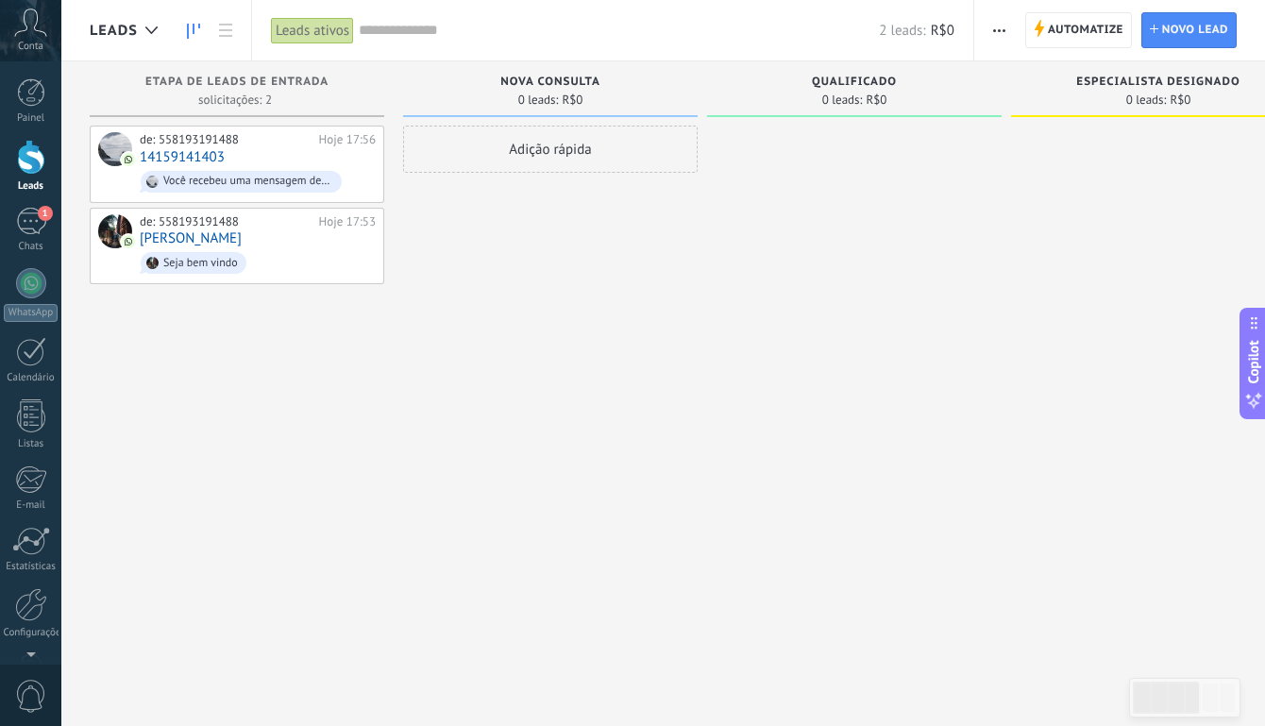
click at [1001, 31] on span "button" at bounding box center [999, 30] width 12 height 36
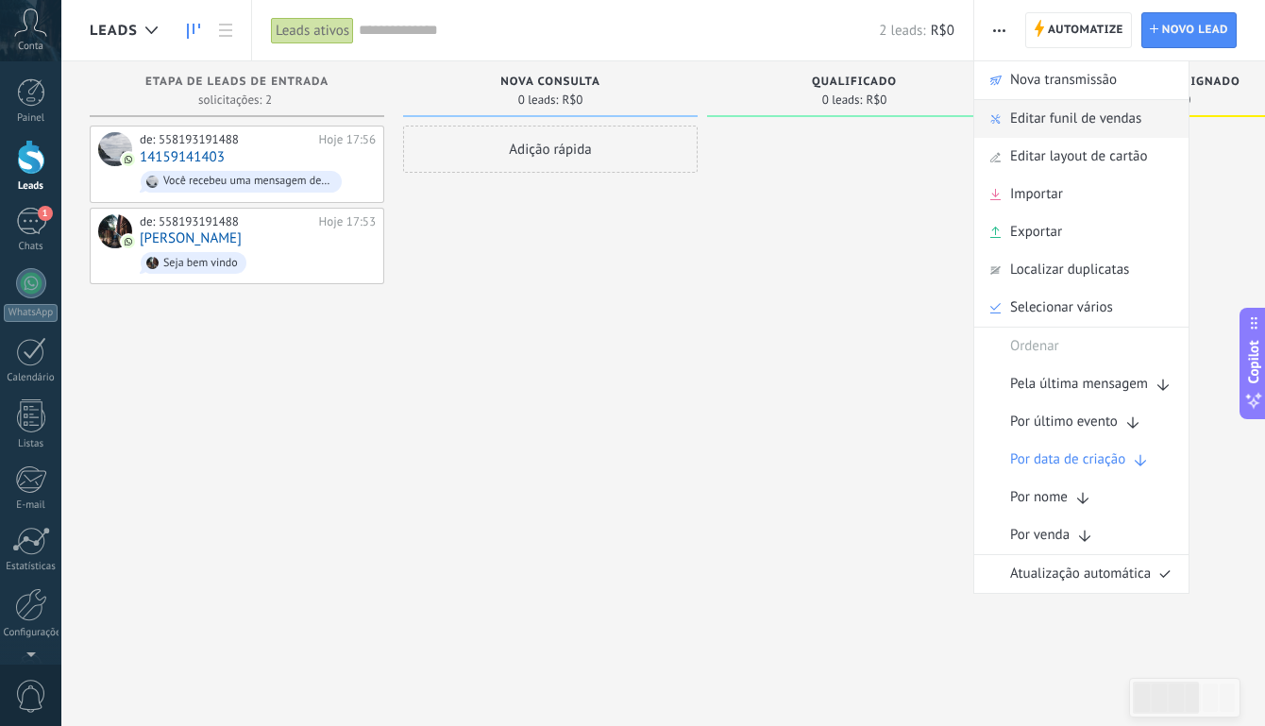
click at [1062, 117] on span "Editar funil de vendas" at bounding box center [1075, 119] width 131 height 38
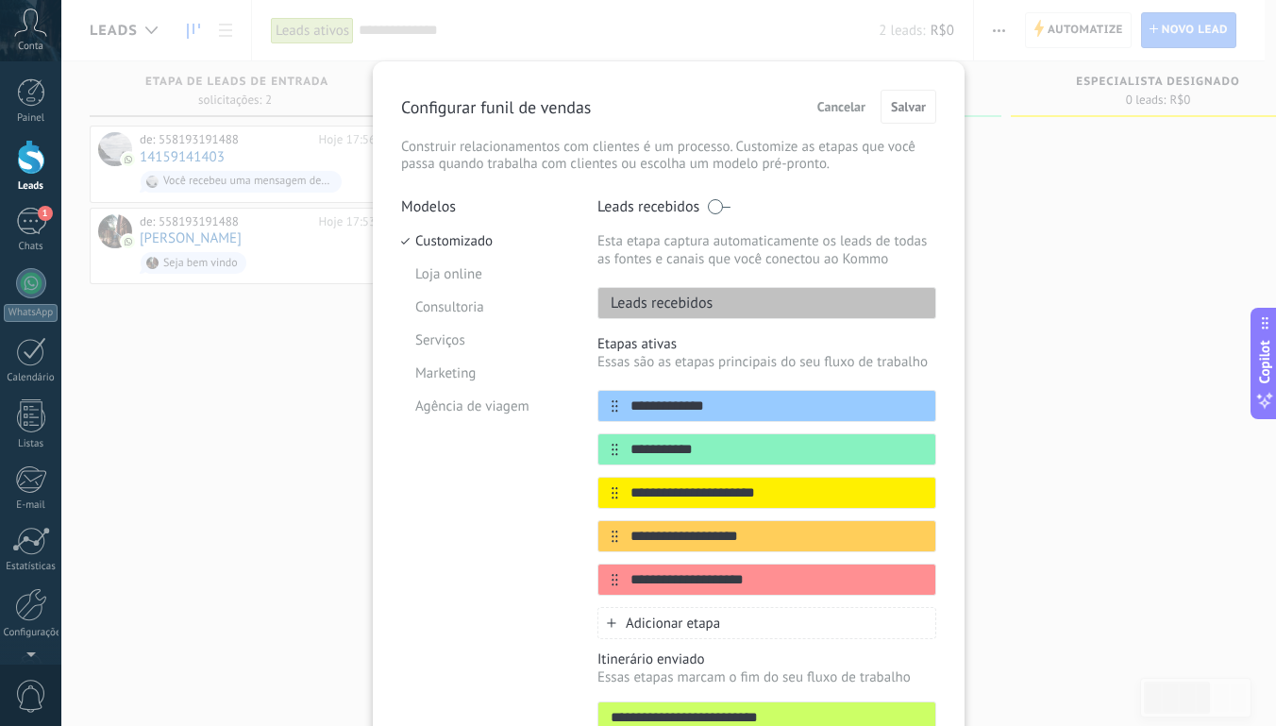
scroll to position [76, 0]
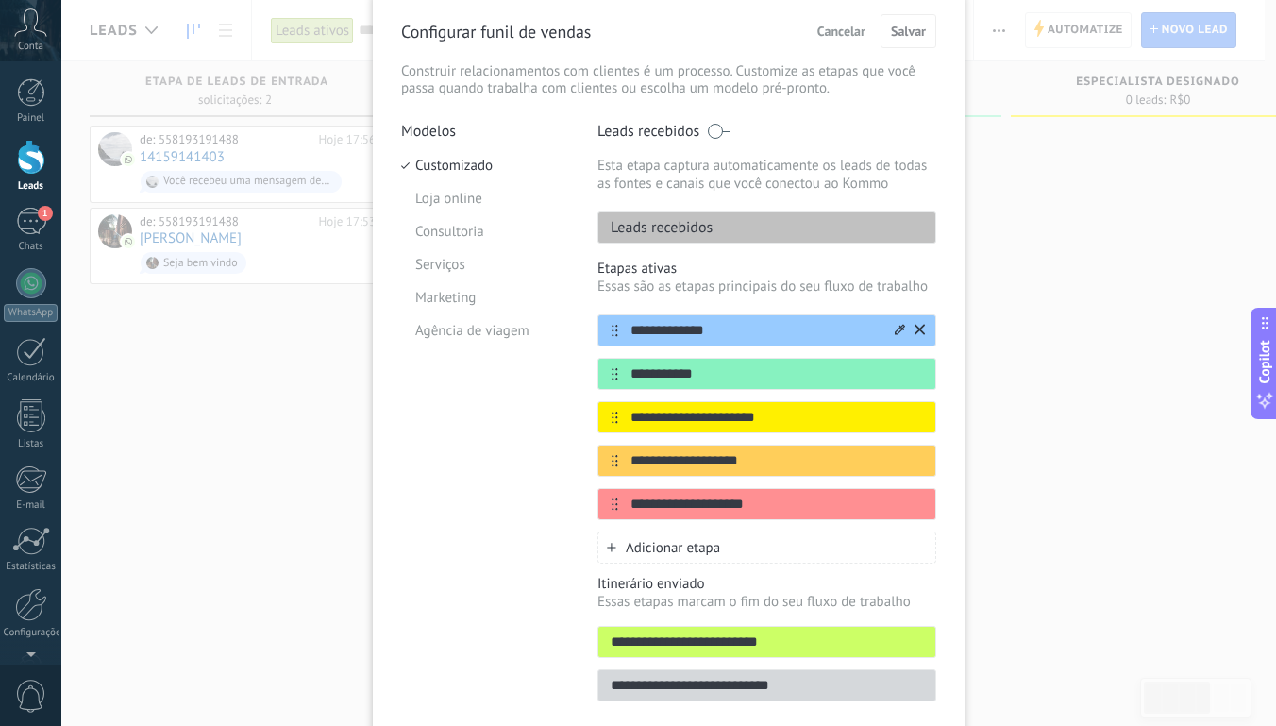
click at [727, 329] on input "**********" at bounding box center [755, 331] width 274 height 20
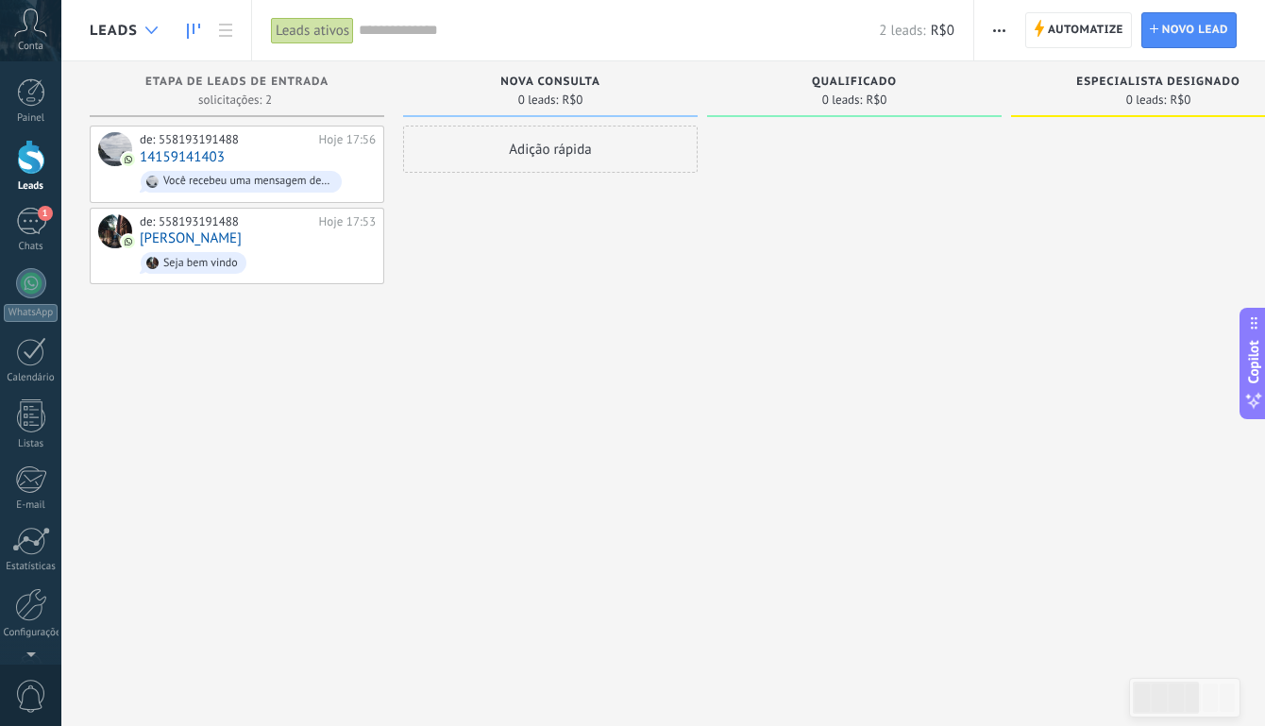
click at [142, 28] on div at bounding box center [151, 30] width 31 height 37
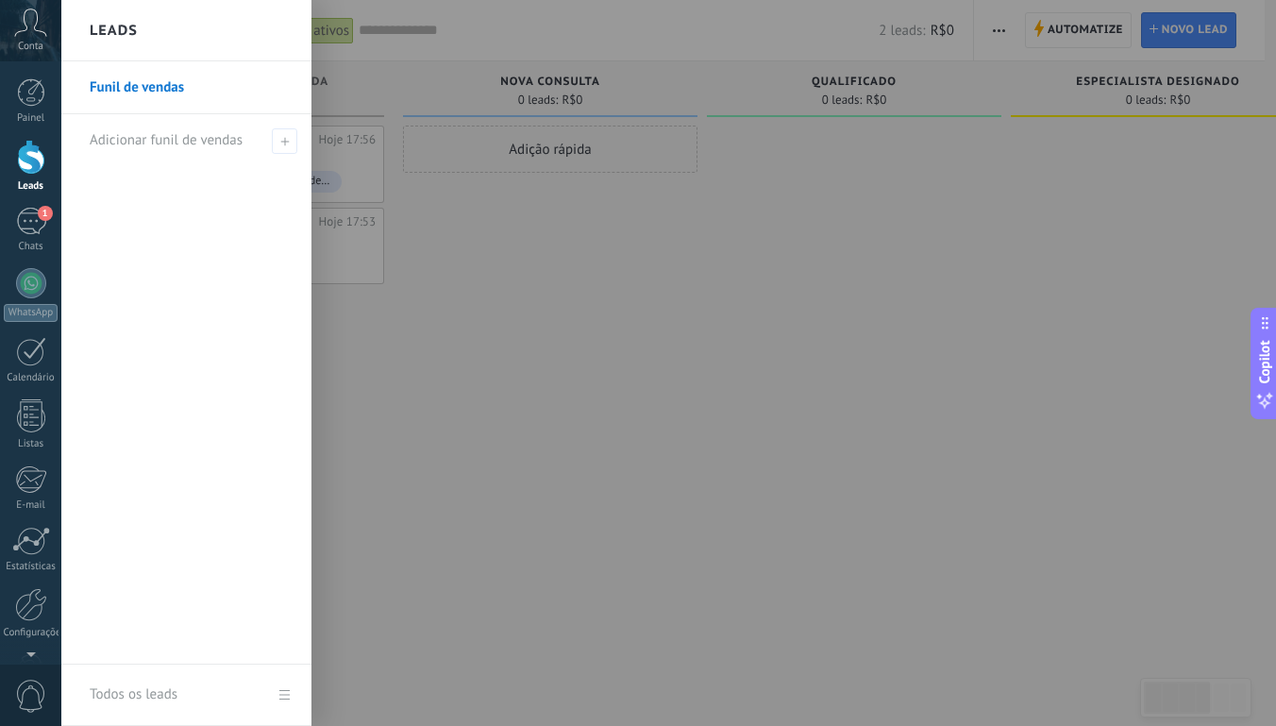
click at [671, 419] on div at bounding box center [699, 363] width 1276 height 726
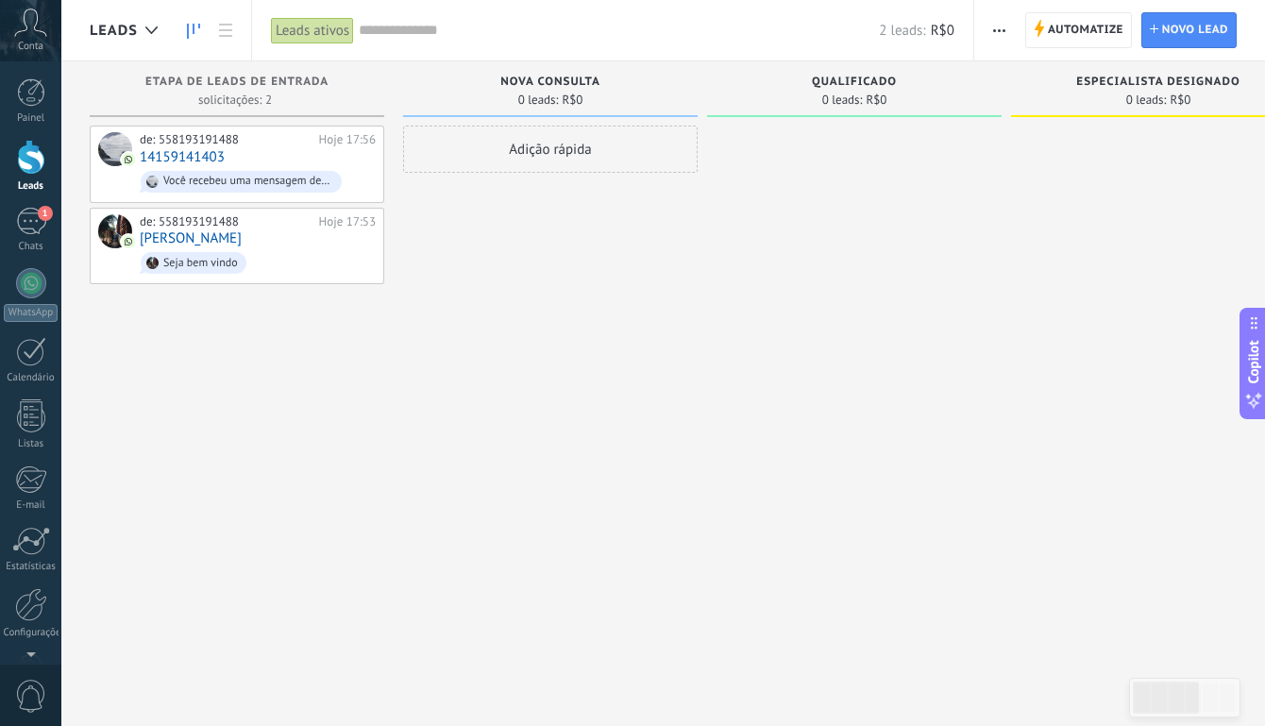
click at [30, 161] on div at bounding box center [31, 157] width 28 height 35
click at [31, 227] on div "1" at bounding box center [31, 221] width 30 height 27
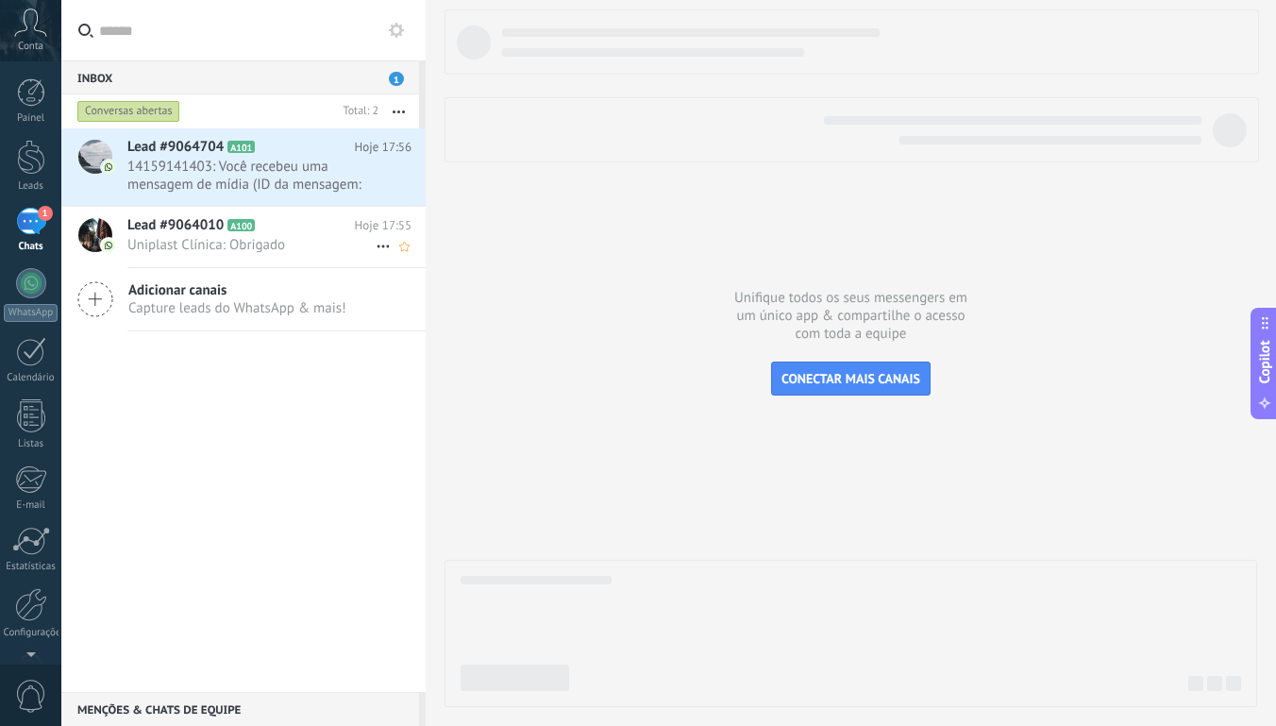
click at [196, 243] on span "Uniplast Clínica: Obrigado" at bounding box center [251, 245] width 248 height 18
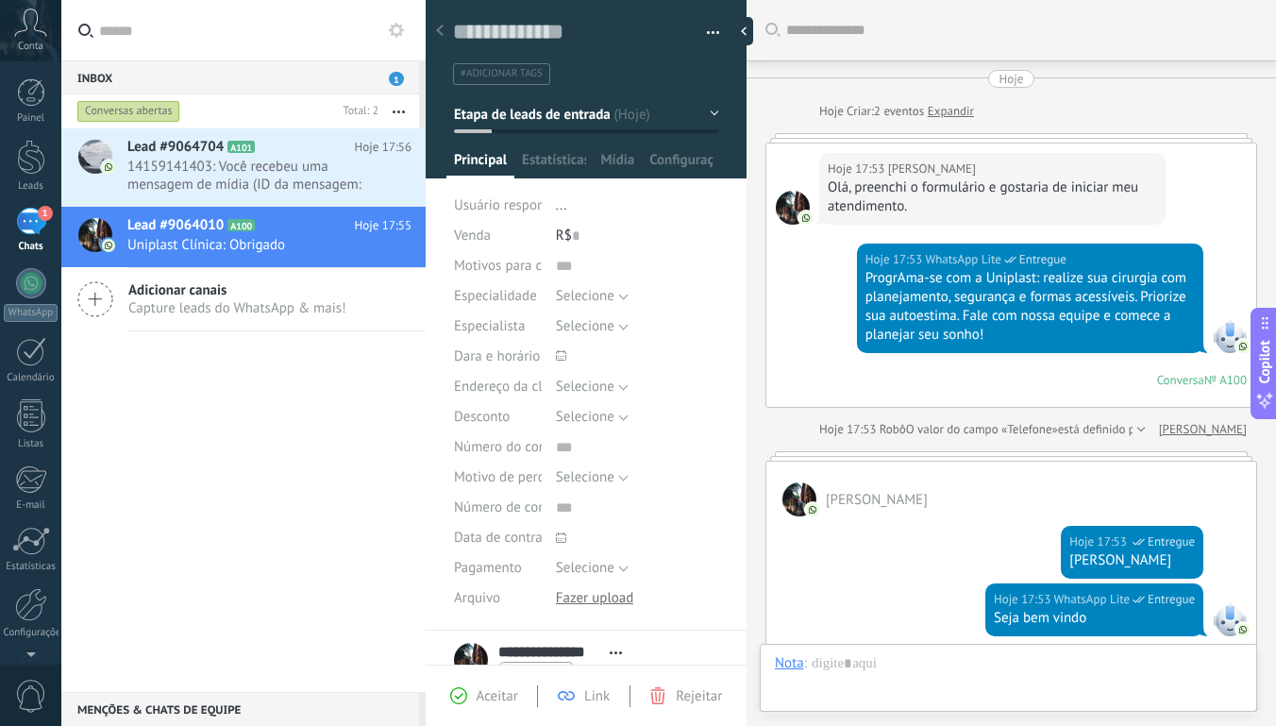
scroll to position [364, 0]
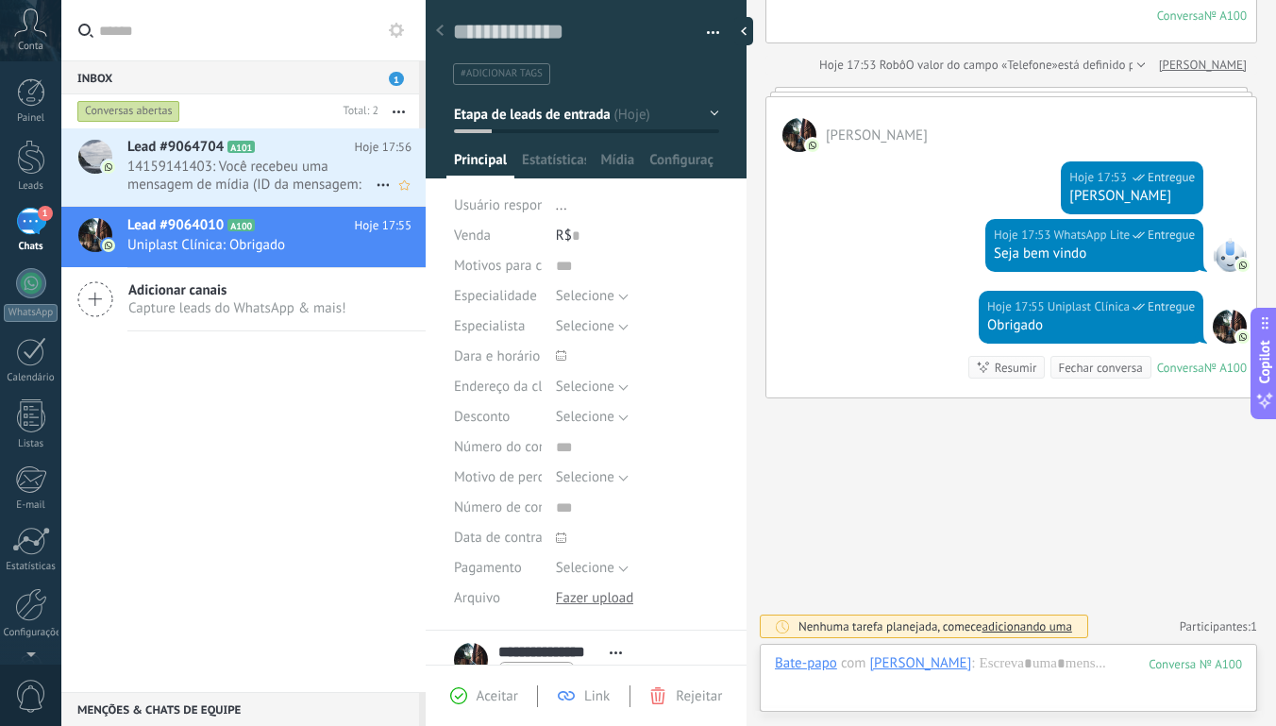
click at [270, 183] on span "14159141403: Você recebeu uma mensagem de mídia (ID da mensagem: 29DD1B45A3217C…" at bounding box center [251, 176] width 248 height 36
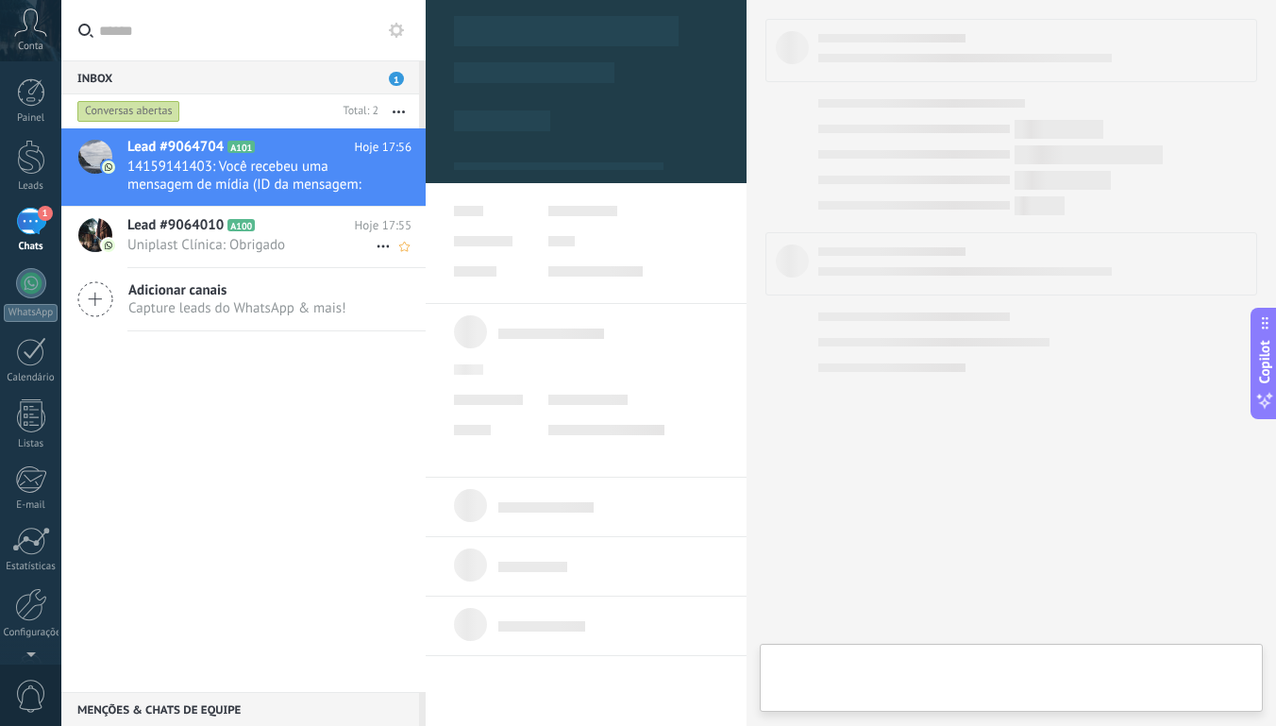
click at [283, 230] on h2 "Lead #9064010 A100" at bounding box center [241, 225] width 228 height 19
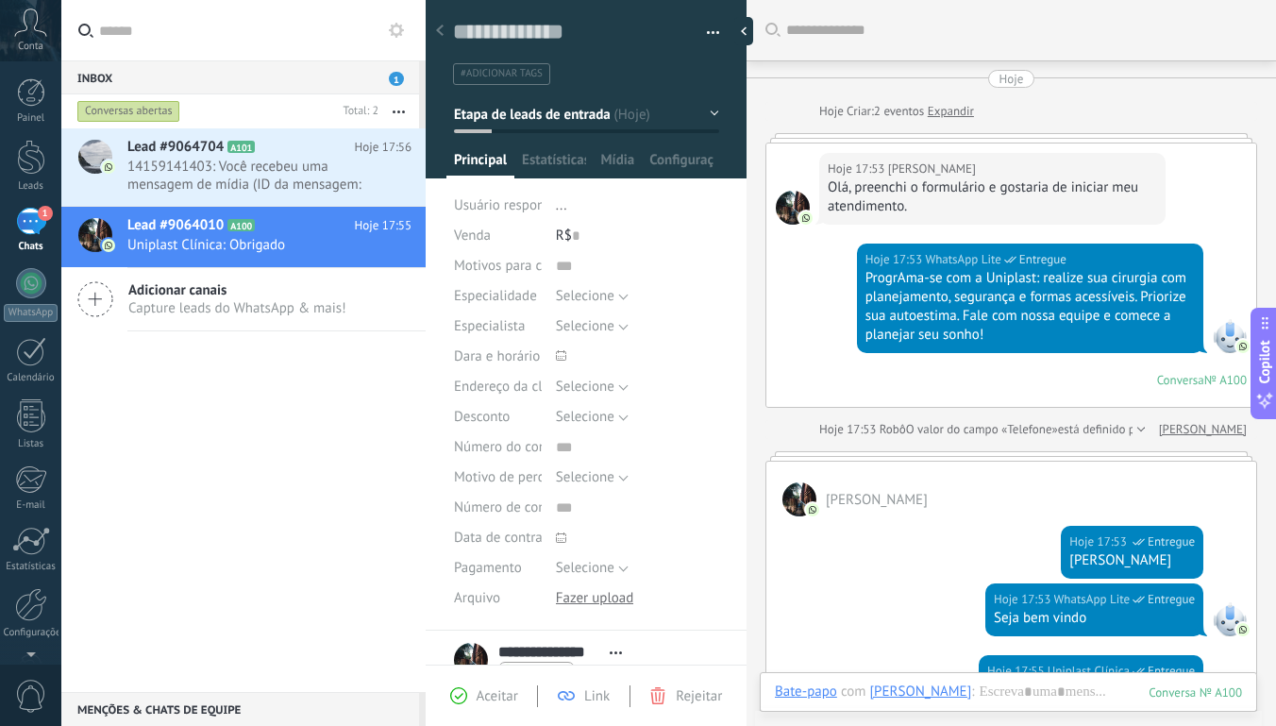
click at [963, 116] on link "Expandir" at bounding box center [951, 111] width 46 height 19
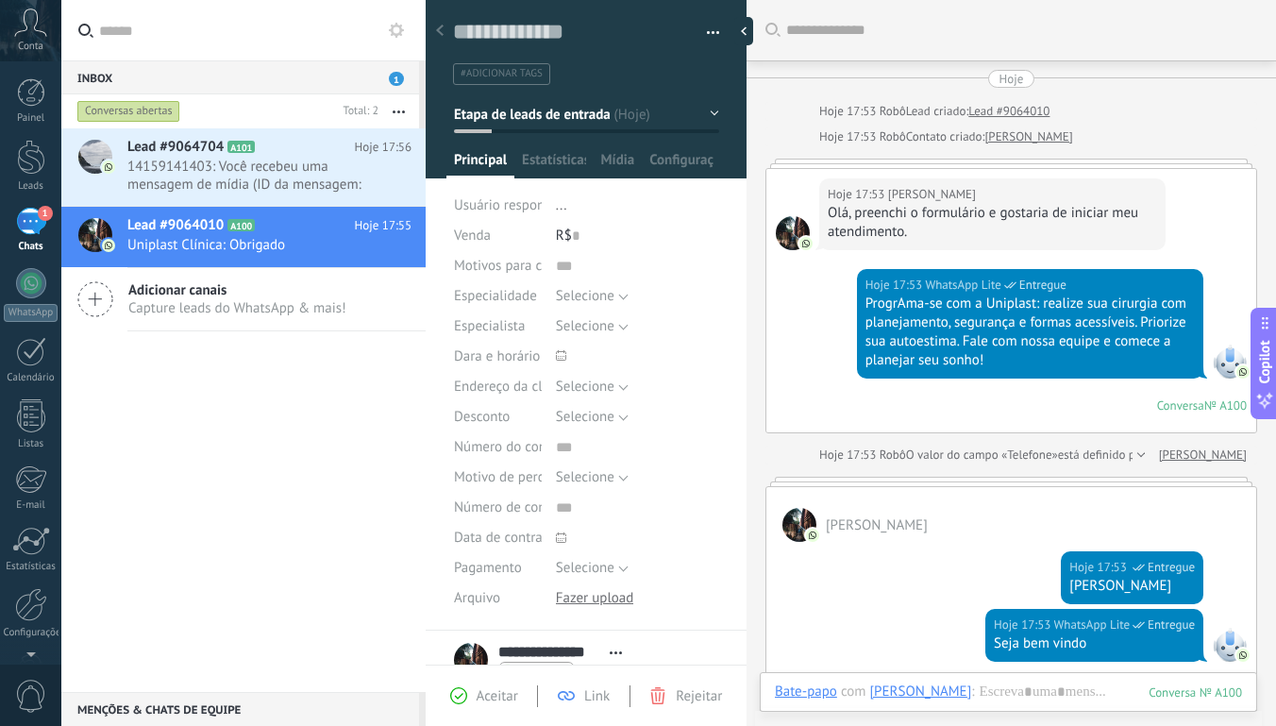
click at [1161, 130] on div "Hoje 17:53 Robô Contato criado: Samuel Oliveira" at bounding box center [1033, 136] width 428 height 19
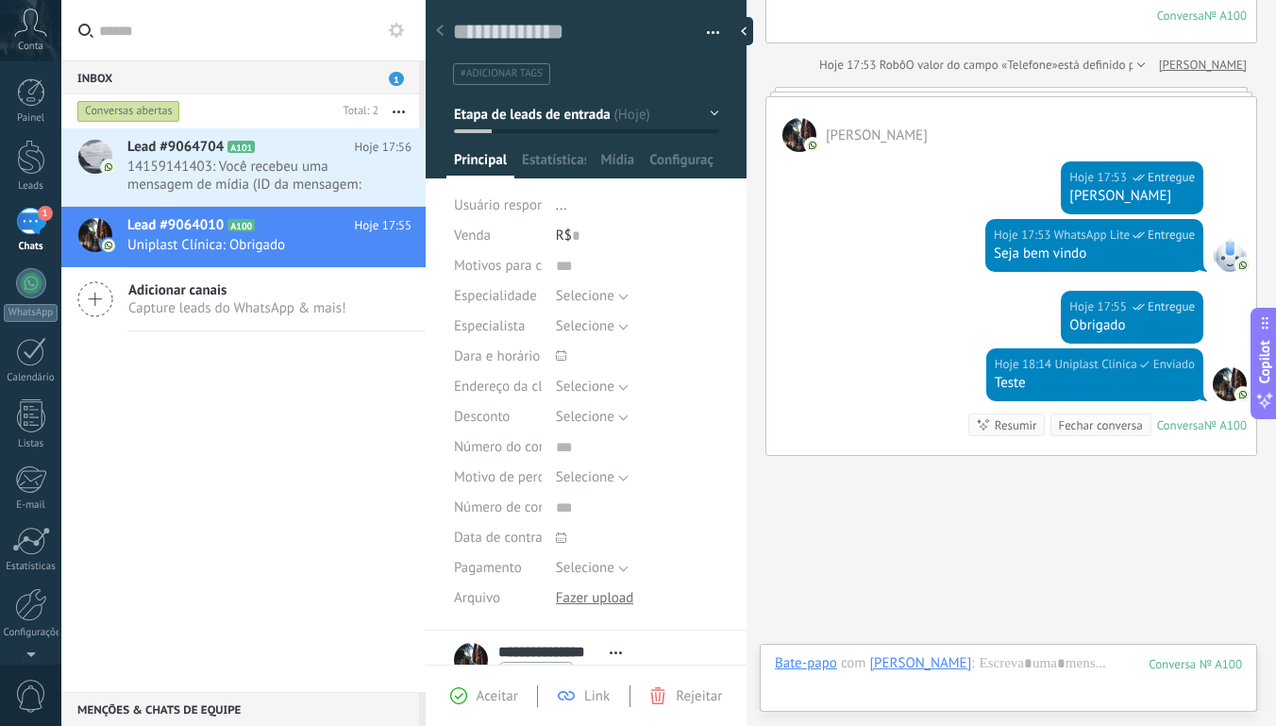
scroll to position [447, 0]
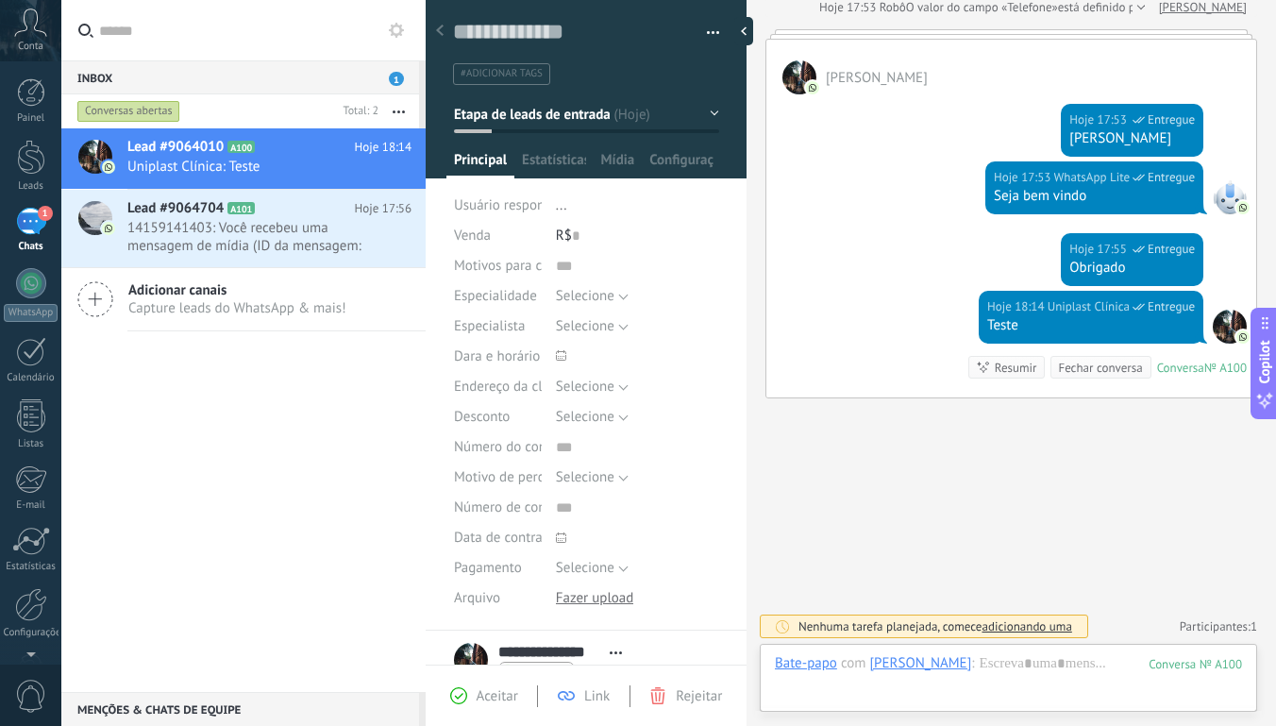
click at [869, 234] on div "Hoje 17:55 Uniplast Clínica Entregue Obrigado" at bounding box center [1012, 262] width 490 height 58
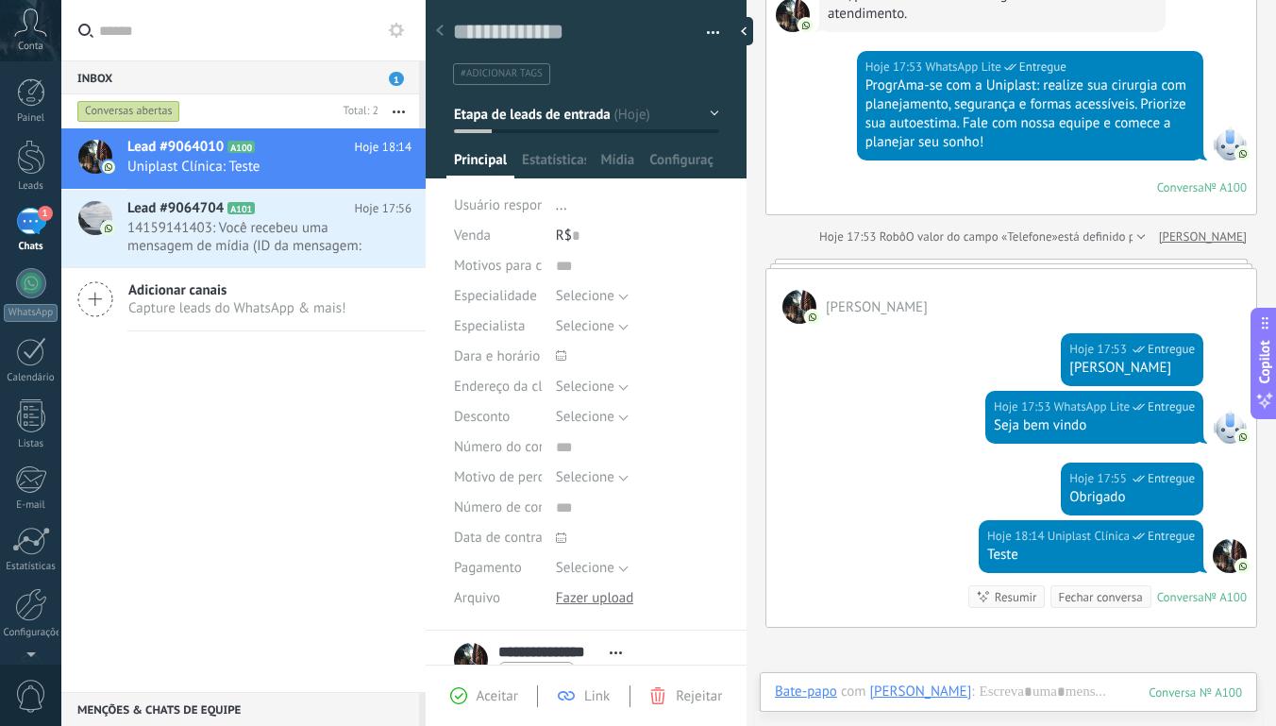
scroll to position [145, 0]
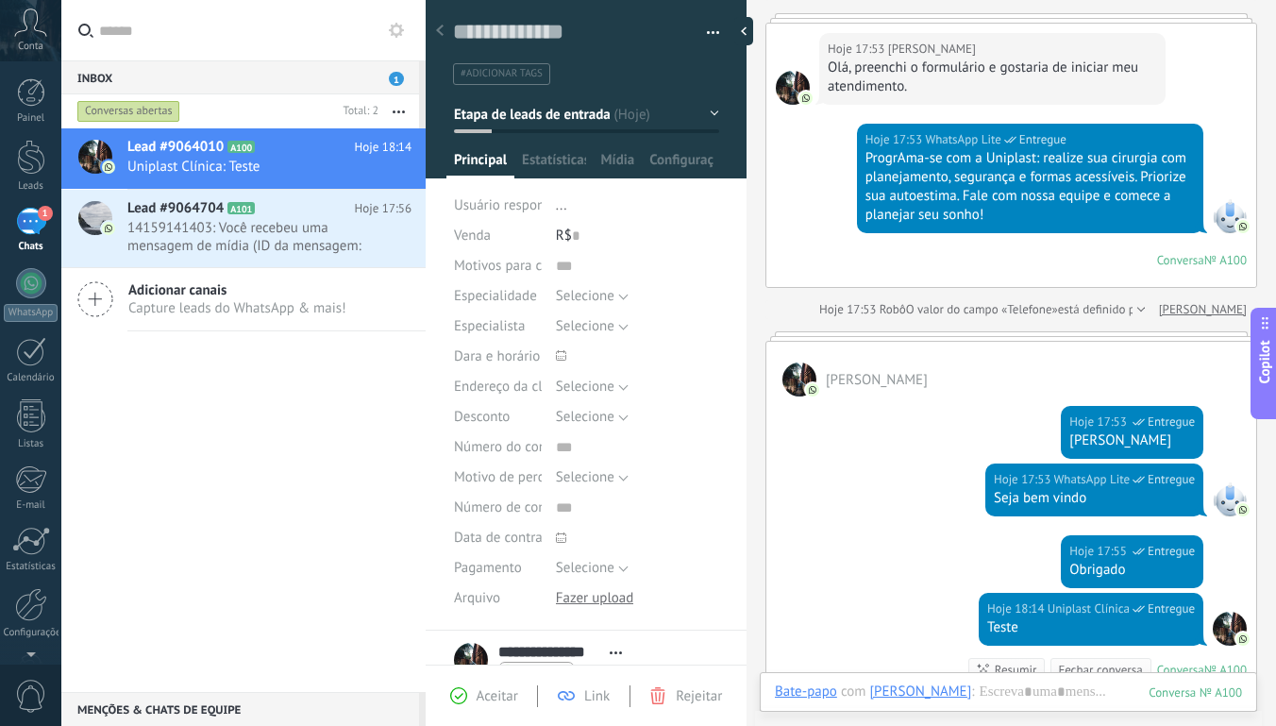
click at [437, 28] on icon at bounding box center [440, 30] width 8 height 11
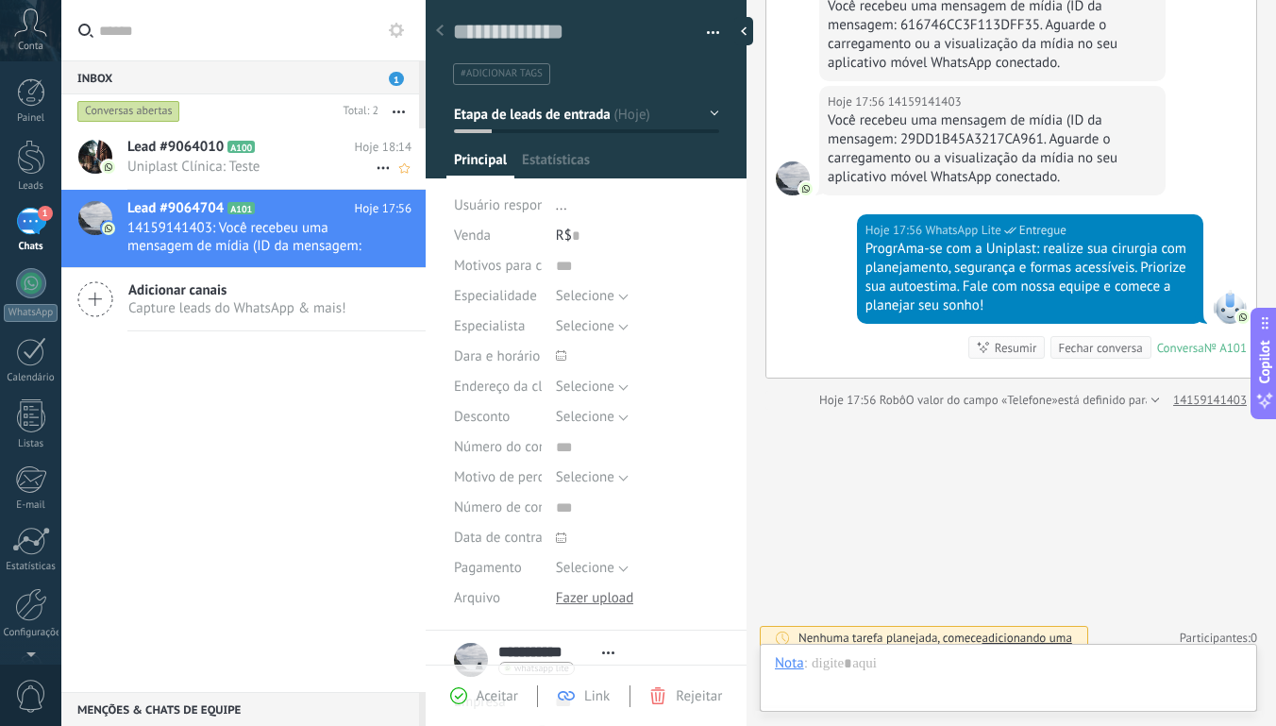
scroll to position [27, 0]
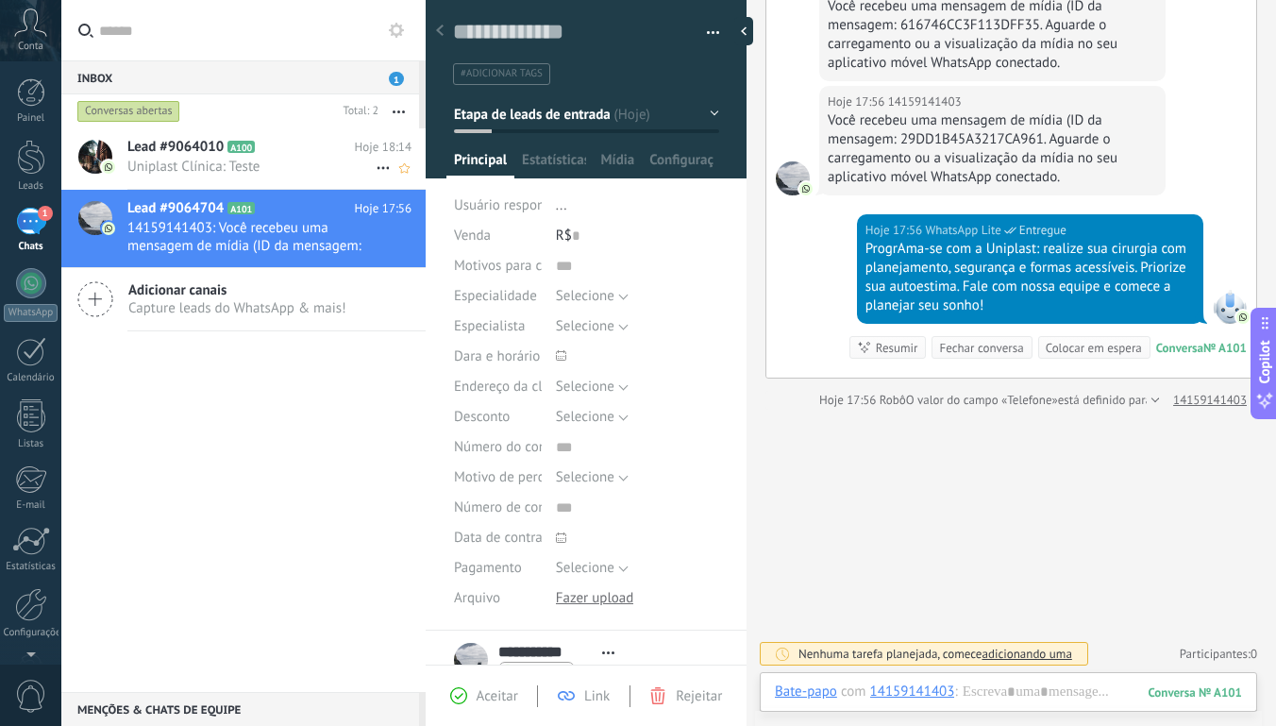
click at [211, 162] on span "Uniplast Clínica: Teste" at bounding box center [251, 167] width 248 height 18
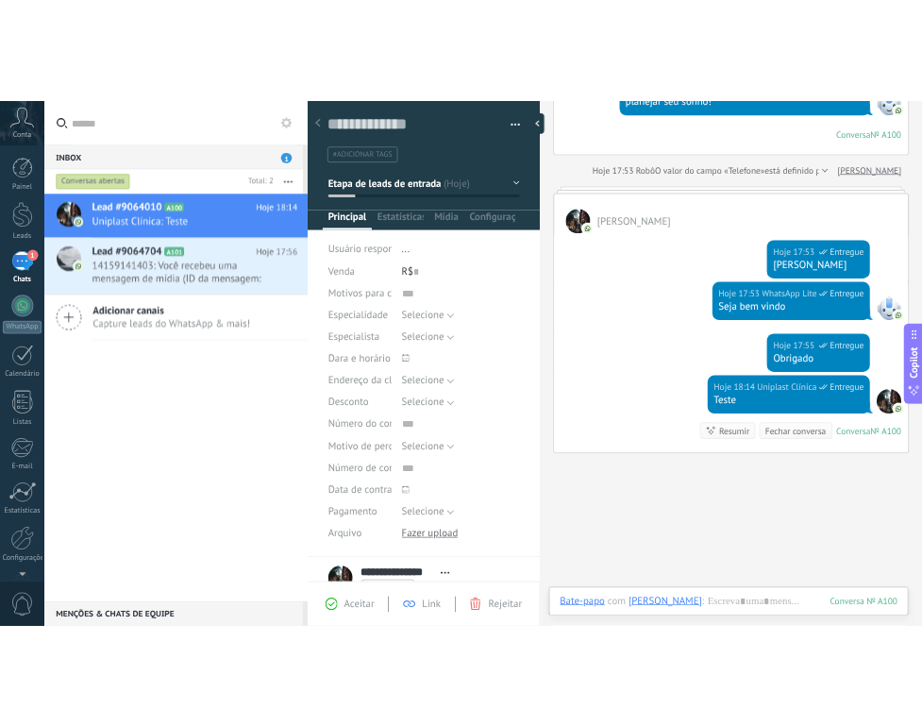
scroll to position [422, 0]
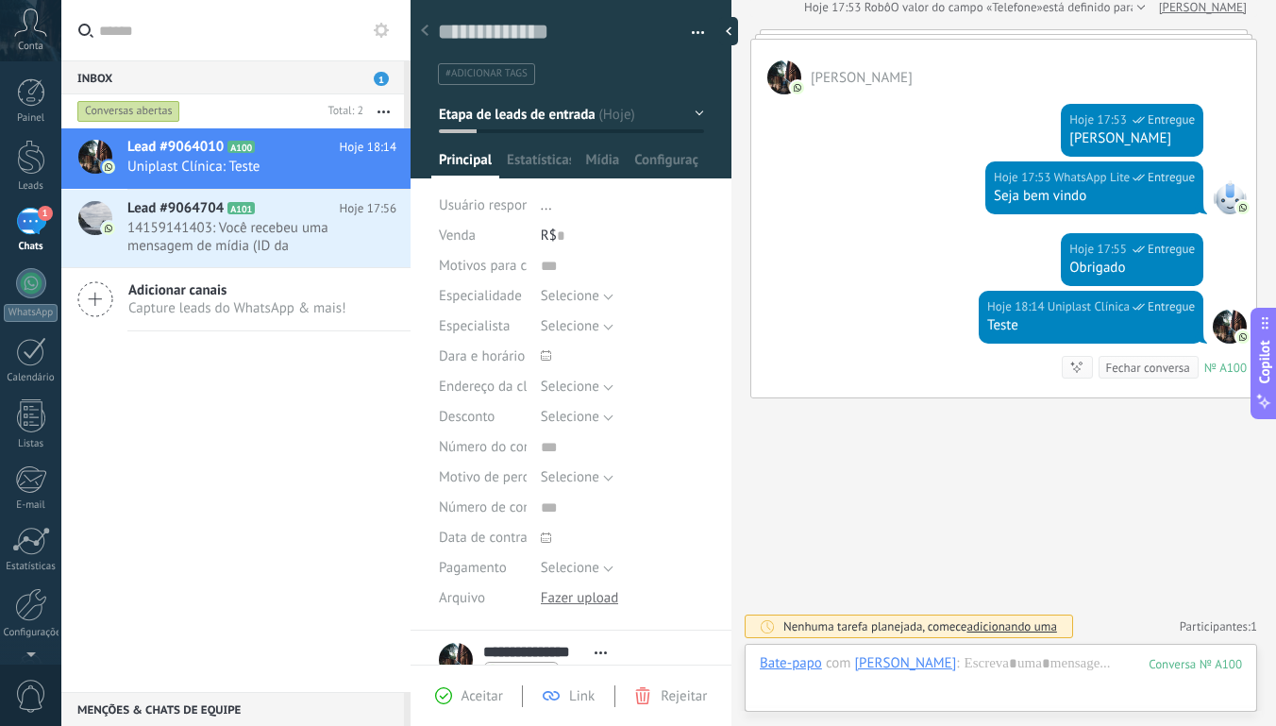
type textarea "**********"
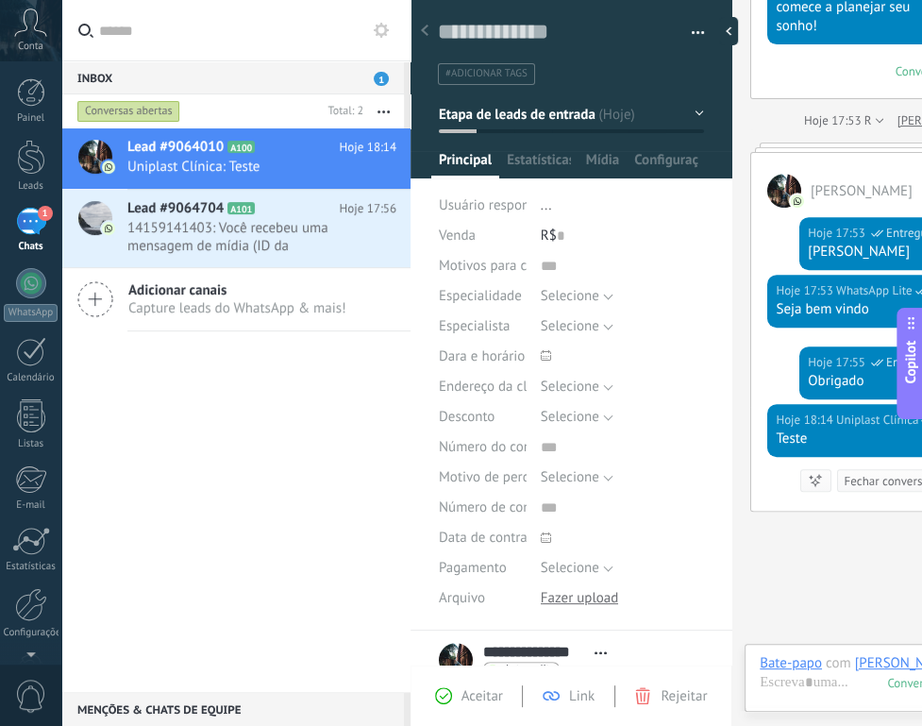
scroll to position [18, 0]
